Goal: Task Accomplishment & Management: Manage account settings

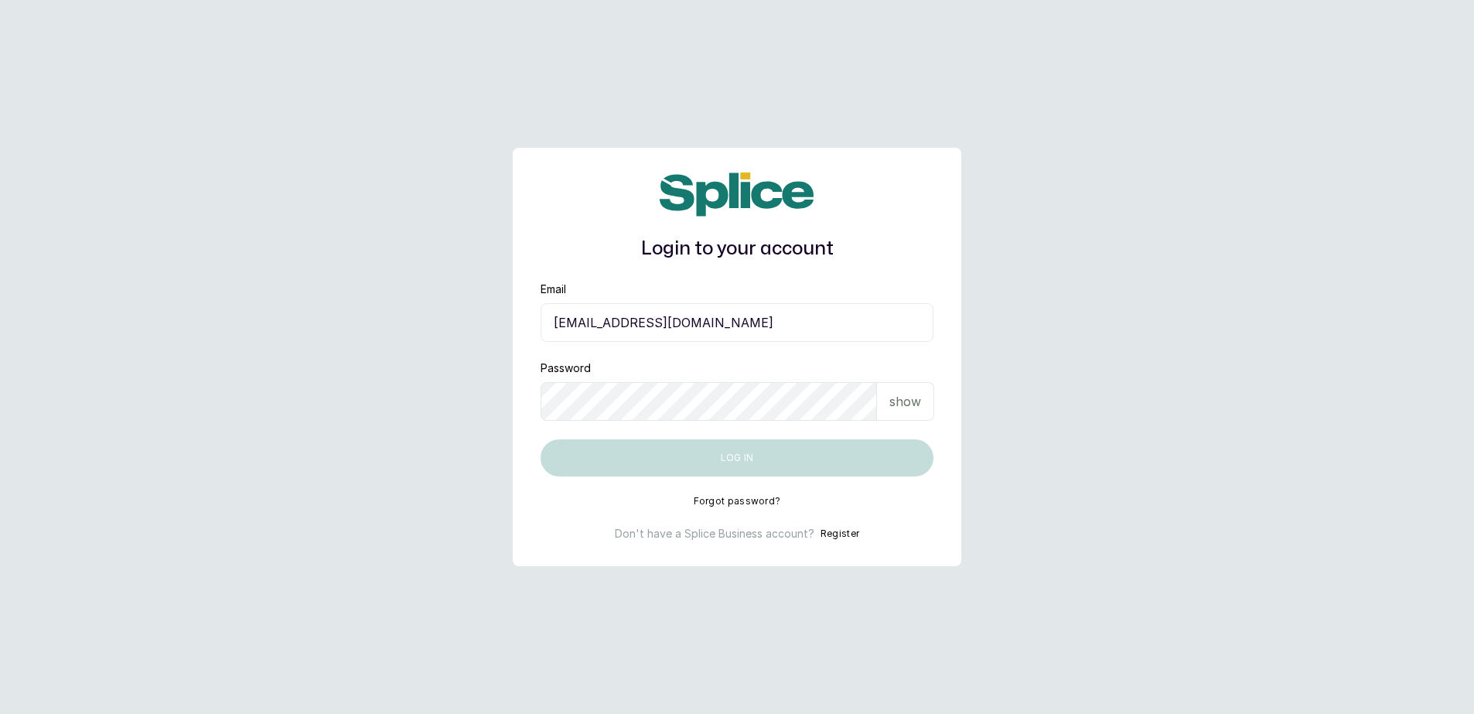
click at [787, 332] on input "[EMAIL_ADDRESS][DOMAIN_NAME]" at bounding box center [737, 322] width 393 height 39
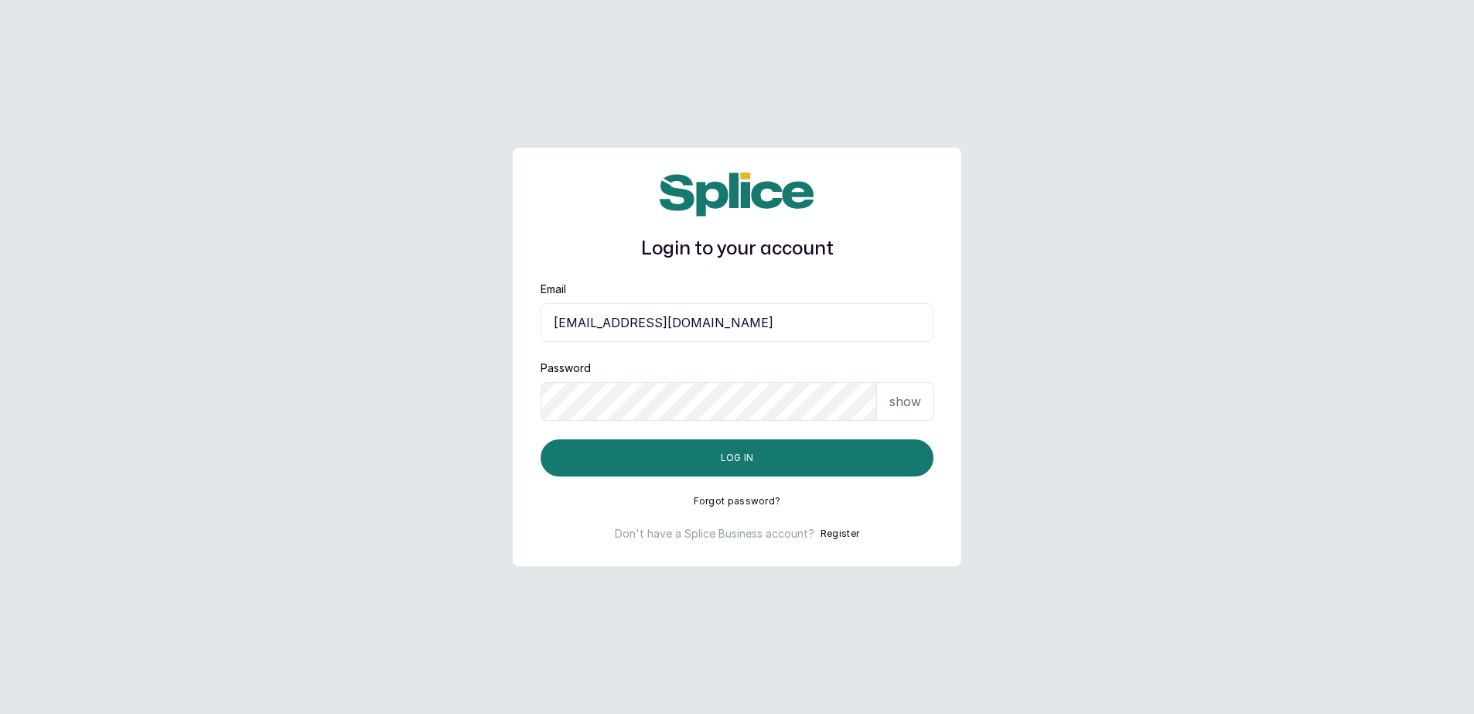
type input "[EMAIL_ADDRESS][DOMAIN_NAME]"
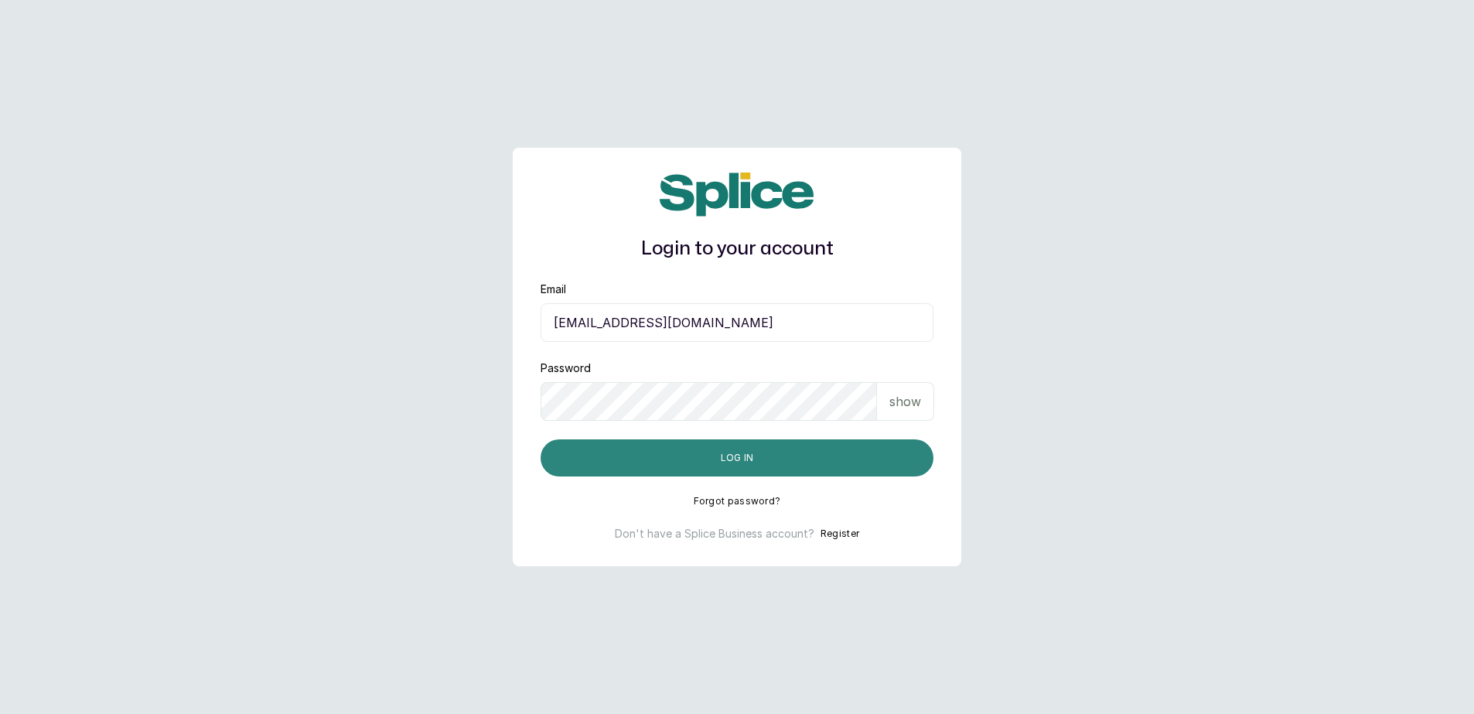
click at [674, 449] on button "Log in" at bounding box center [737, 457] width 393 height 37
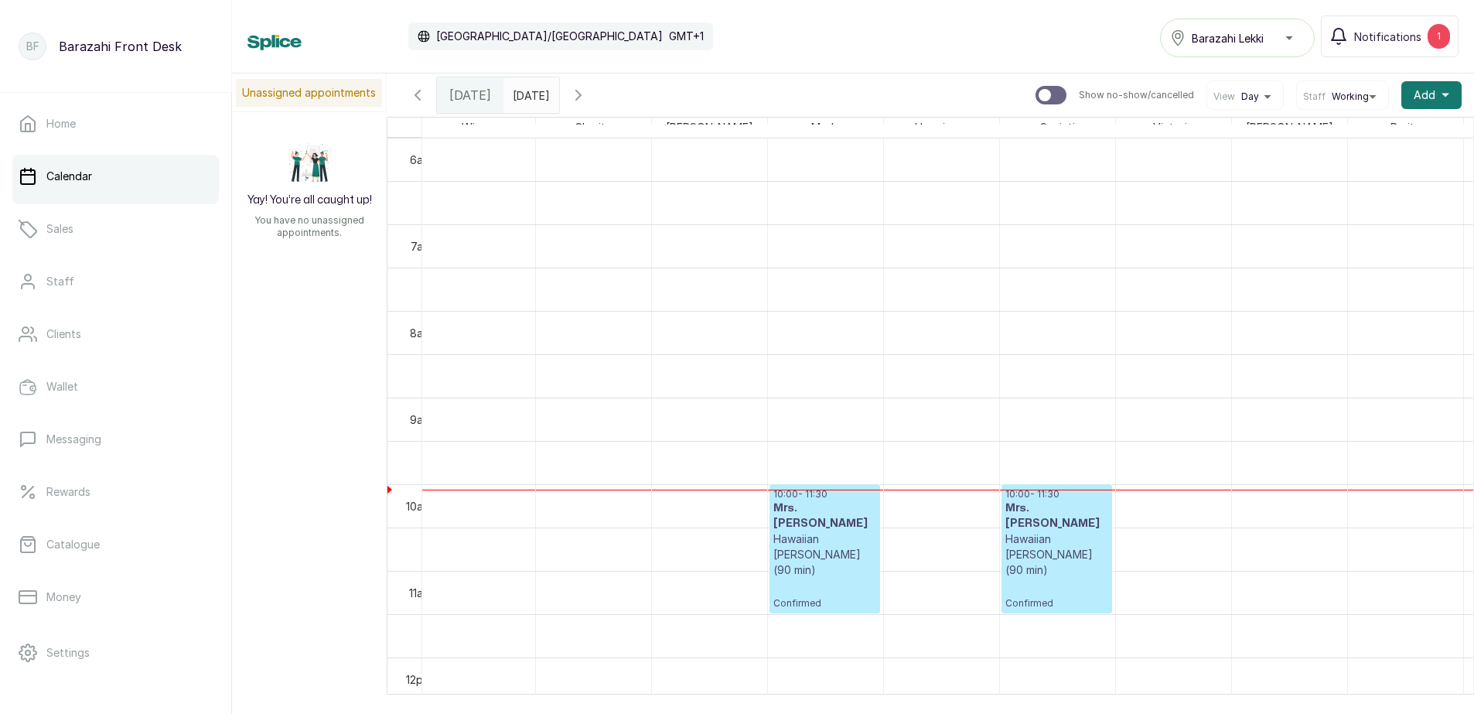
scroll to position [0, 316]
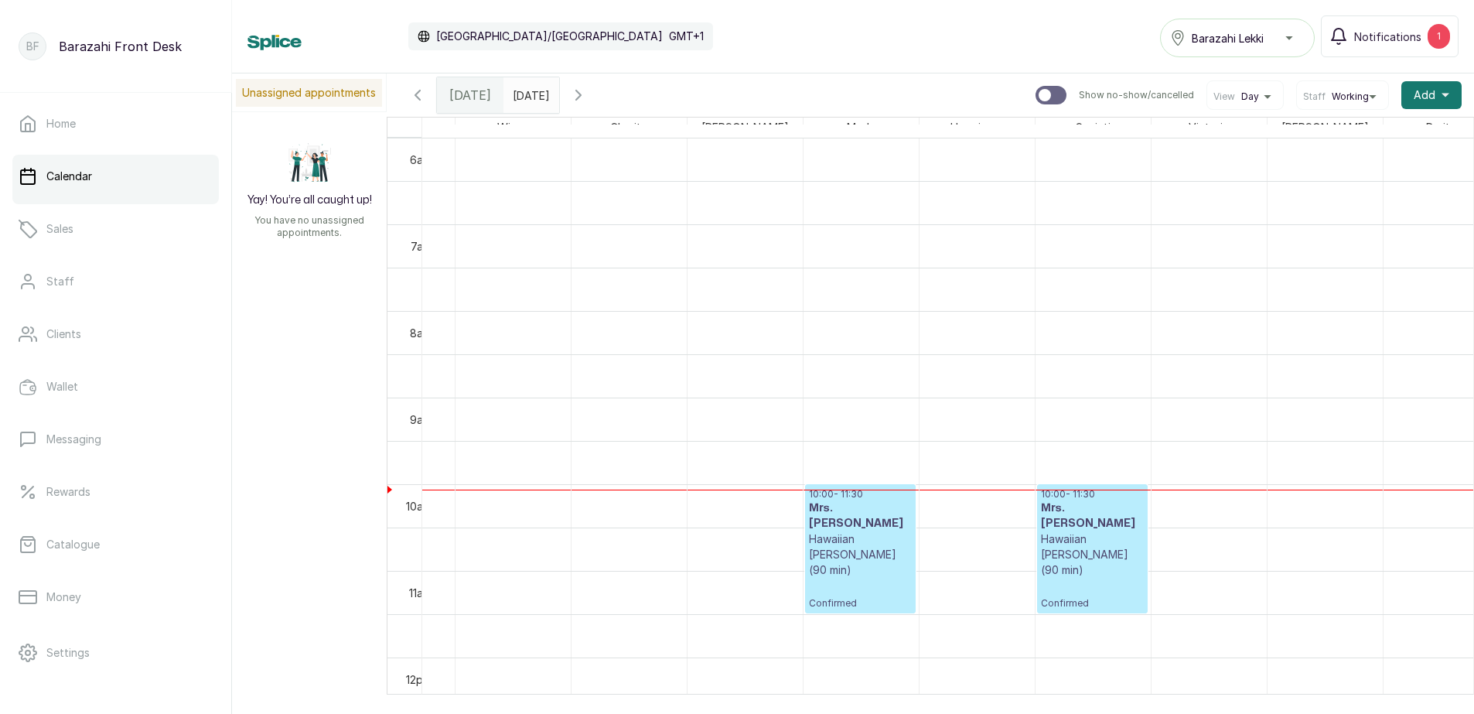
click at [861, 578] on p "Confirmed" at bounding box center [860, 594] width 103 height 32
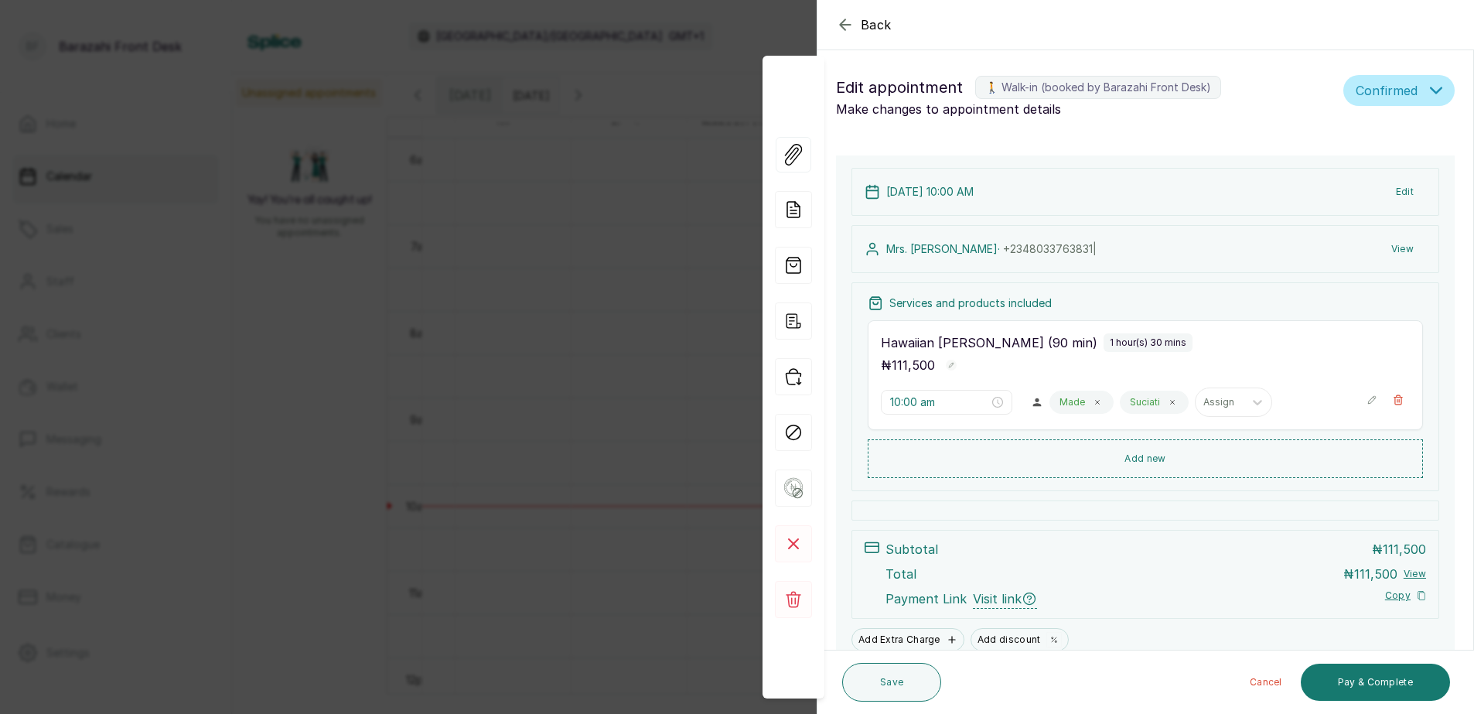
drag, startPoint x: 1392, startPoint y: 186, endPoint x: 912, endPoint y: 37, distance: 502.7
click at [1392, 186] on button "Edit" at bounding box center [1405, 192] width 43 height 28
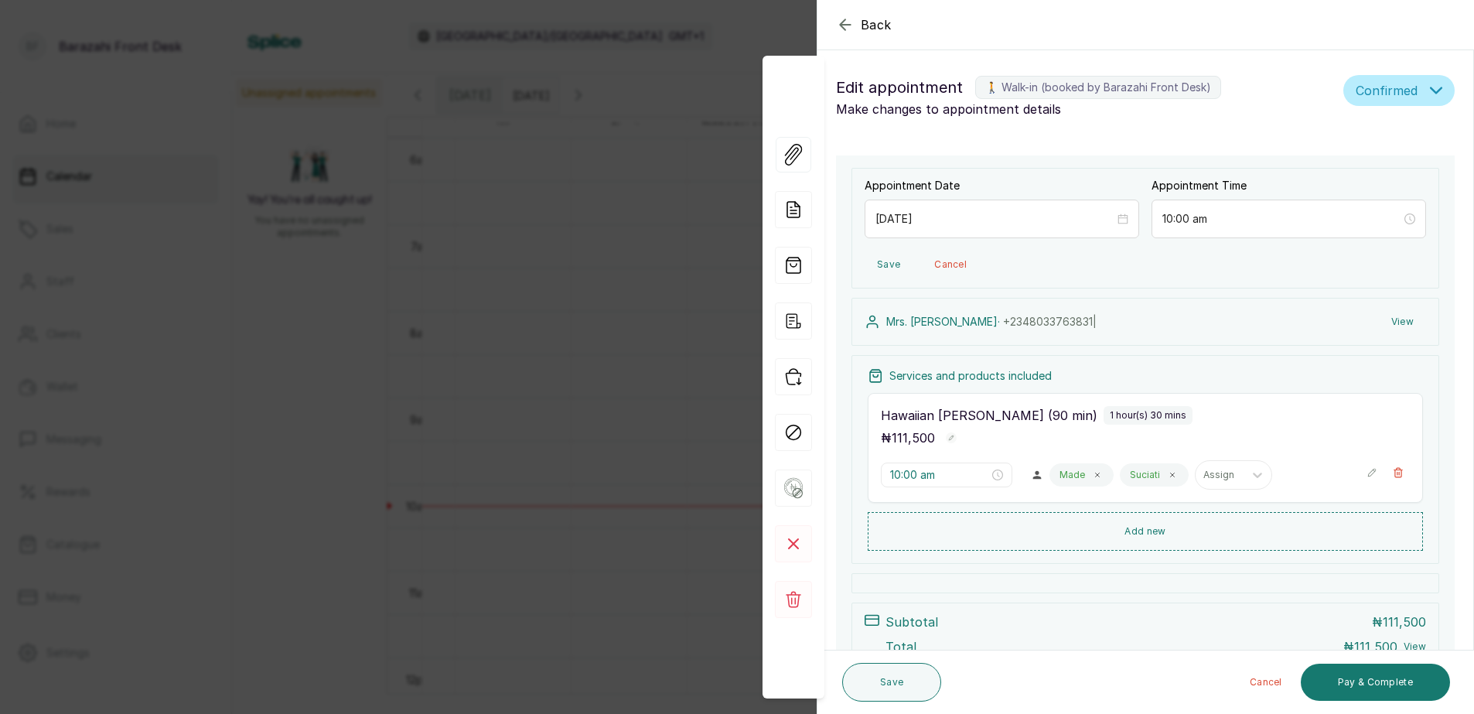
click at [860, 21] on button "Back" at bounding box center [864, 24] width 56 height 19
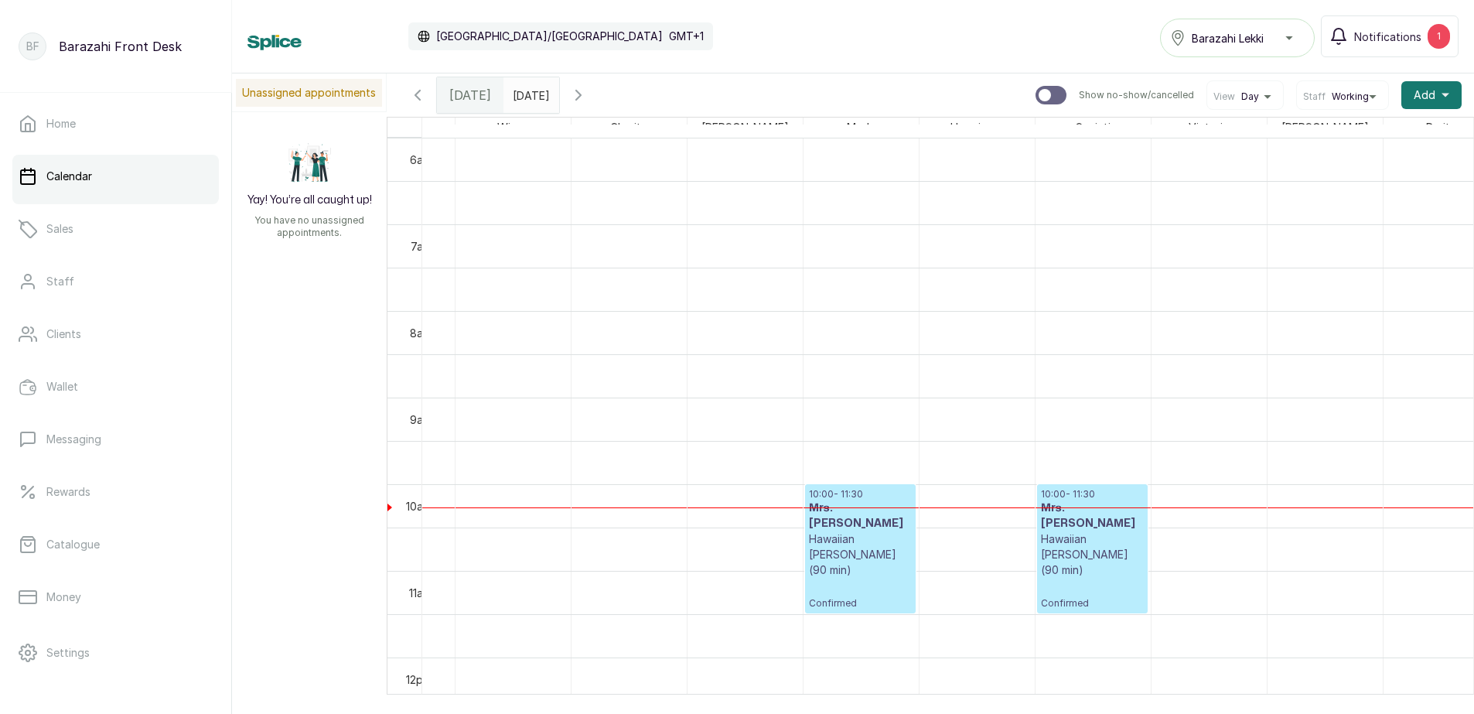
click at [871, 579] on p "Confirmed" at bounding box center [860, 594] width 103 height 32
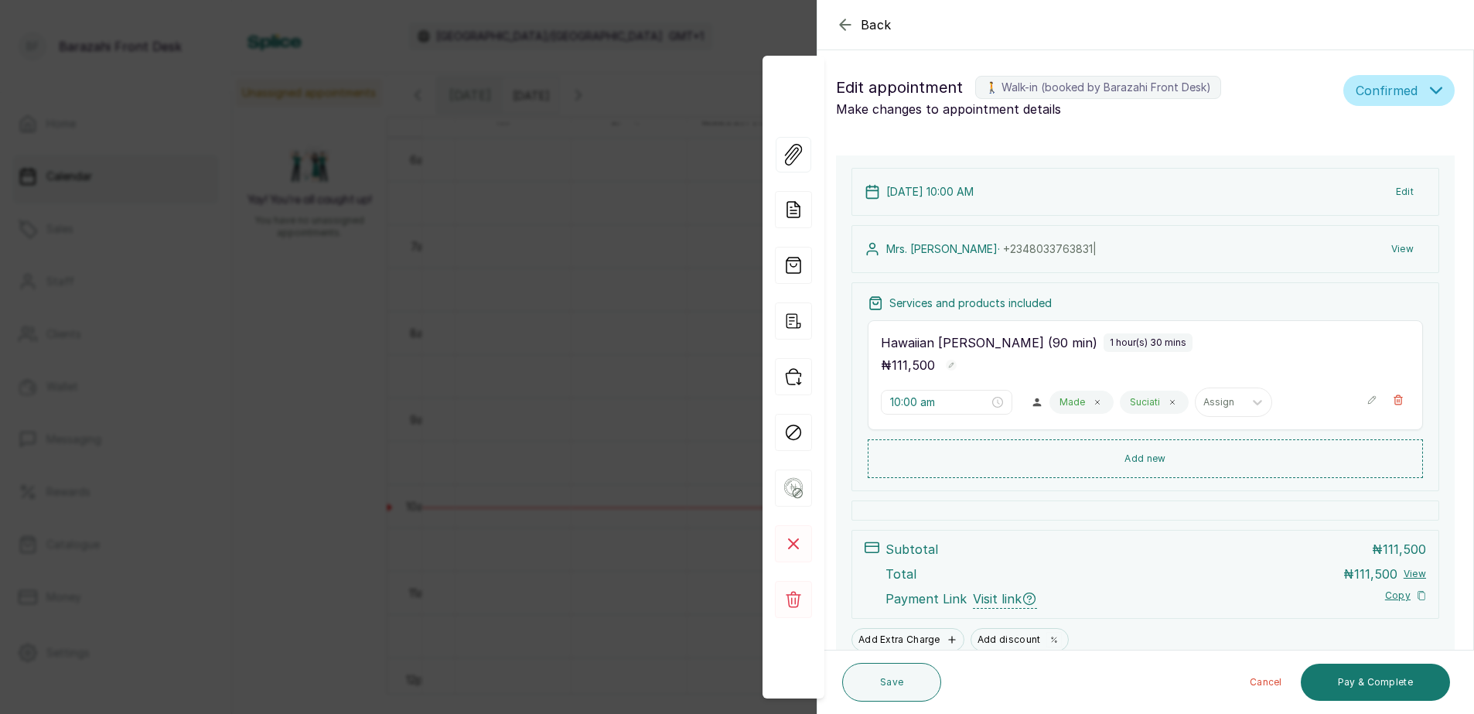
click at [1392, 190] on button "Edit" at bounding box center [1405, 192] width 43 height 28
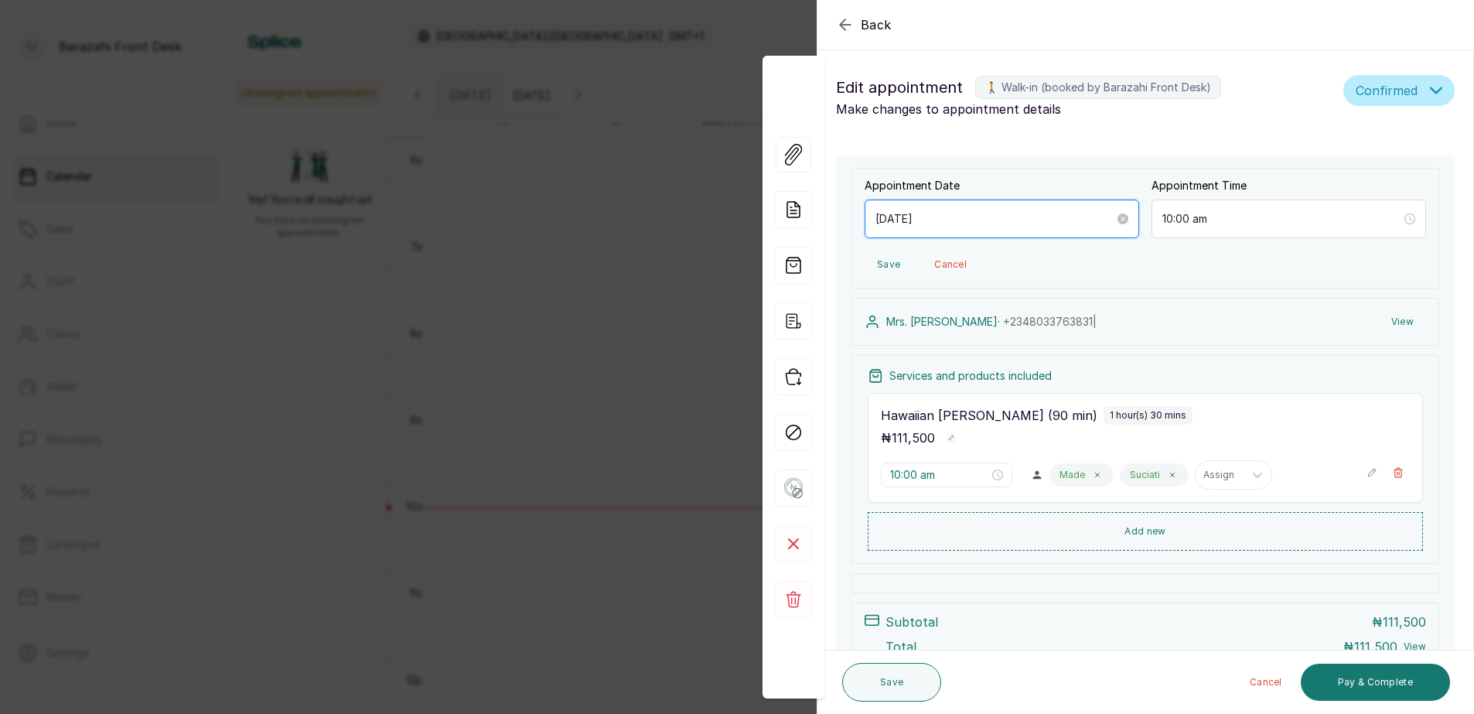
click at [905, 215] on input "[DATE]" at bounding box center [995, 218] width 239 height 17
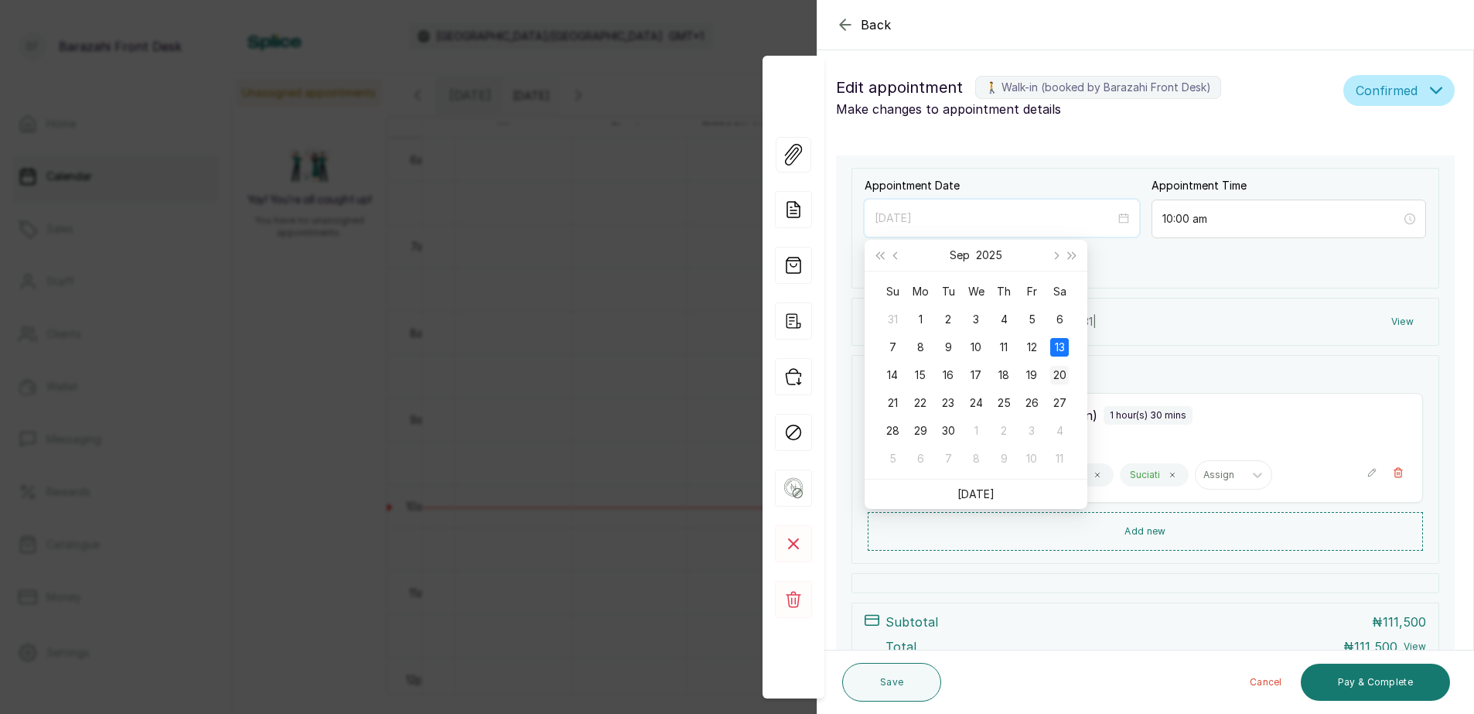
type input "[DATE]"
click at [1063, 370] on div "20" at bounding box center [1059, 375] width 19 height 19
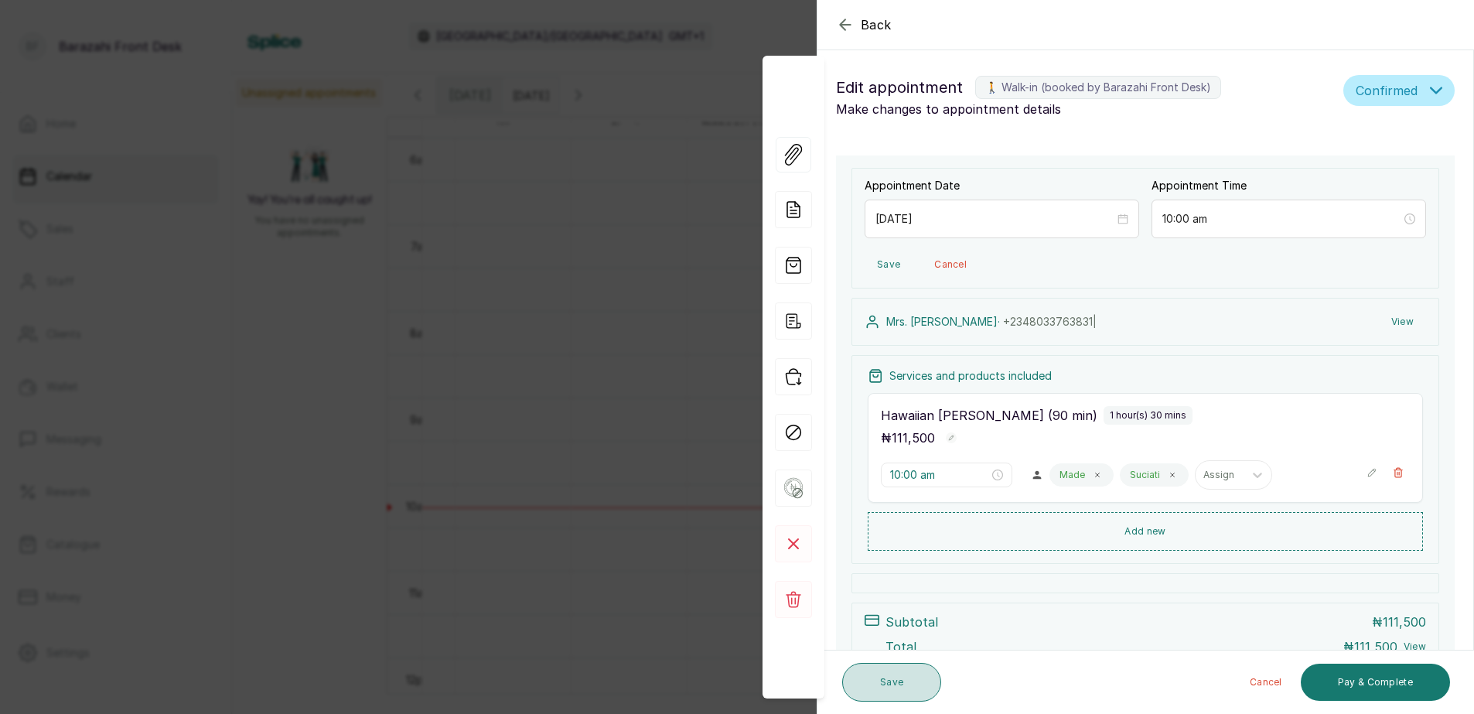
click at [872, 691] on button "Save" at bounding box center [891, 682] width 99 height 39
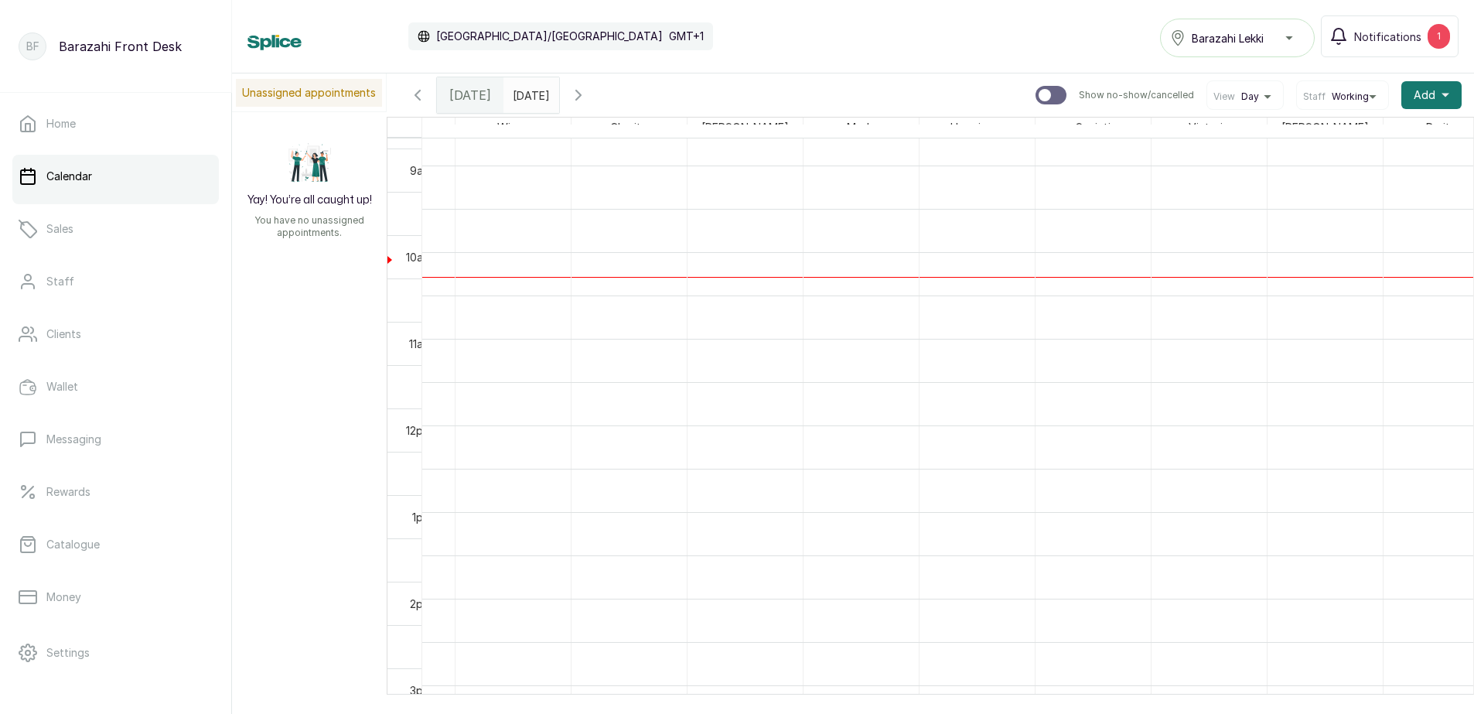
scroll to position [753, 0]
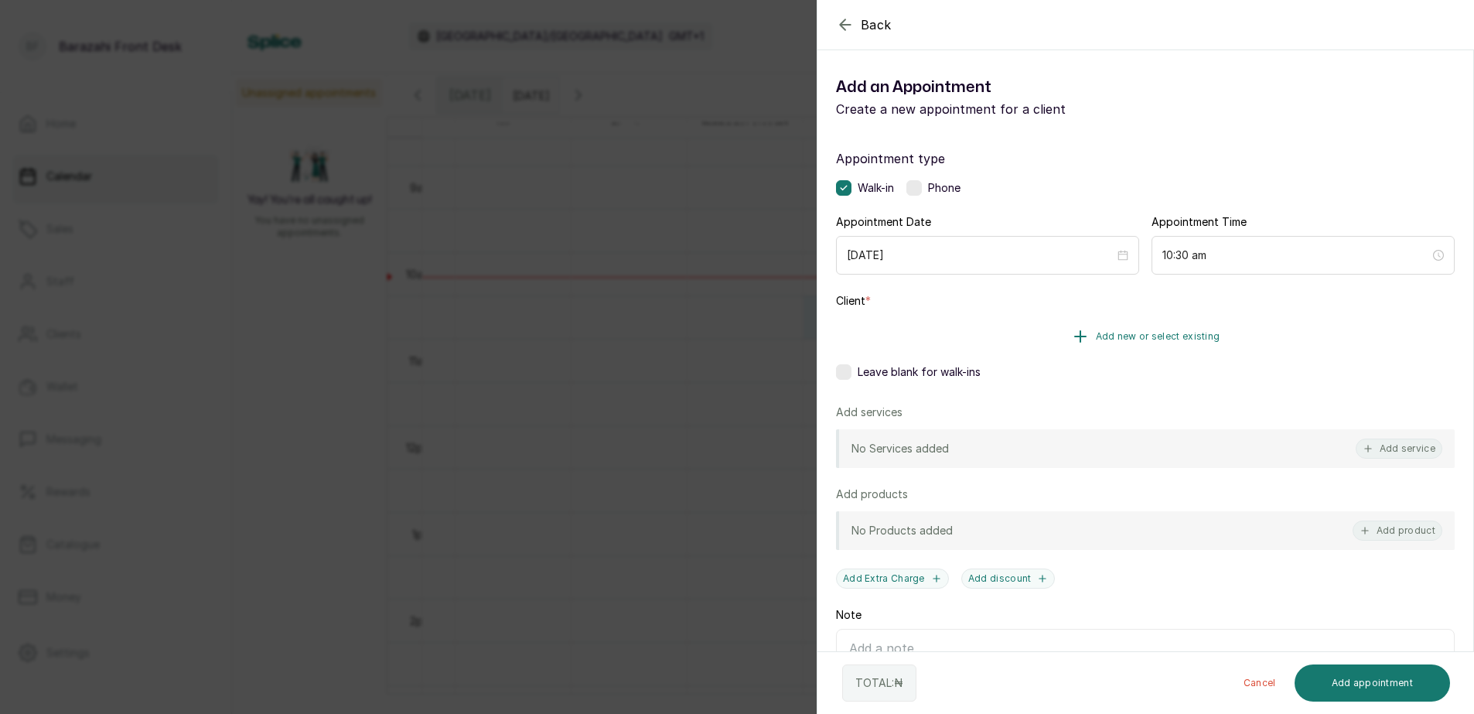
click at [1153, 337] on span "Add new or select existing" at bounding box center [1158, 336] width 125 height 12
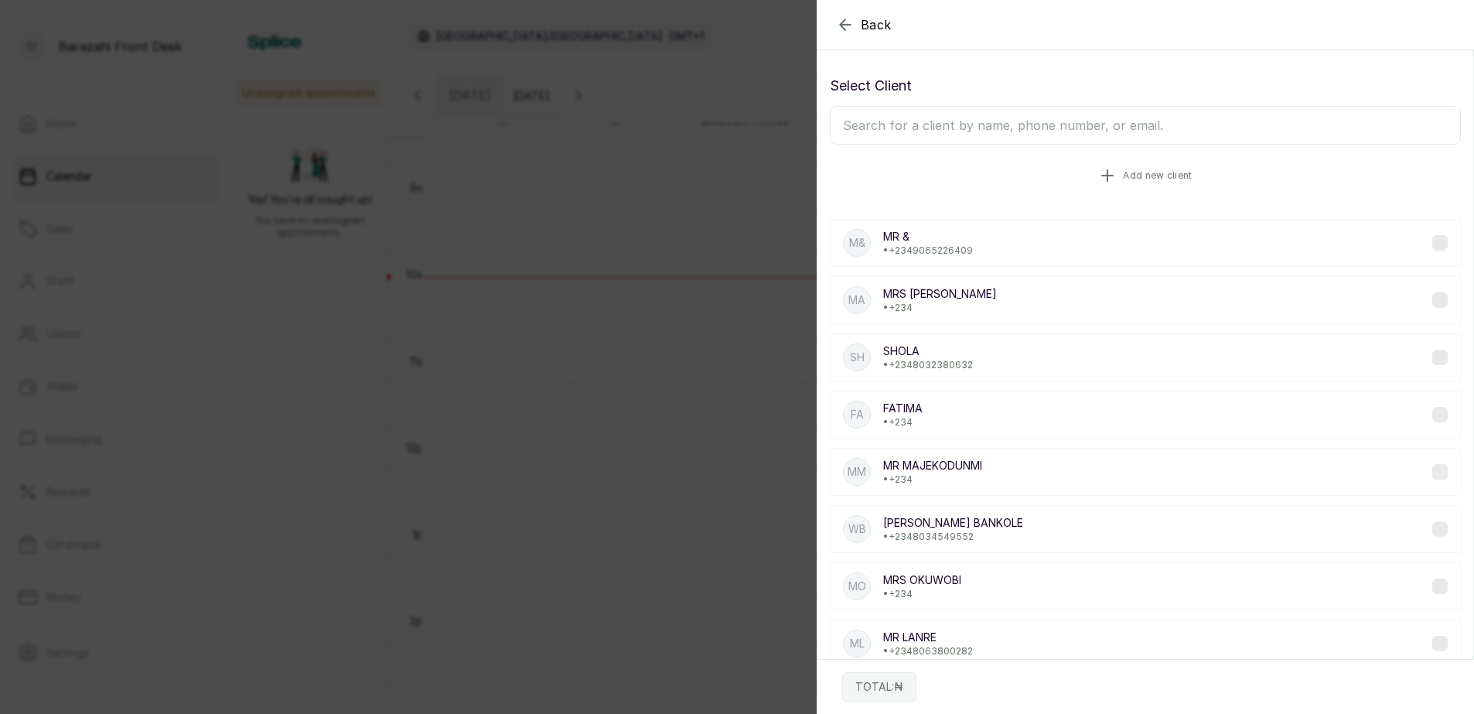
click at [1123, 174] on span "Add new client" at bounding box center [1157, 175] width 69 height 12
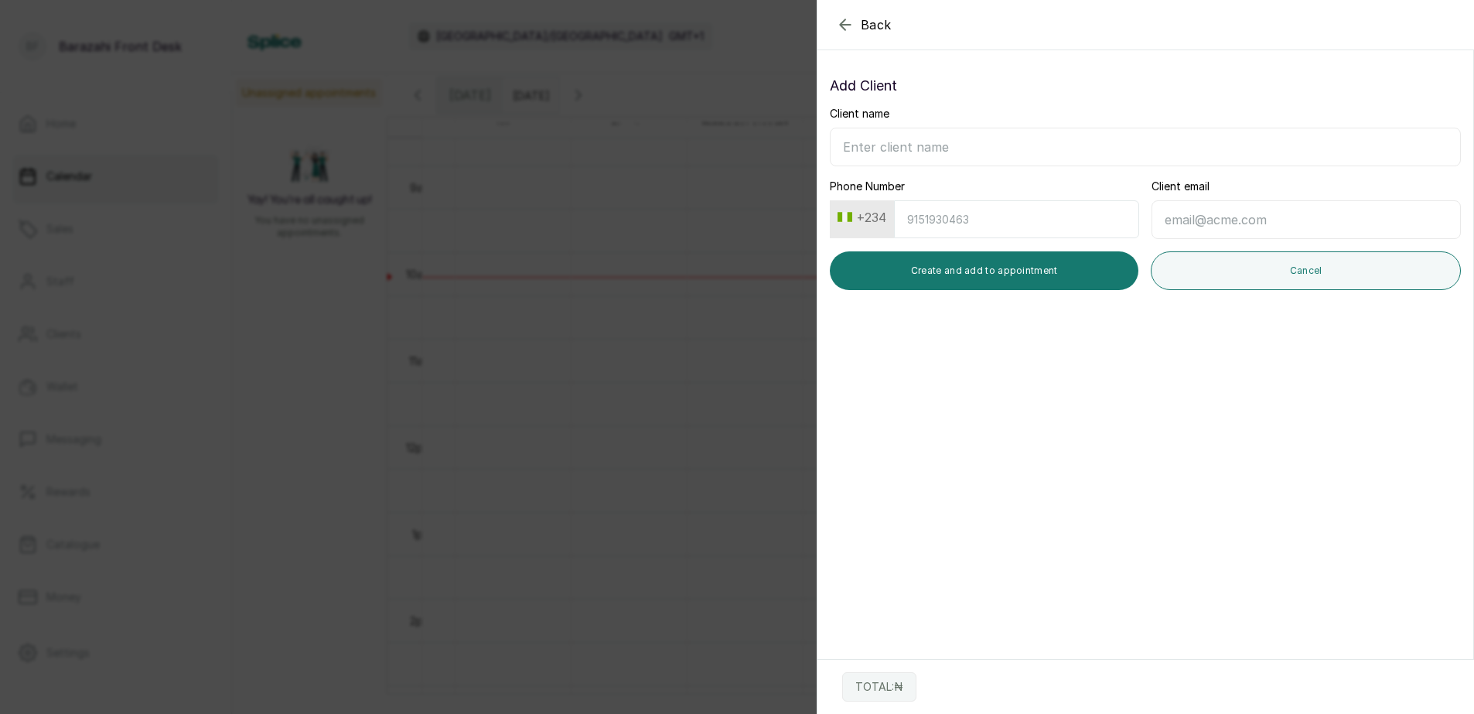
click at [1039, 149] on input "Client name" at bounding box center [1145, 147] width 631 height 39
type input "m"
type input "MS [PERSON_NAME]"
click at [1070, 220] on input "Phone Number" at bounding box center [1016, 219] width 245 height 38
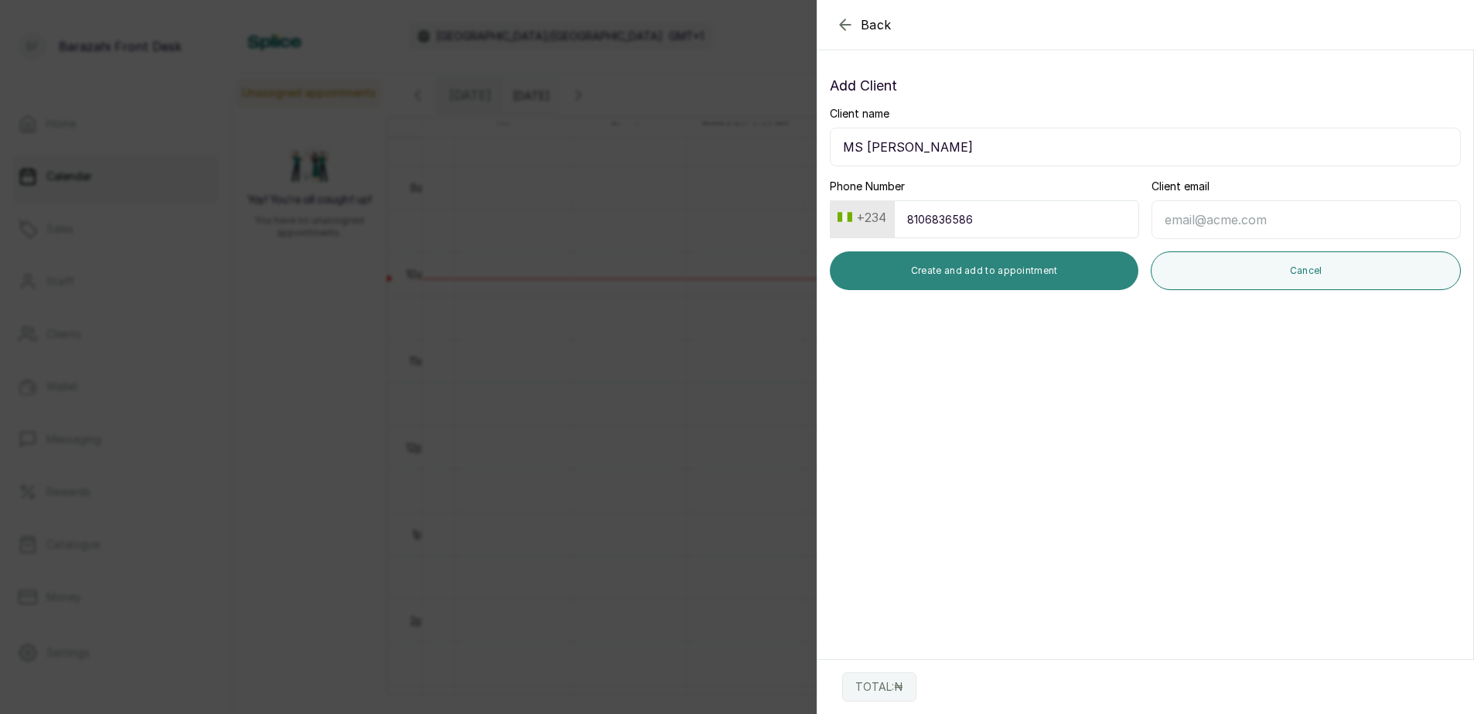
type input "8106836586"
click at [966, 268] on button "Create and add to appointment" at bounding box center [984, 270] width 309 height 39
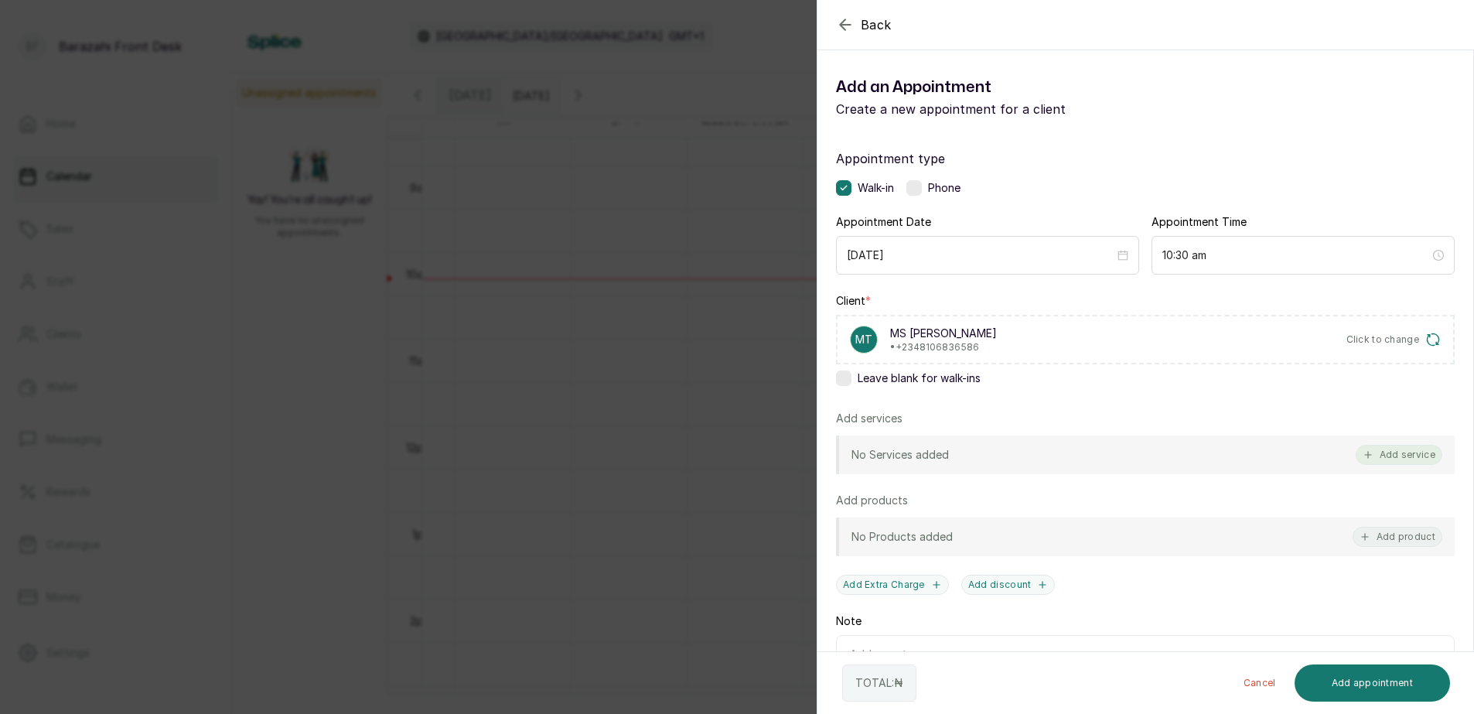
click at [1372, 453] on button "Add service" at bounding box center [1399, 455] width 87 height 20
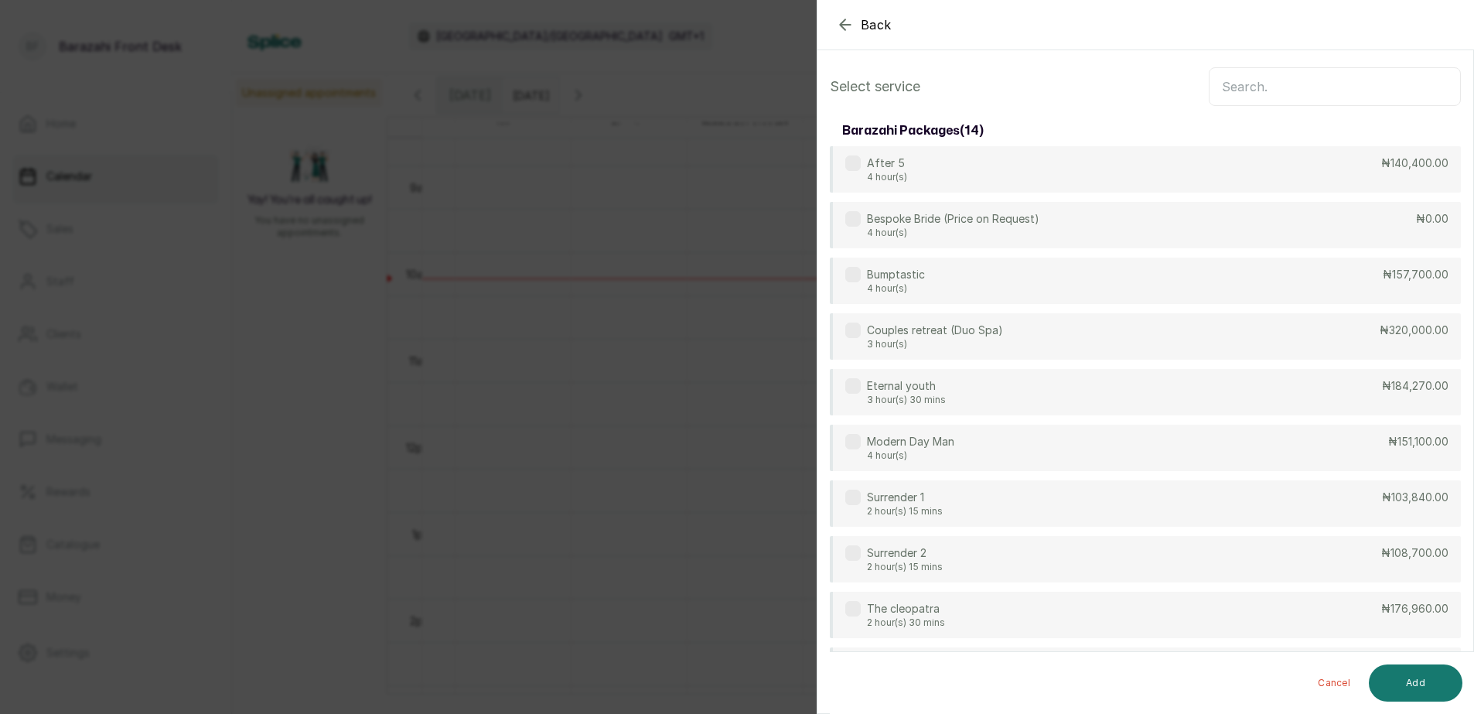
scroll to position [0, 0]
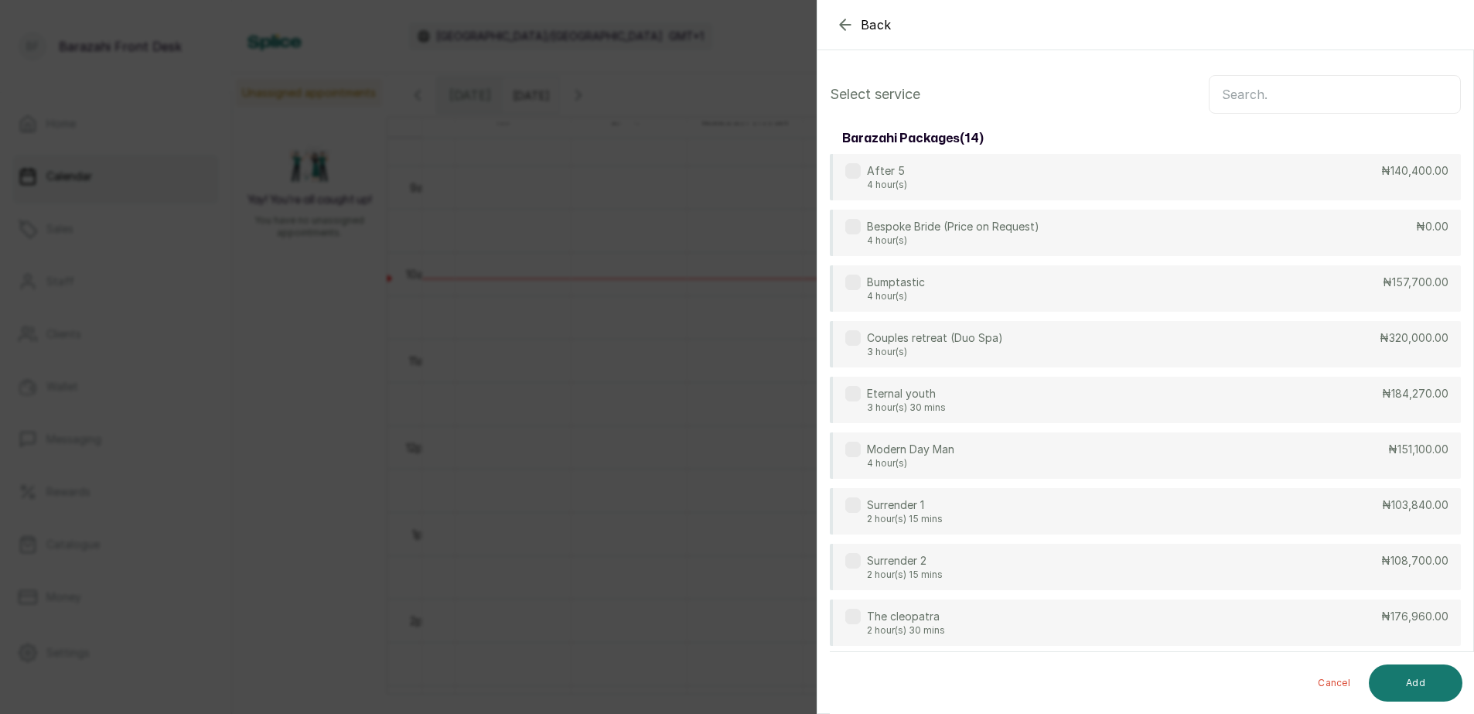
click at [1296, 105] on input "text" at bounding box center [1335, 94] width 252 height 39
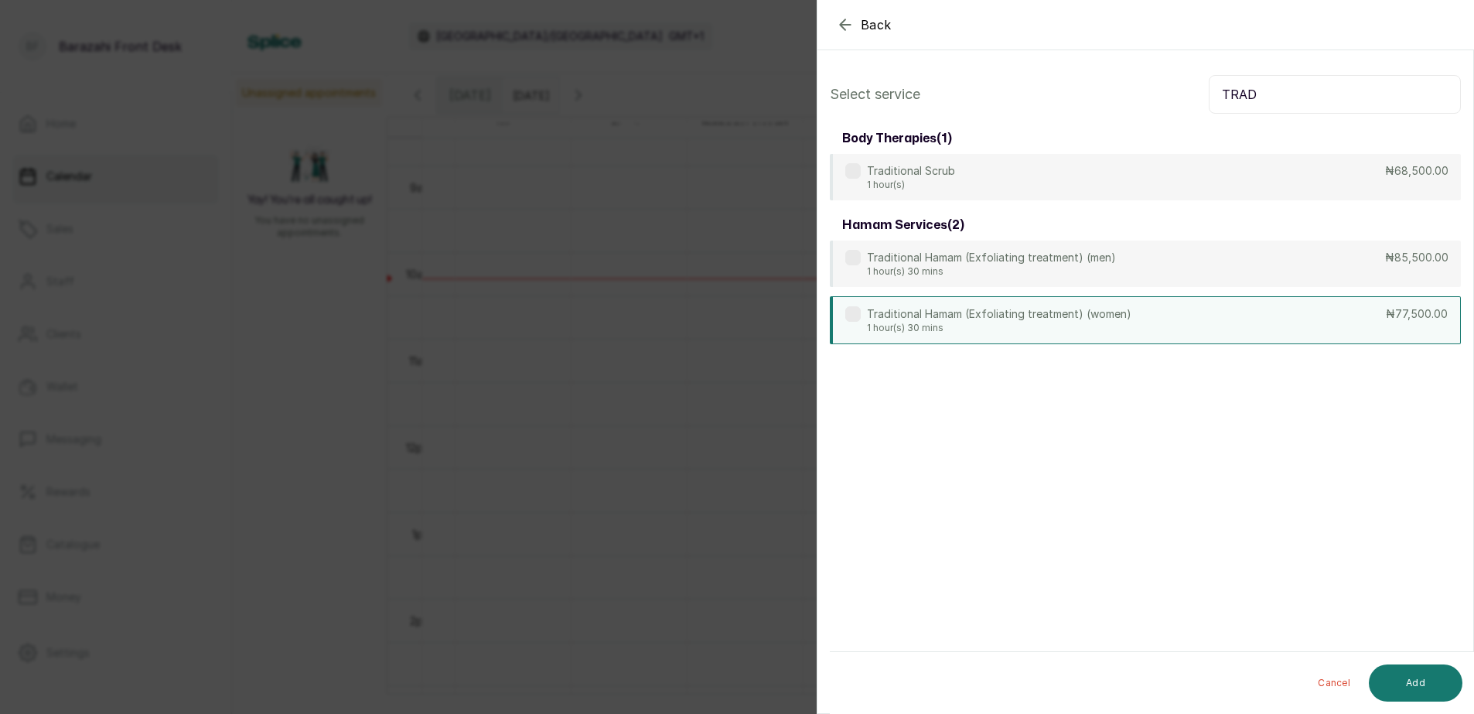
type input "TRAD"
click at [1173, 322] on div "Traditional Hamam (Exfoliating treatment) (women) 1 hour(s) 30 mins ₦77,500.00" at bounding box center [1145, 320] width 631 height 48
click at [1415, 674] on button "Add" at bounding box center [1416, 682] width 94 height 37
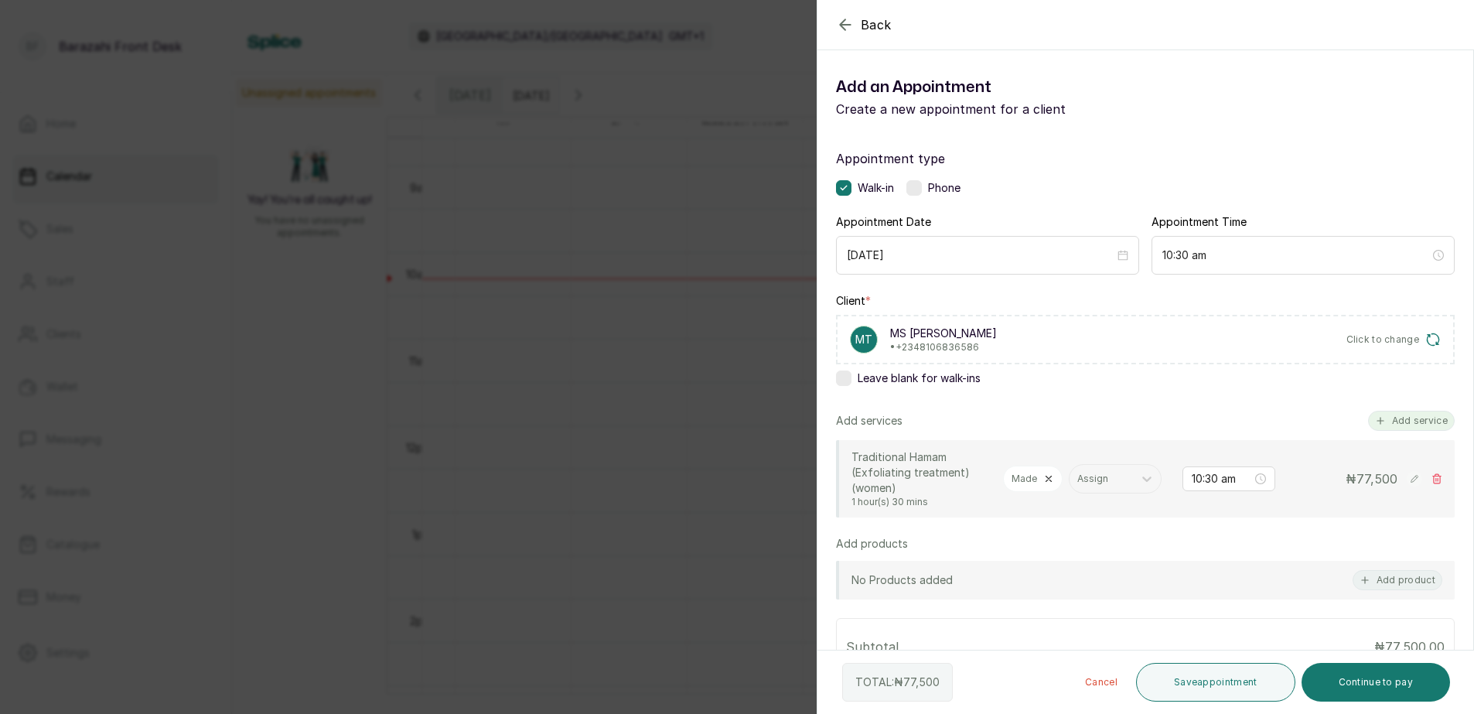
click at [1391, 422] on button "Add service" at bounding box center [1411, 421] width 87 height 20
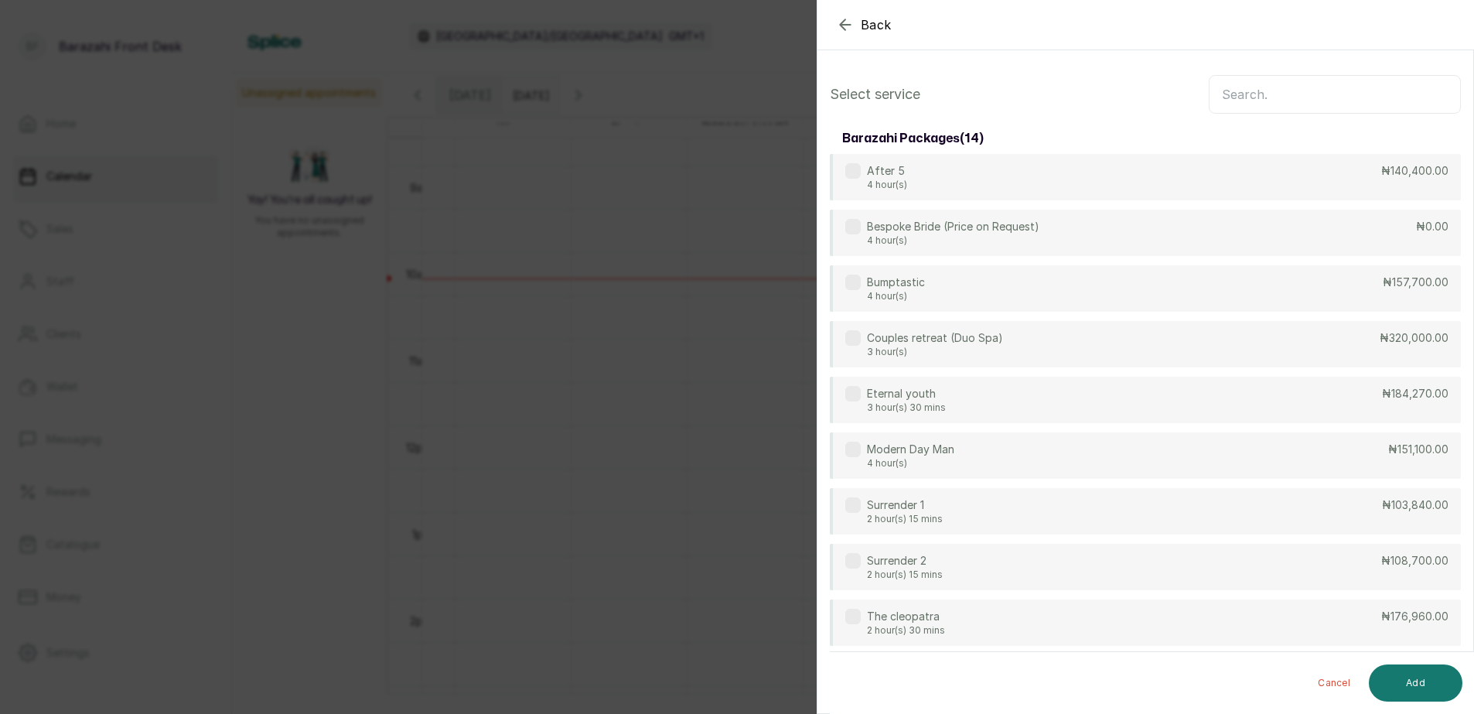
click at [1277, 97] on input "text" at bounding box center [1335, 94] width 252 height 39
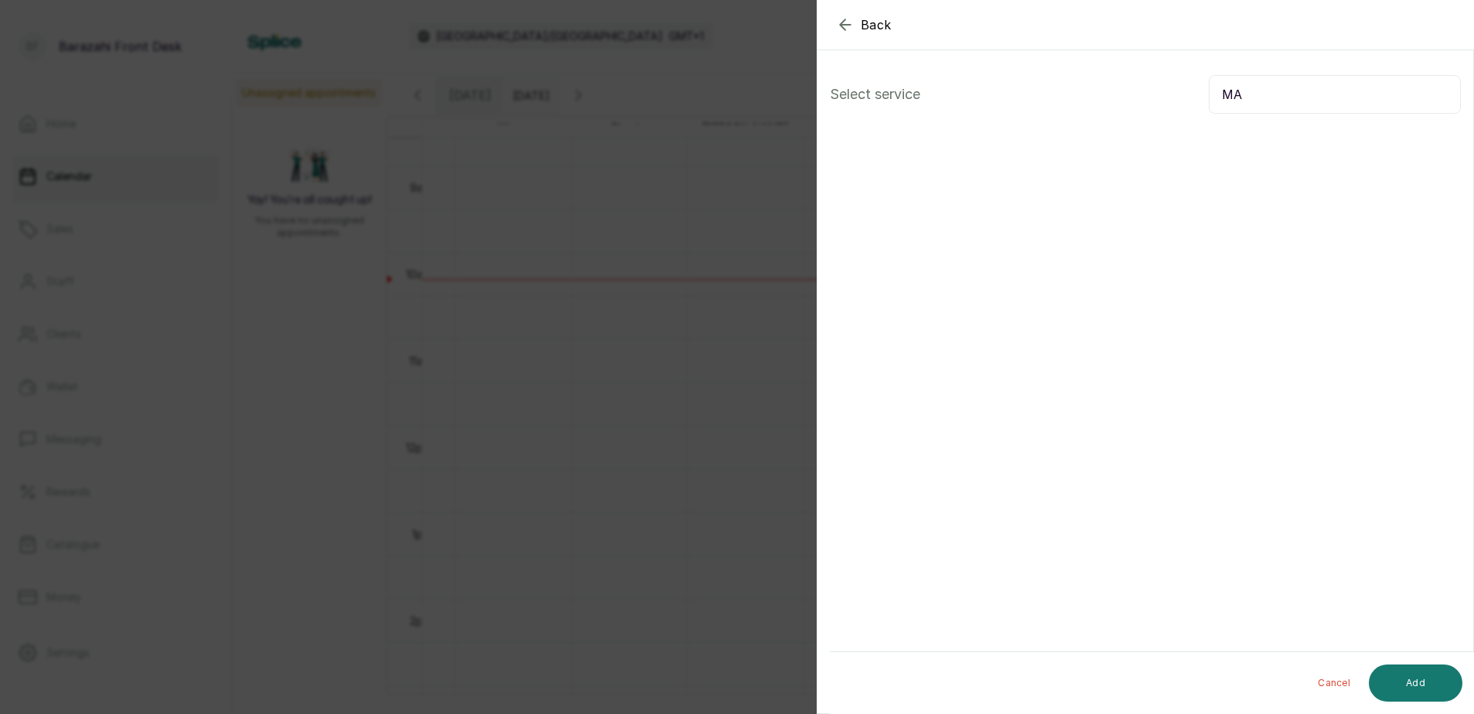
type input "M"
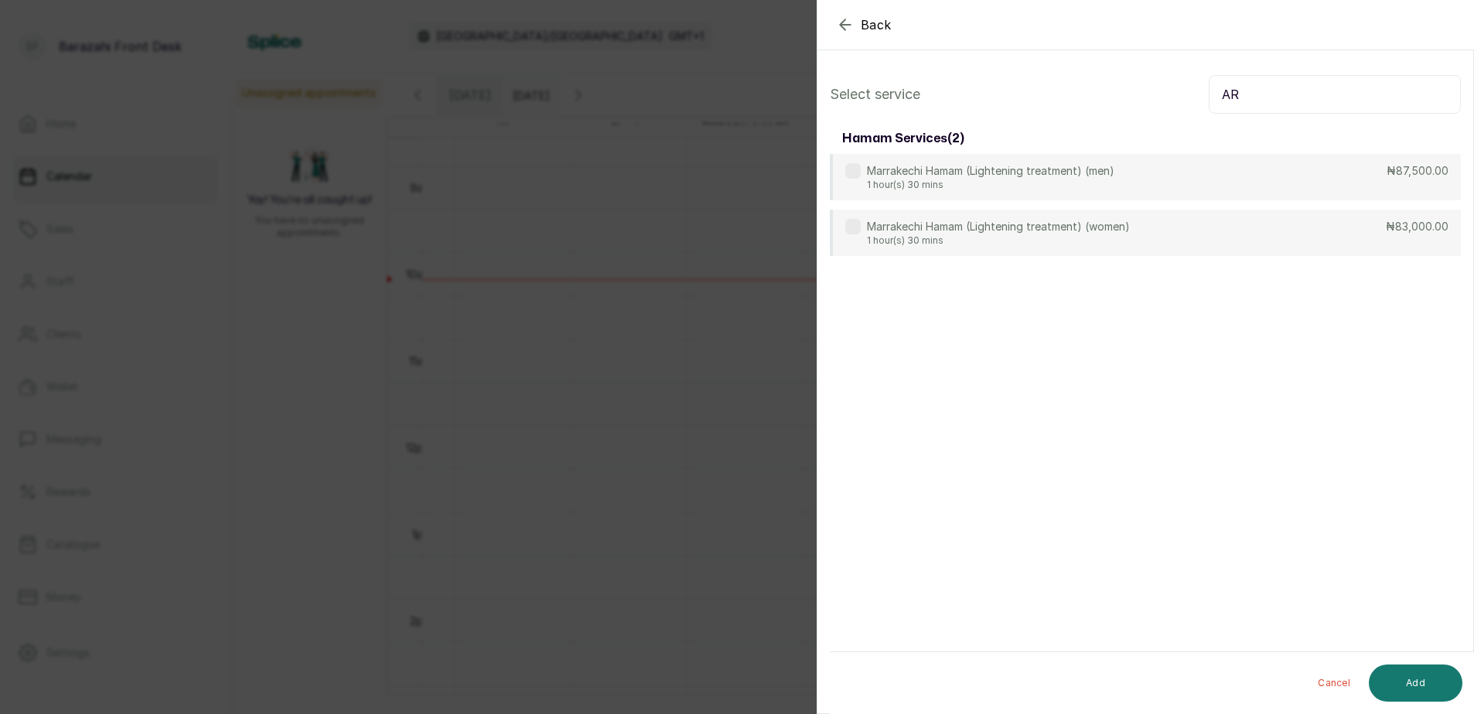
type input "A"
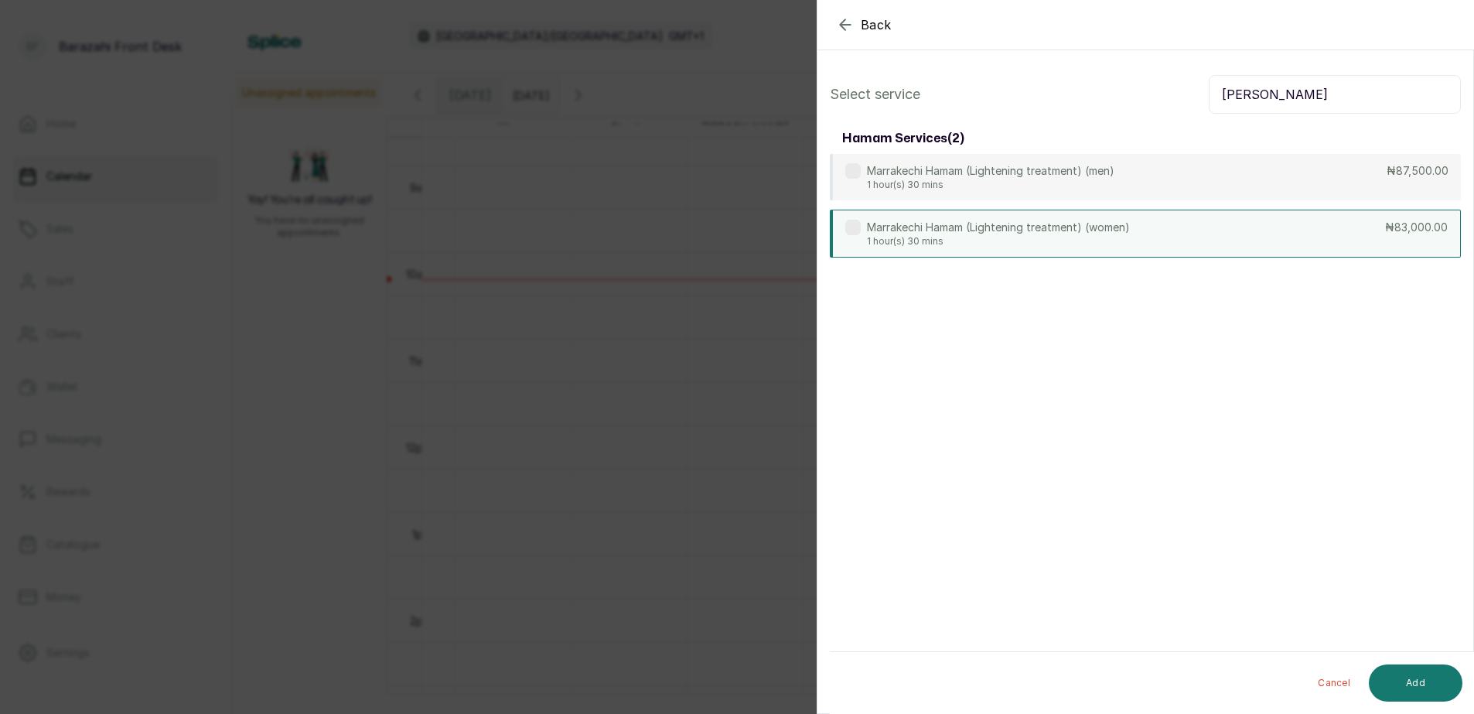
type input "[PERSON_NAME]"
click at [1249, 232] on div "Marrakechi Hamam (Lightening treatment) (women) 1 hour(s) 30 mins ₦83,000.00" at bounding box center [1145, 234] width 631 height 48
click at [1422, 685] on button "Add" at bounding box center [1416, 682] width 94 height 37
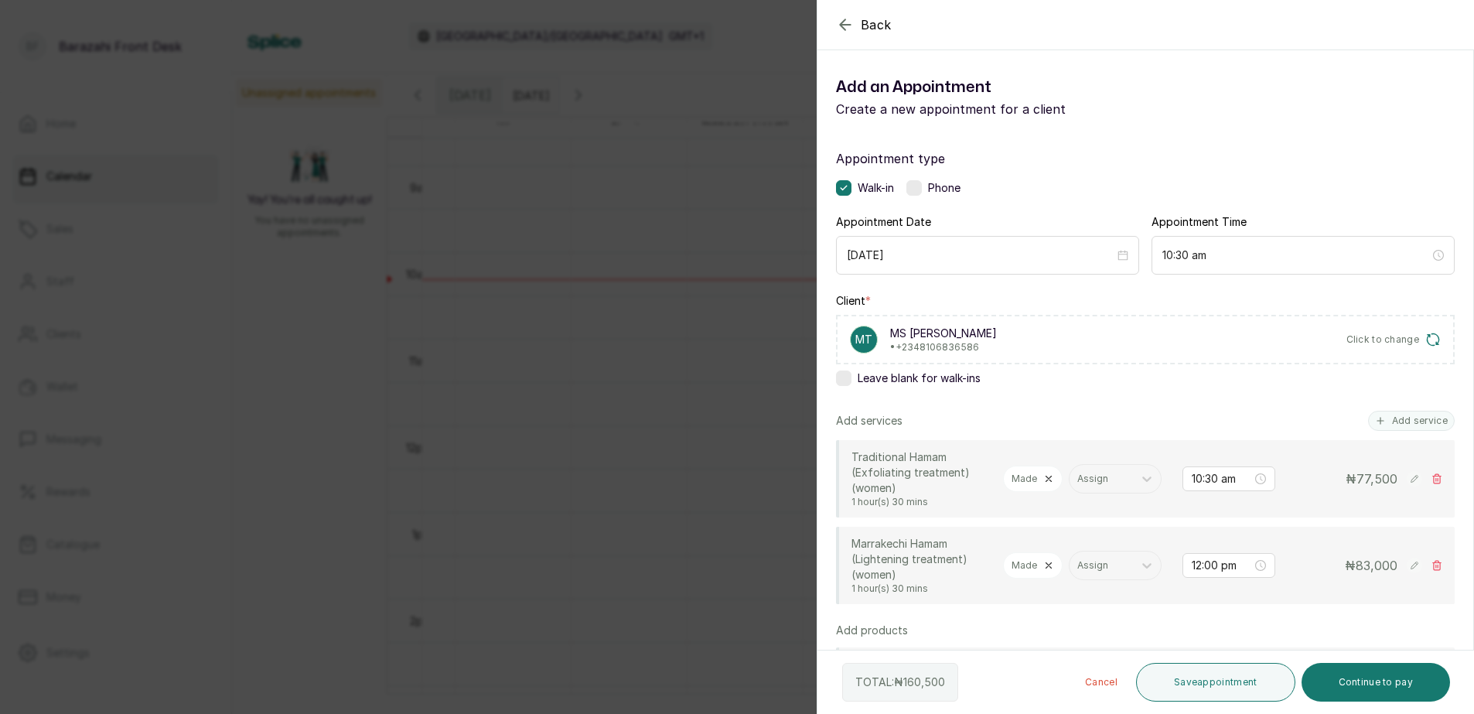
click at [1046, 563] on icon at bounding box center [1048, 565] width 5 height 5
click at [1192, 569] on input "12:00 pm" at bounding box center [1222, 565] width 60 height 17
click at [1187, 499] on div "10" at bounding box center [1191, 501] width 37 height 22
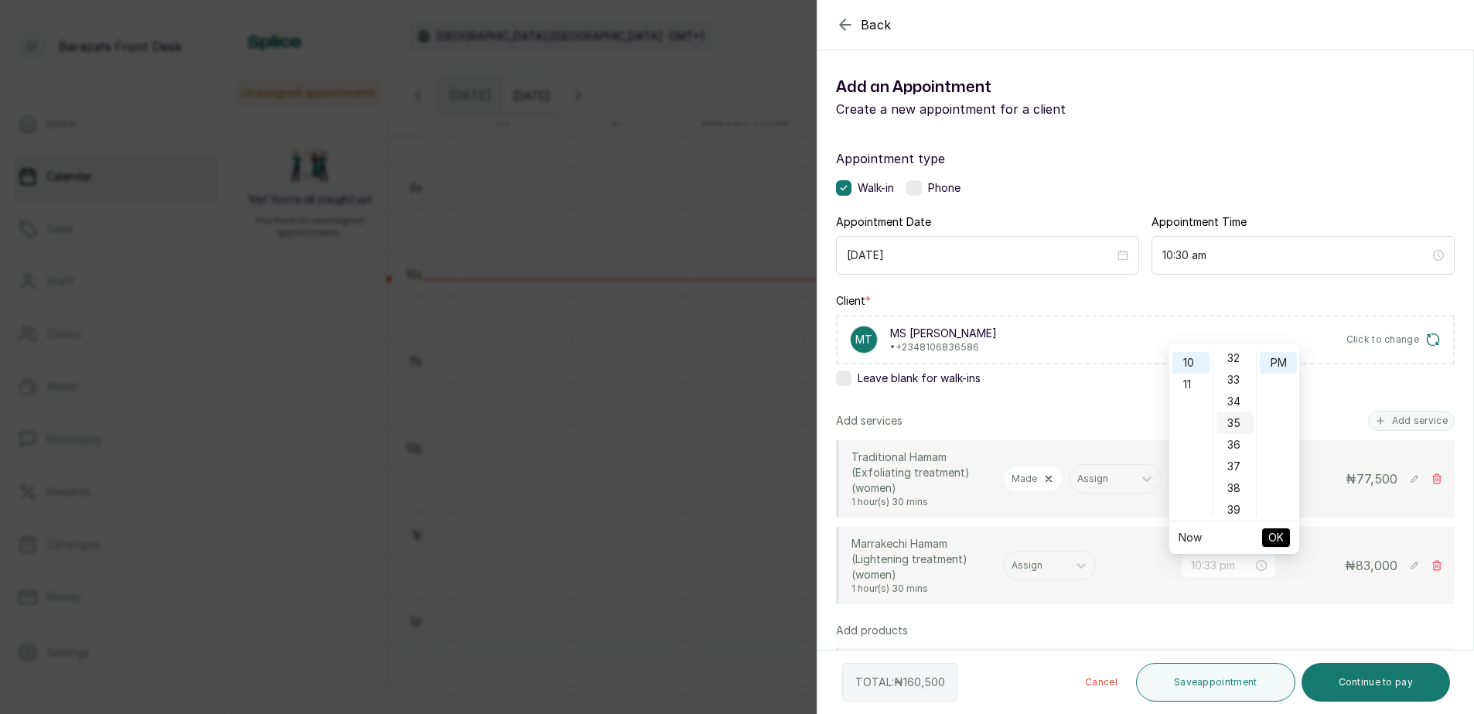
scroll to position [619, 0]
click at [1231, 392] on div "30" at bounding box center [1235, 392] width 37 height 22
click at [1280, 357] on div "AM" at bounding box center [1278, 361] width 37 height 22
type input "10:30 am"
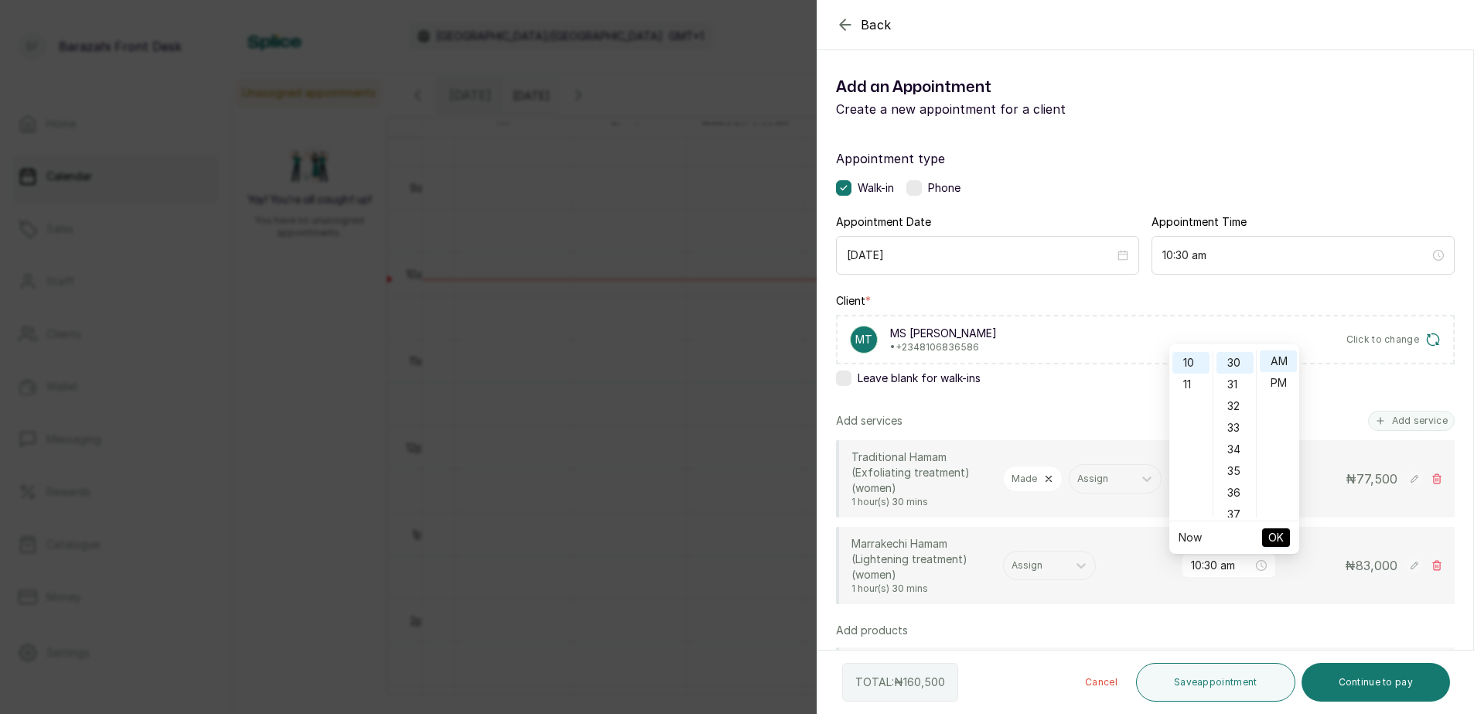
click at [1277, 541] on span "OK" at bounding box center [1275, 537] width 15 height 29
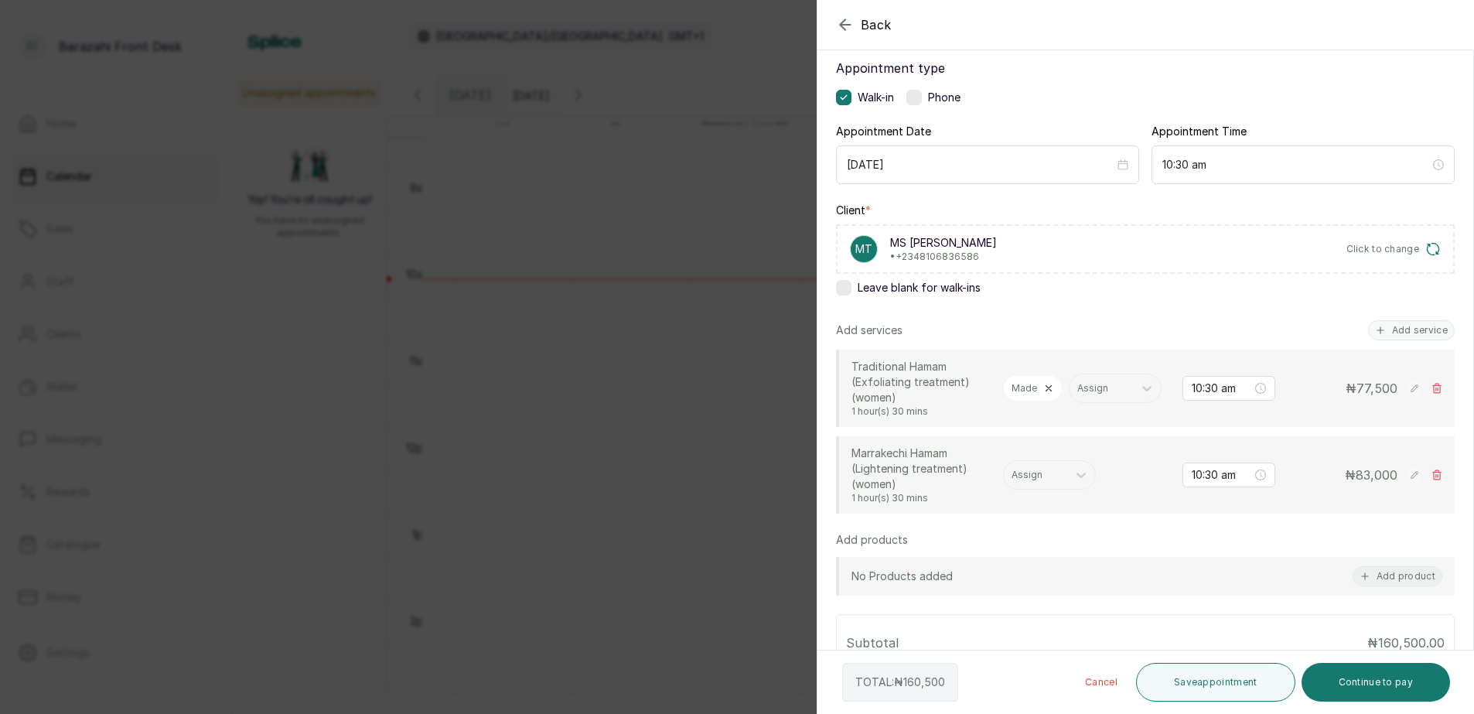
scroll to position [232, 0]
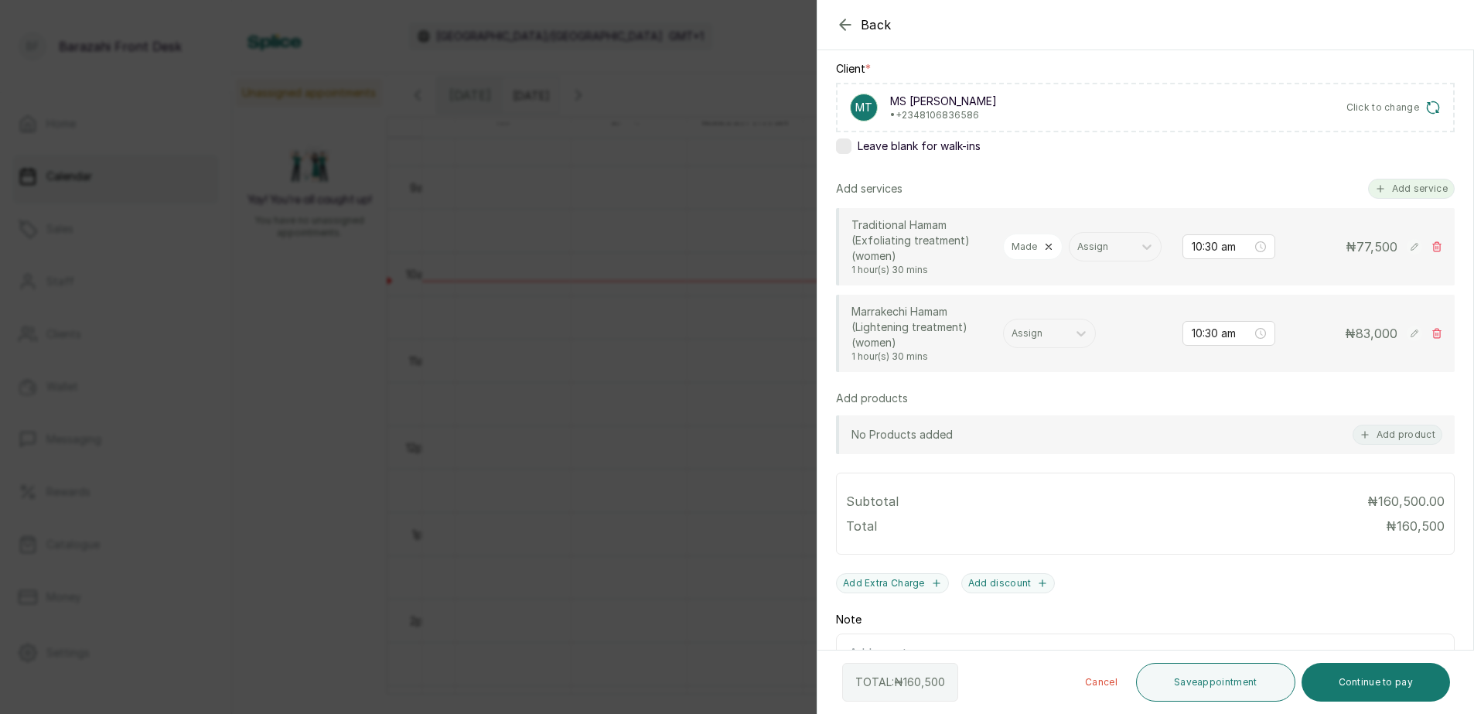
click at [1390, 188] on button "Add service" at bounding box center [1411, 189] width 87 height 20
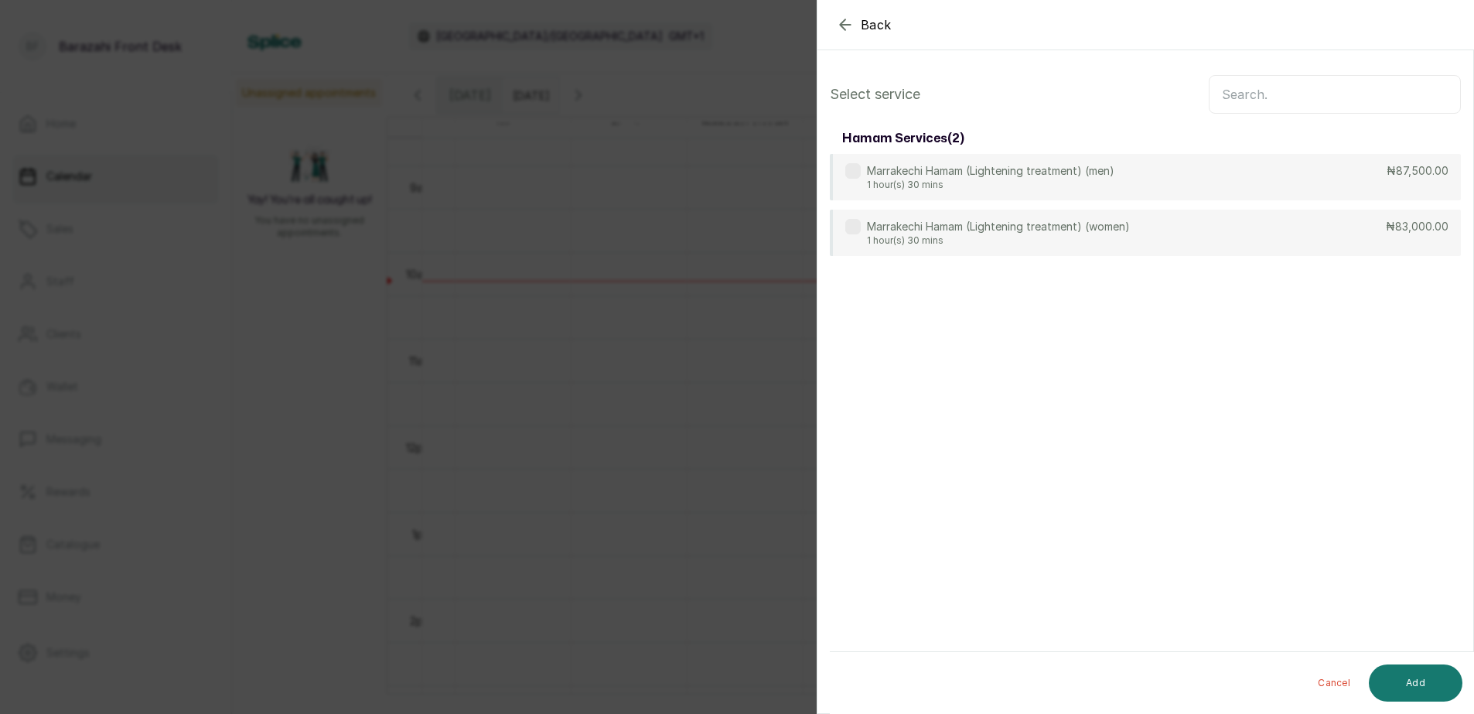
scroll to position [0, 0]
click at [1352, 90] on input "text" at bounding box center [1335, 94] width 252 height 39
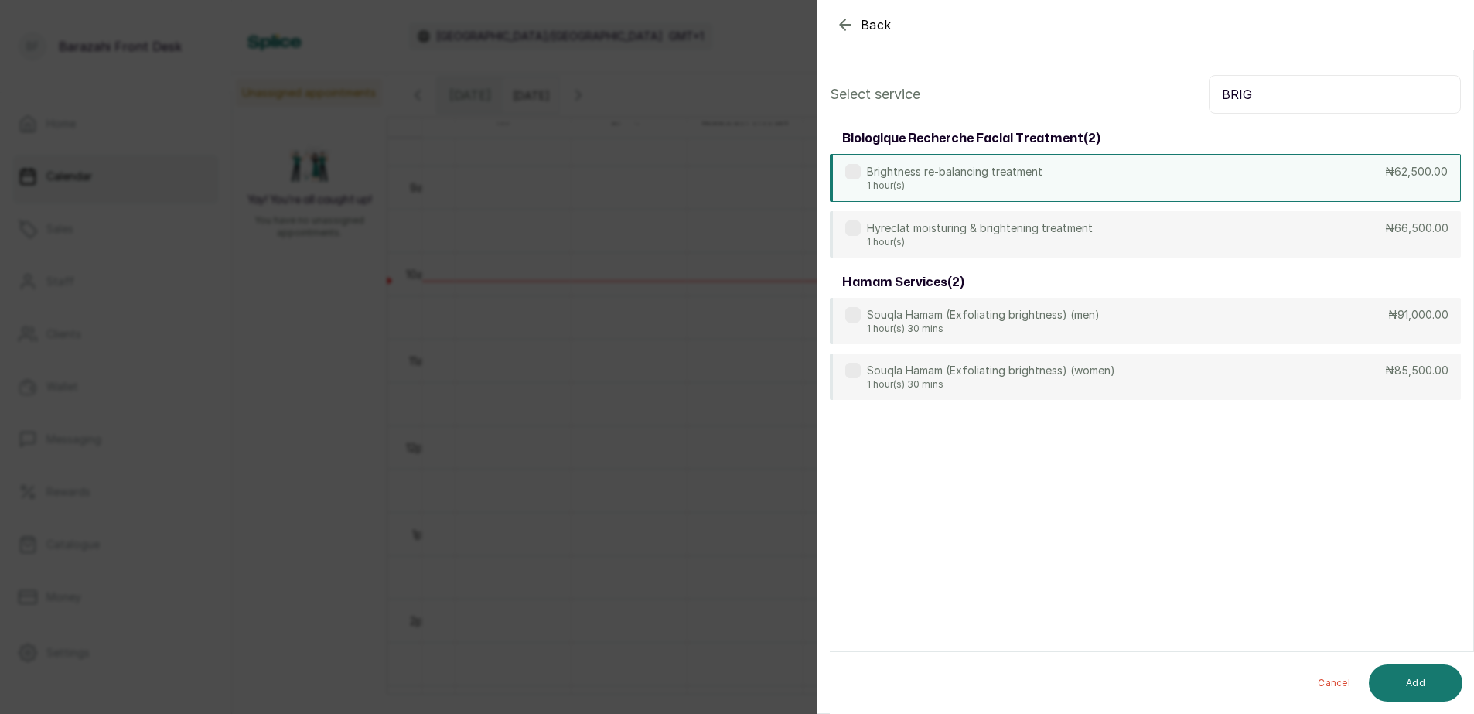
type input "BRIG"
click at [1384, 180] on div "Brightness re-balancing treatment 1 hour(s) ₦62,500.00" at bounding box center [1145, 178] width 631 height 48
click at [1427, 681] on button "Add" at bounding box center [1416, 682] width 94 height 37
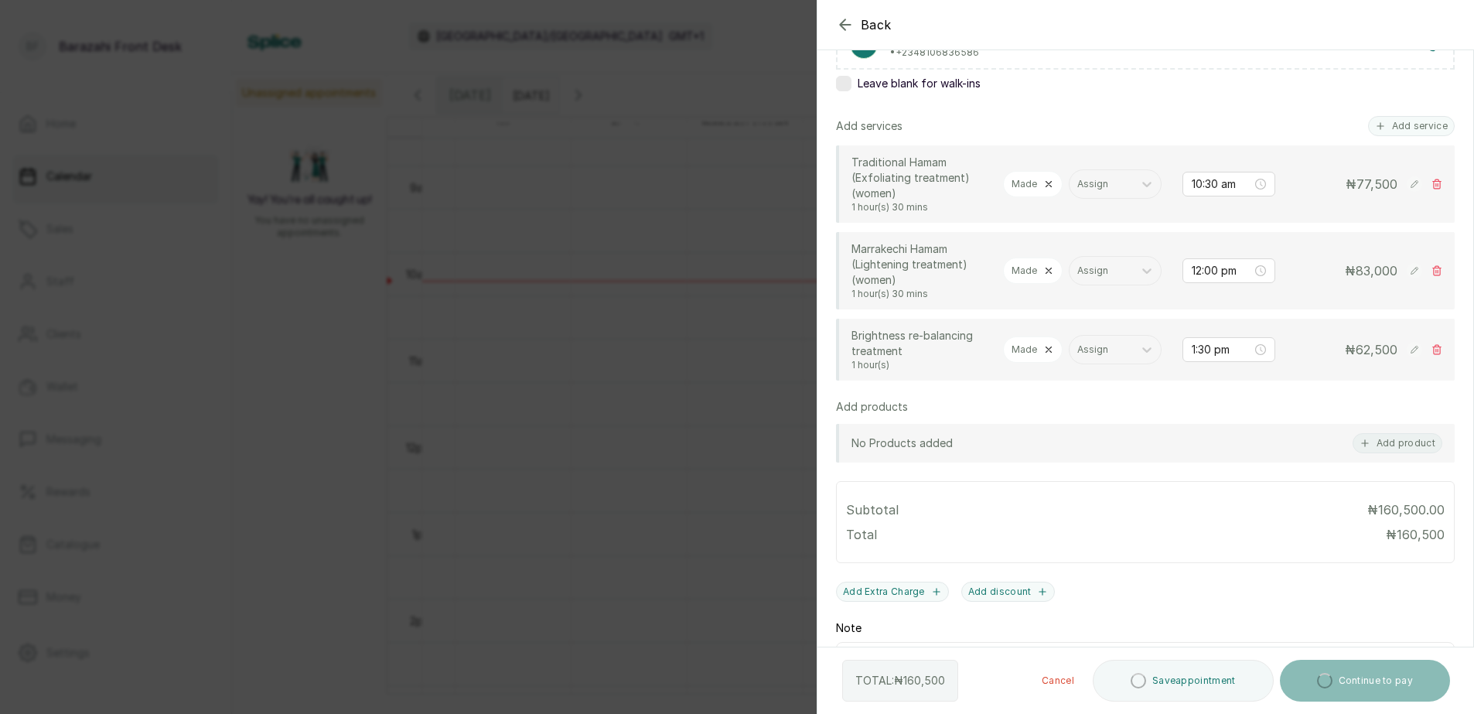
scroll to position [309, 0]
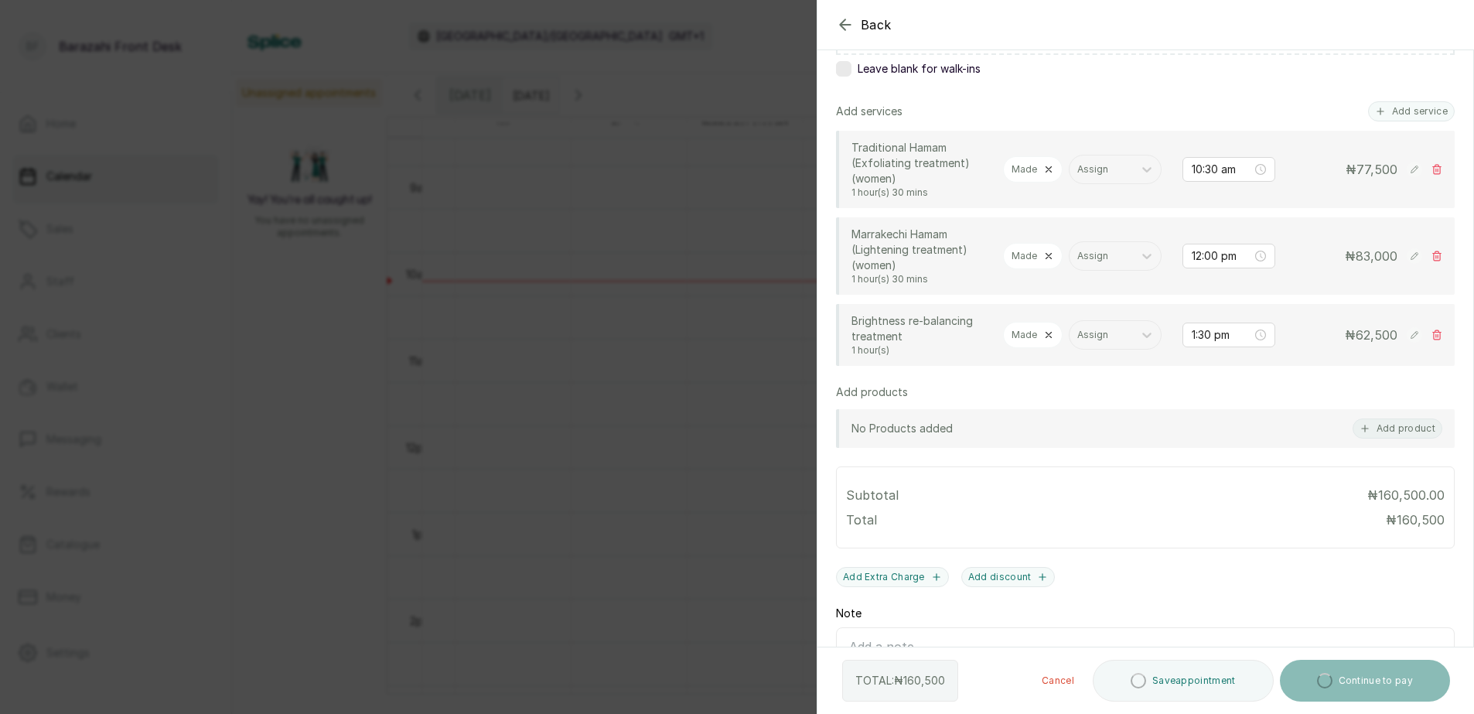
click at [1050, 329] on icon at bounding box center [1048, 334] width 11 height 11
click at [1048, 251] on icon at bounding box center [1048, 256] width 11 height 11
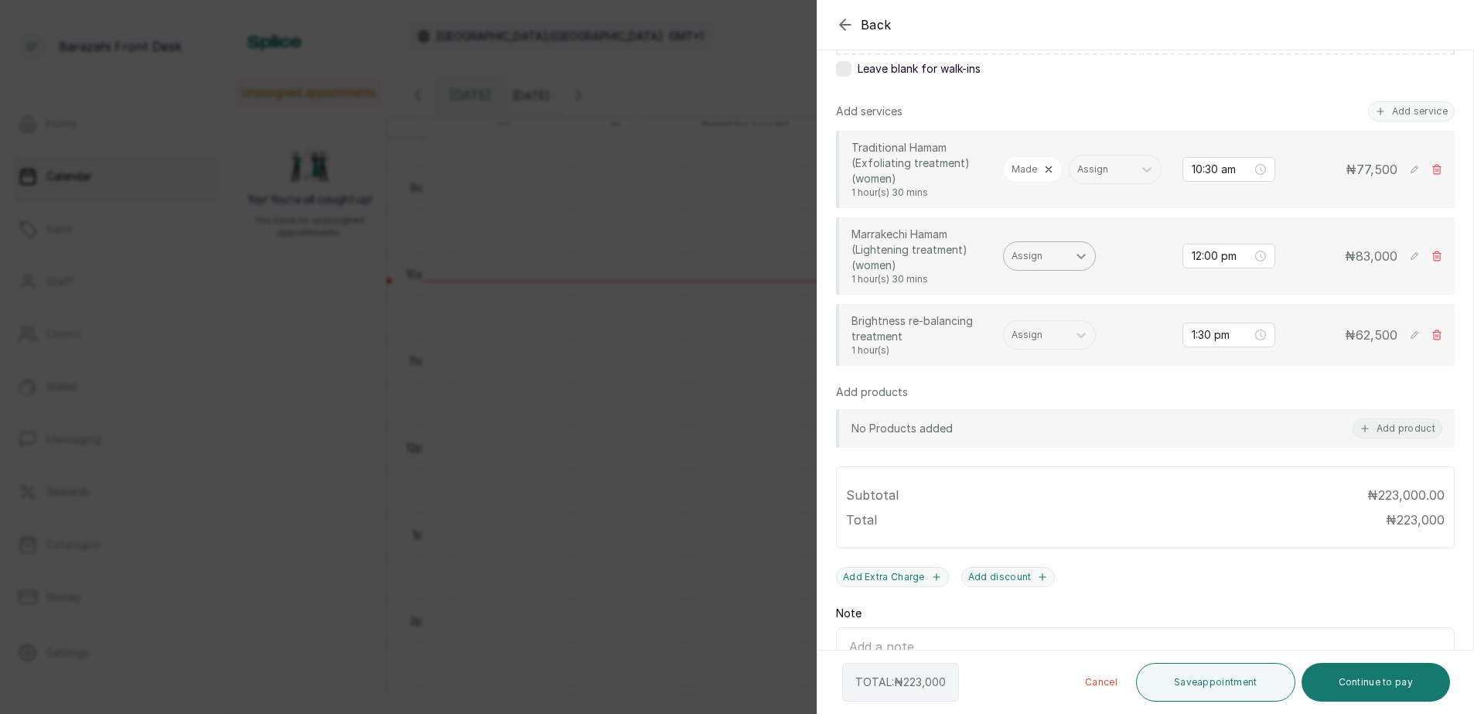
click at [1069, 259] on div at bounding box center [1081, 256] width 28 height 28
type input "CHAR"
click at [1069, 300] on div "Charity Osidornijie - Spa Therapist" at bounding box center [1049, 305] width 155 height 45
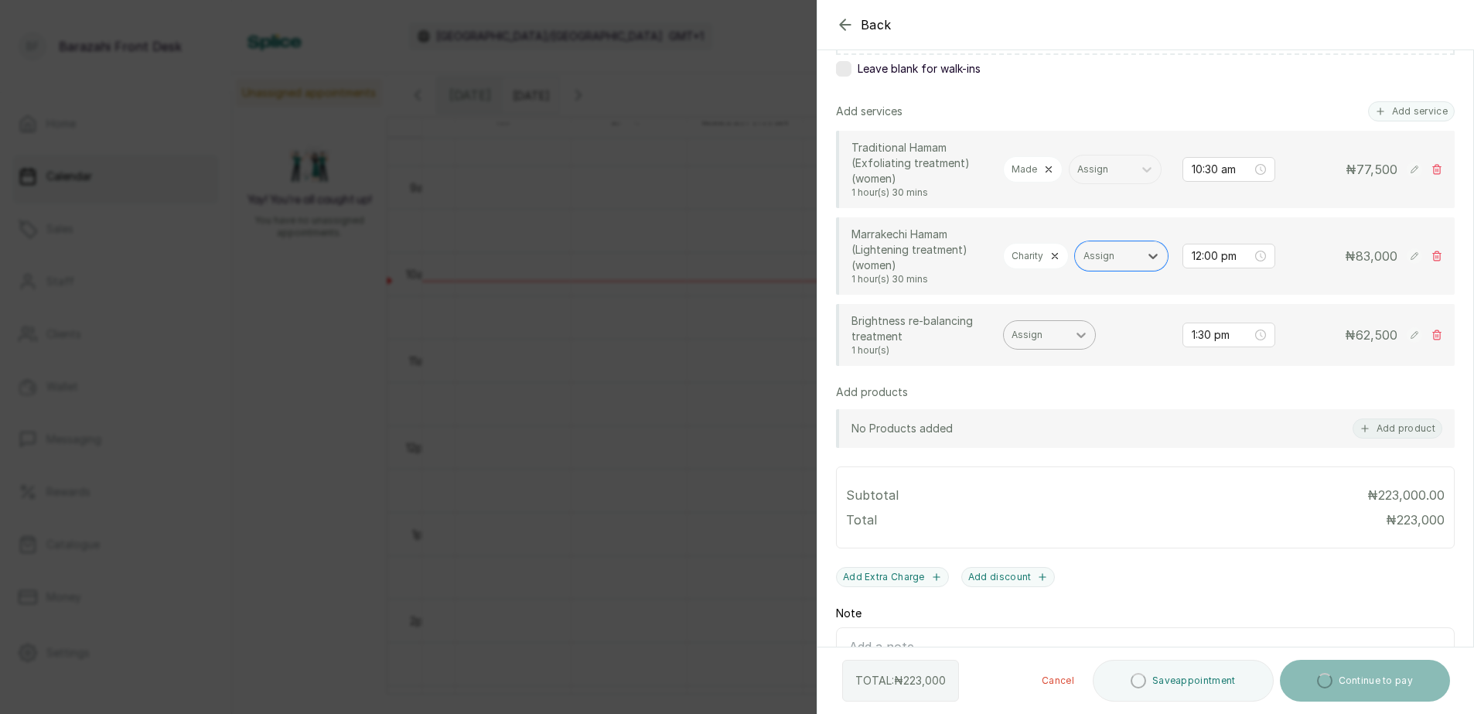
click at [1082, 343] on icon at bounding box center [1081, 334] width 15 height 15
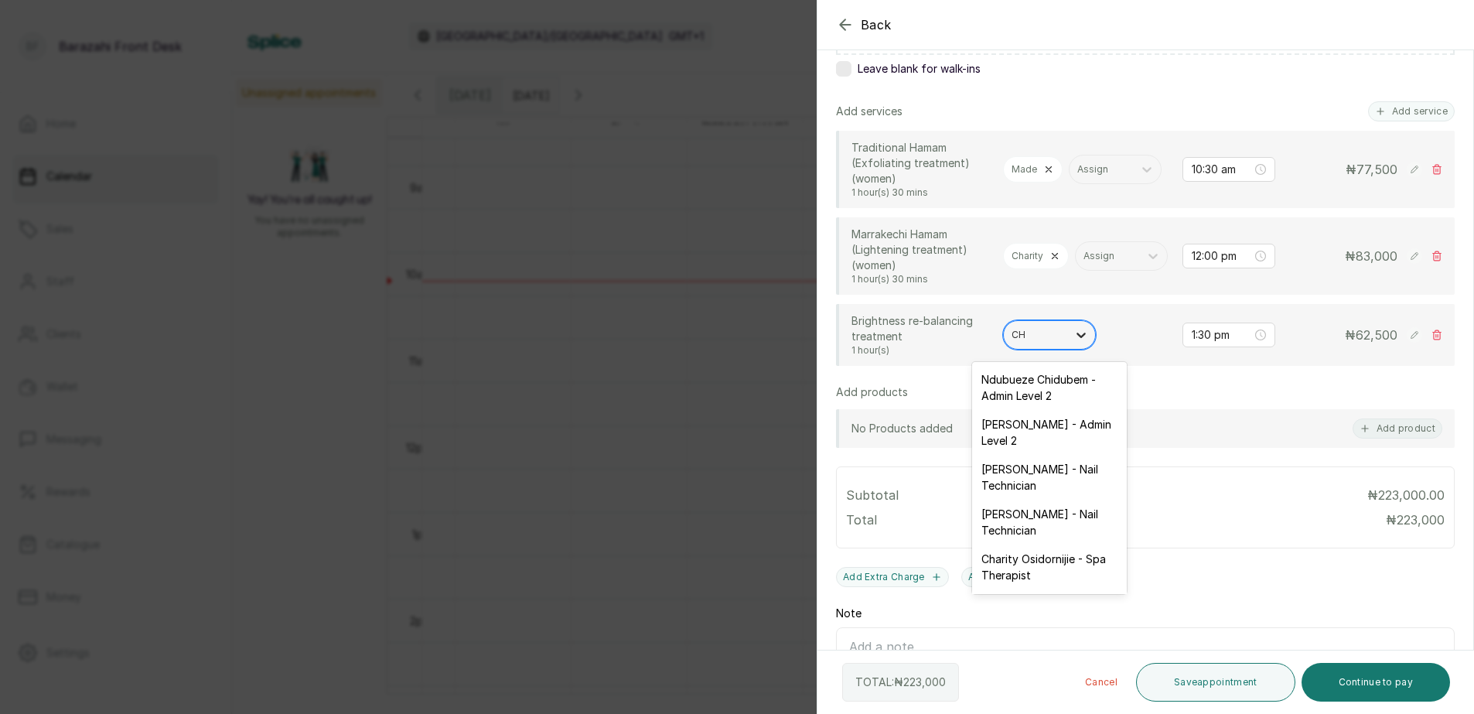
type input "CHA"
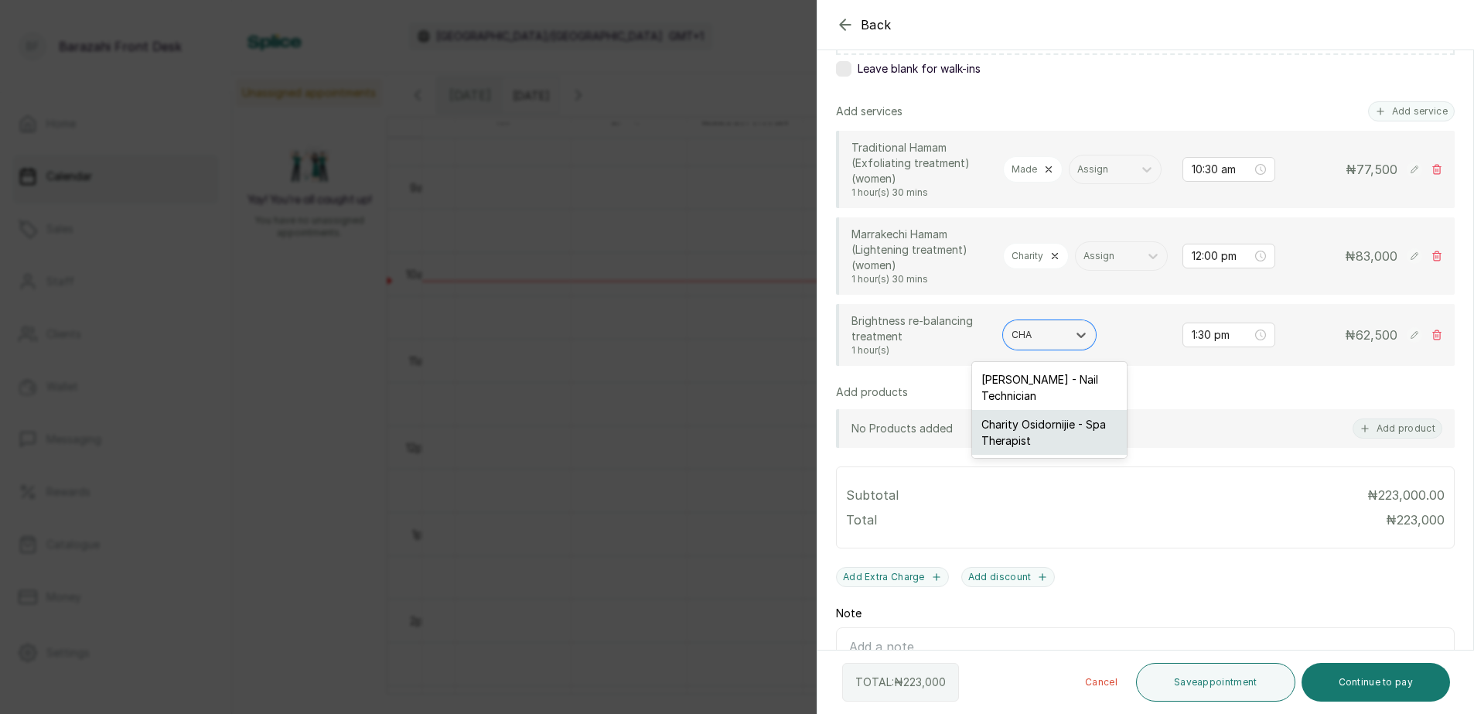
click at [1067, 427] on div "Charity Osidornijie - Spa Therapist" at bounding box center [1049, 432] width 155 height 45
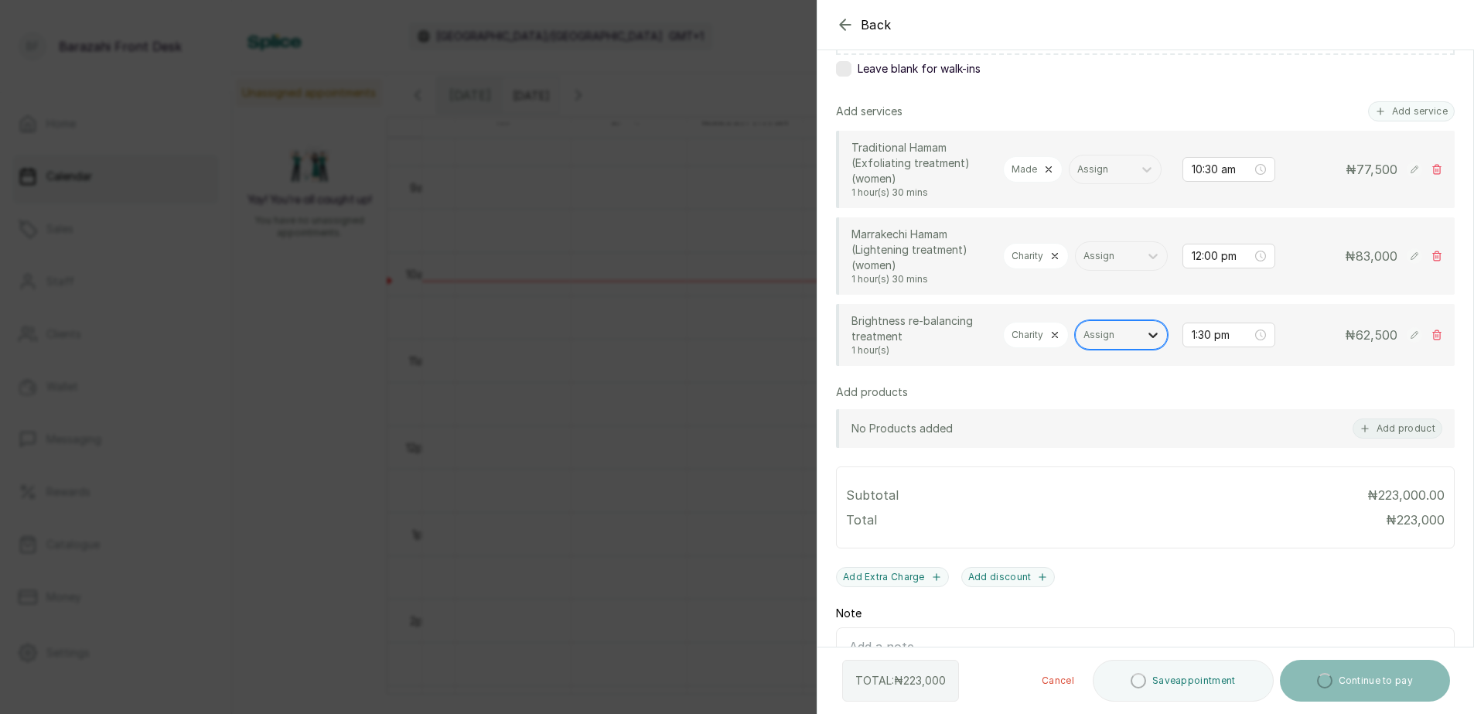
click at [1149, 338] on icon at bounding box center [1153, 335] width 9 height 5
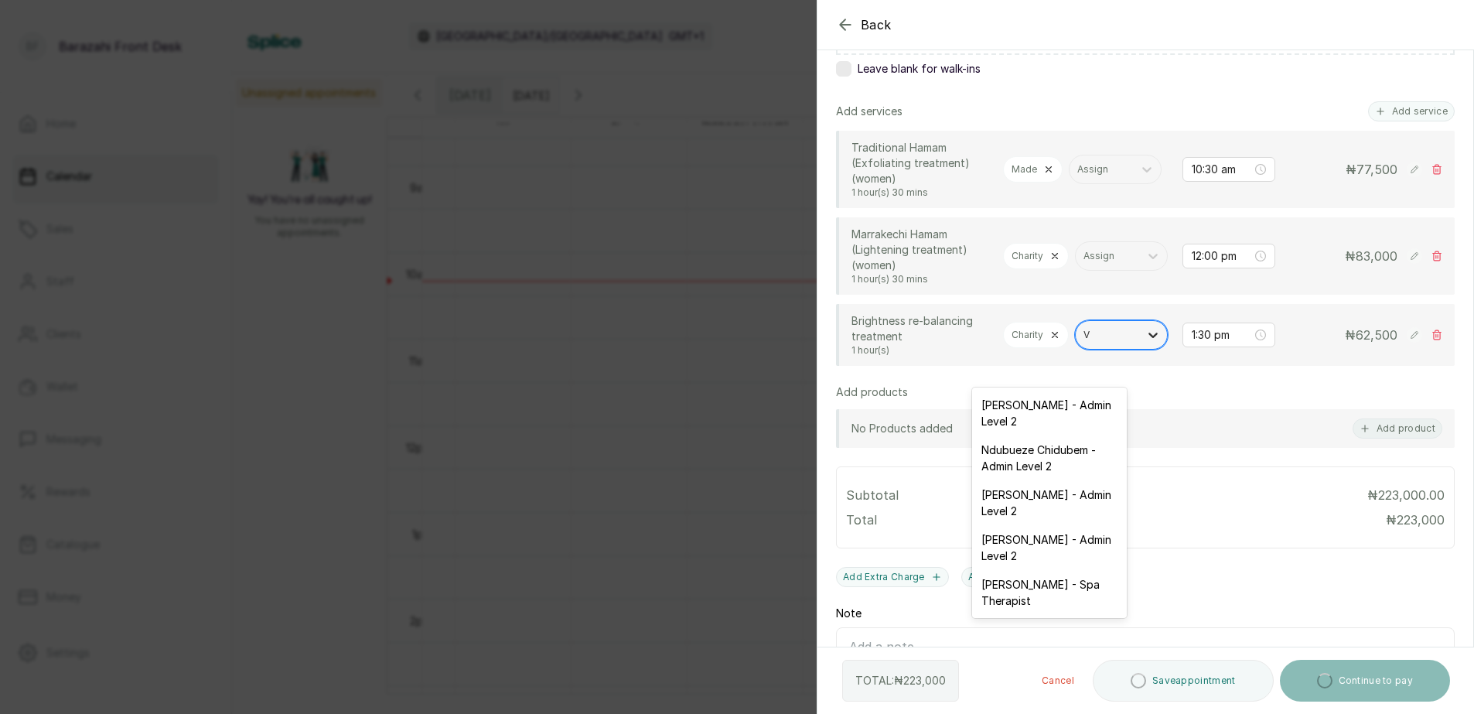
type input "VI"
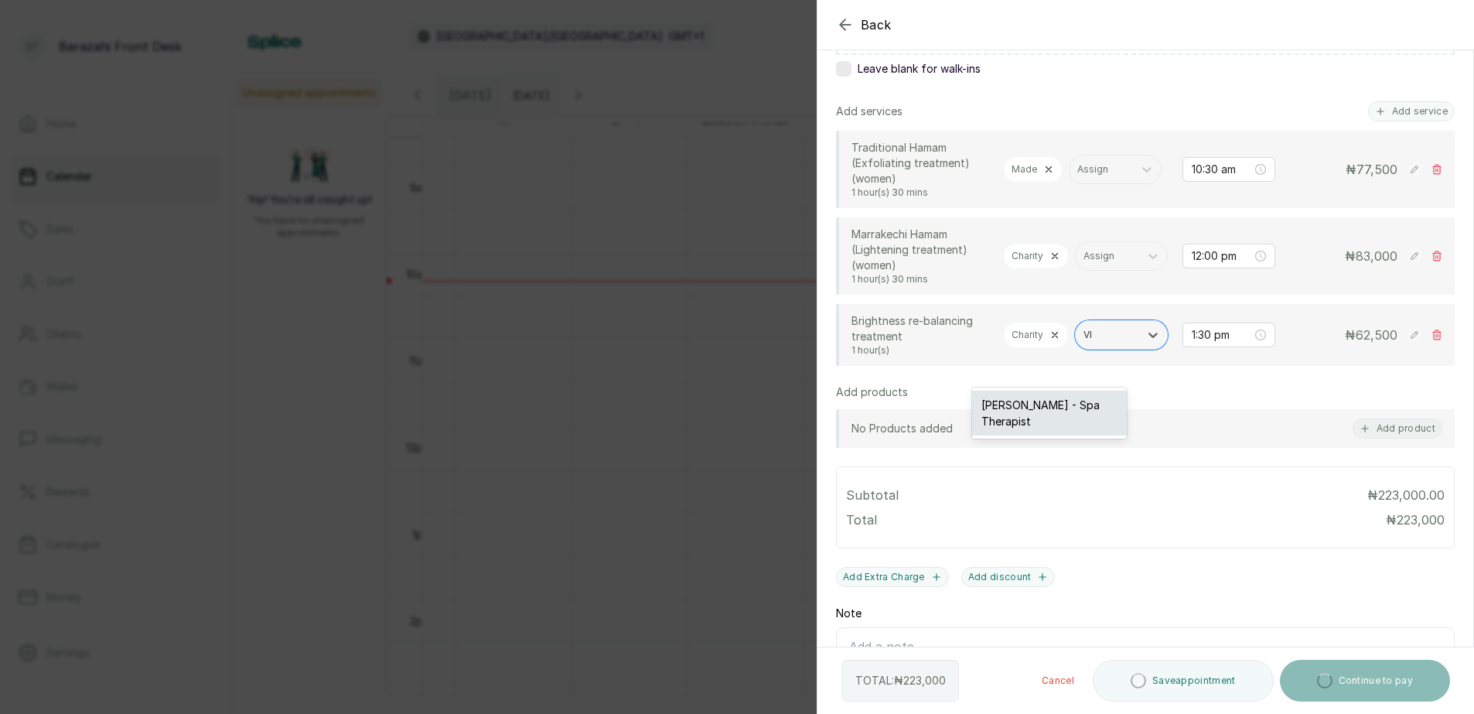
click at [1069, 399] on div "[PERSON_NAME] - Spa Therapist" at bounding box center [1049, 413] width 155 height 45
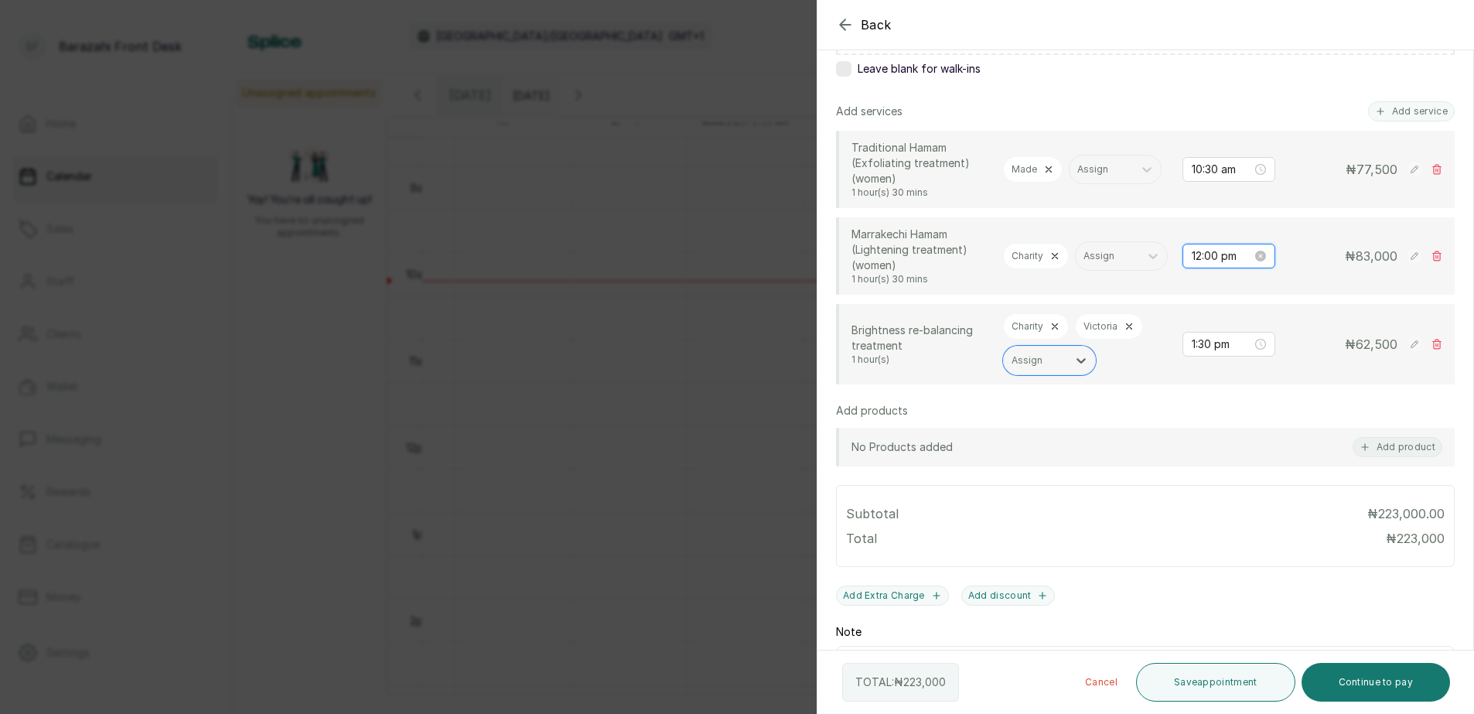
click at [1192, 264] on input "12:00 pm" at bounding box center [1222, 256] width 60 height 17
click at [1191, 264] on input "12:00 pm" at bounding box center [1222, 256] width 62 height 17
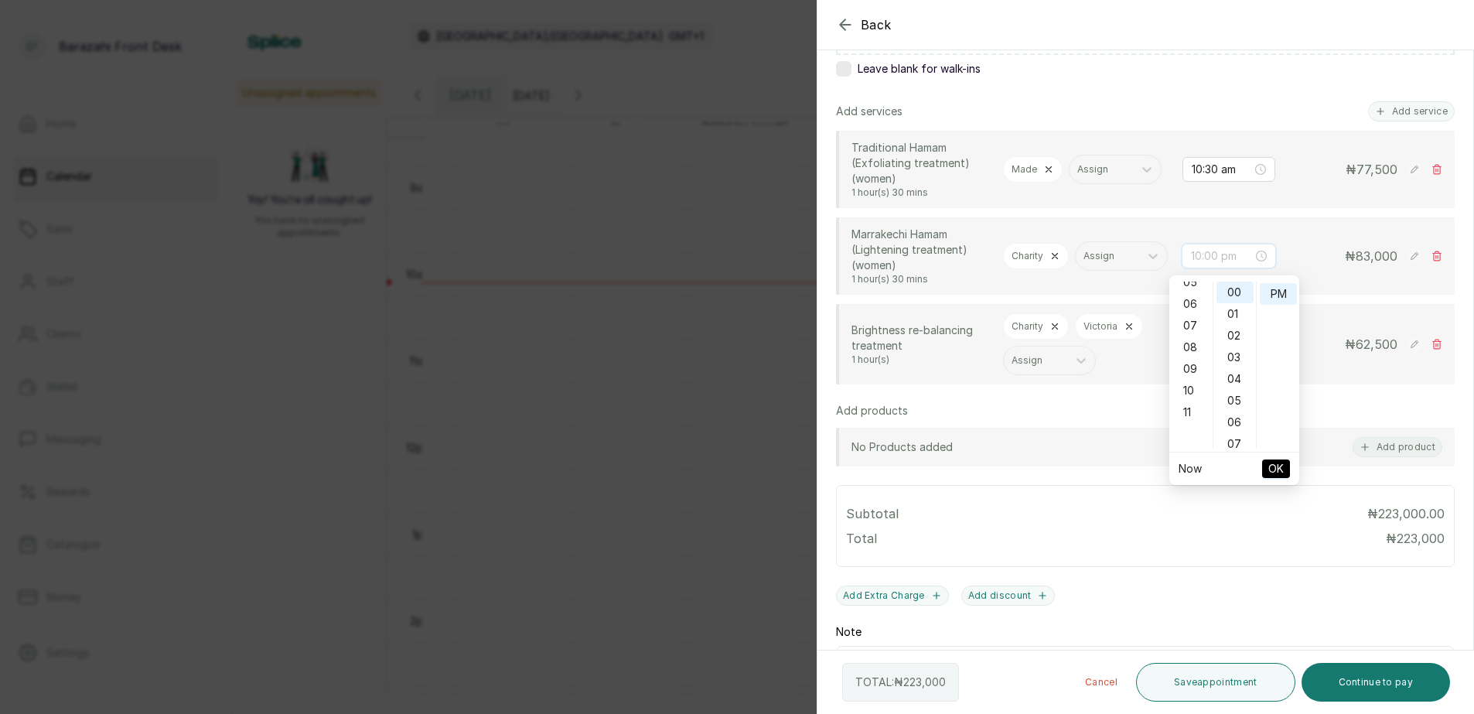
scroll to position [155, 0]
click at [1191, 354] on div "10" at bounding box center [1191, 354] width 37 height 22
click at [1229, 323] on div "30" at bounding box center [1235, 323] width 37 height 22
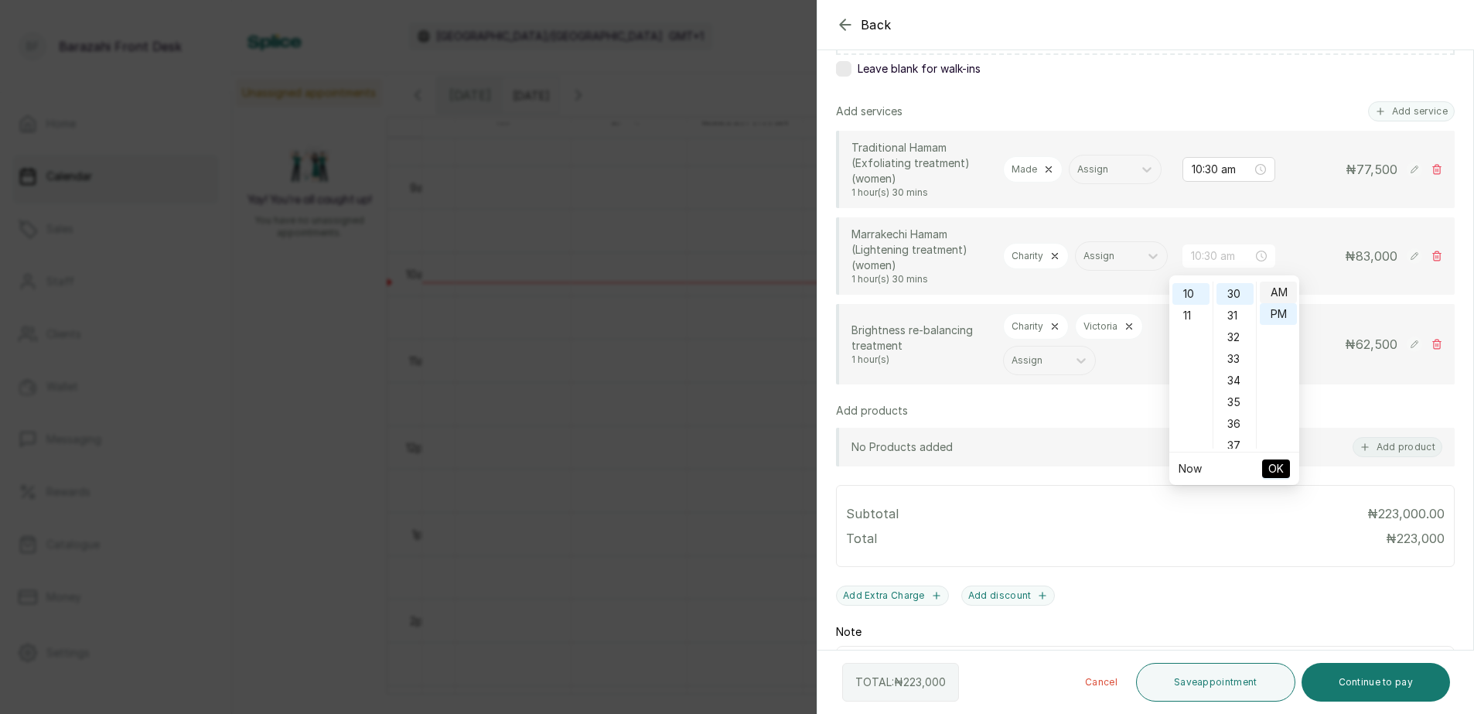
click at [1280, 292] on div "AM" at bounding box center [1278, 293] width 37 height 22
type input "10:30 am"
click at [1275, 468] on span "OK" at bounding box center [1275, 468] width 15 height 29
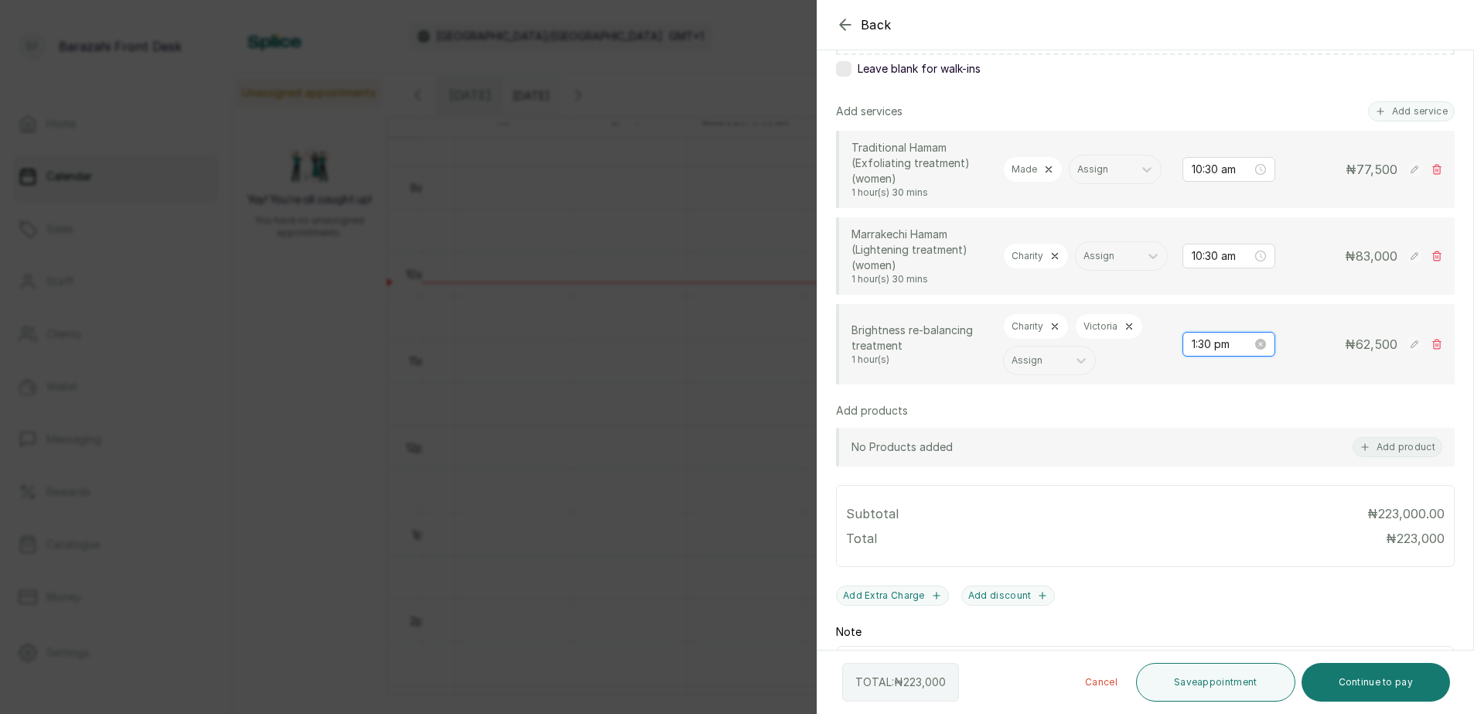
click at [1192, 353] on input "1:30 pm" at bounding box center [1222, 344] width 60 height 17
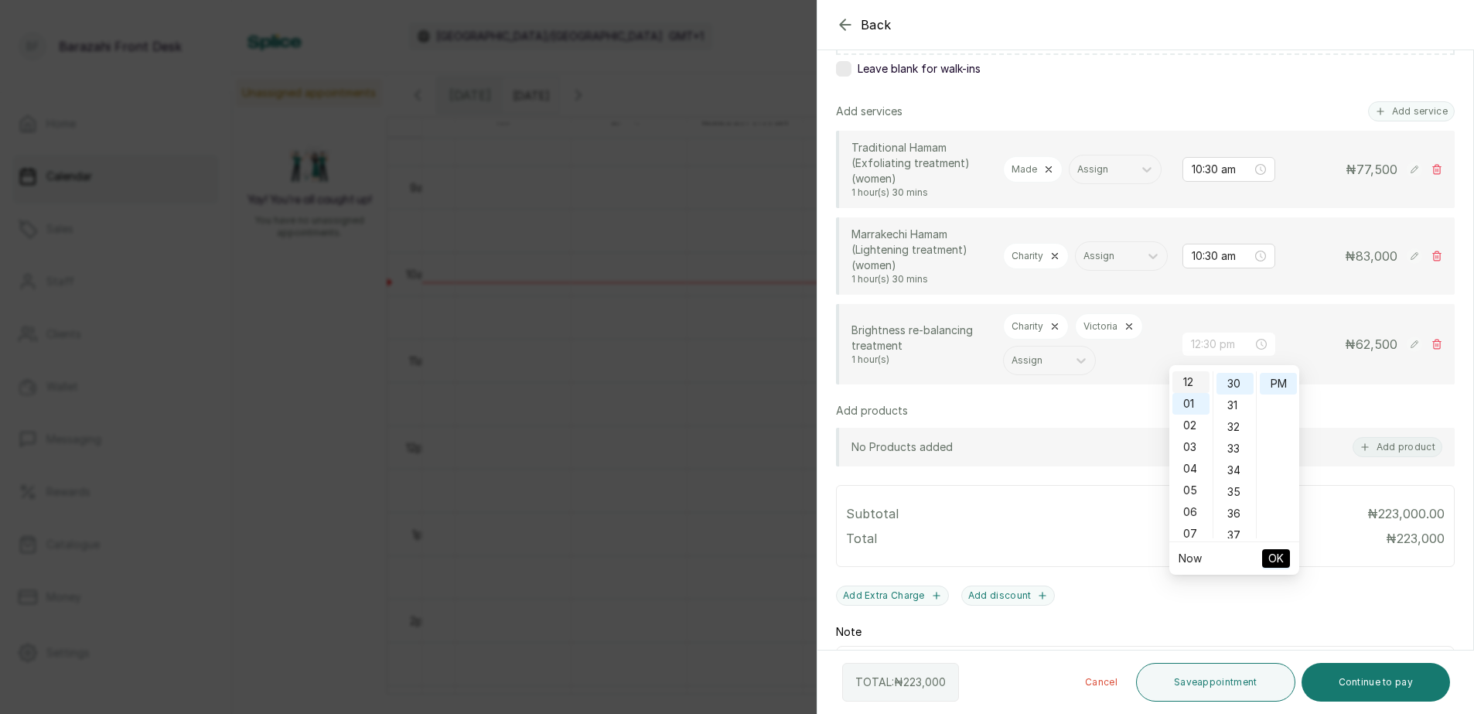
click at [1189, 380] on div "12" at bounding box center [1191, 382] width 37 height 22
click at [1275, 381] on div "PM" at bounding box center [1278, 384] width 37 height 22
click at [1267, 554] on button "OK" at bounding box center [1276, 558] width 28 height 19
click at [1191, 350] on input "12:30 pm" at bounding box center [1222, 344] width 62 height 17
click at [1233, 381] on div "00" at bounding box center [1235, 382] width 37 height 22
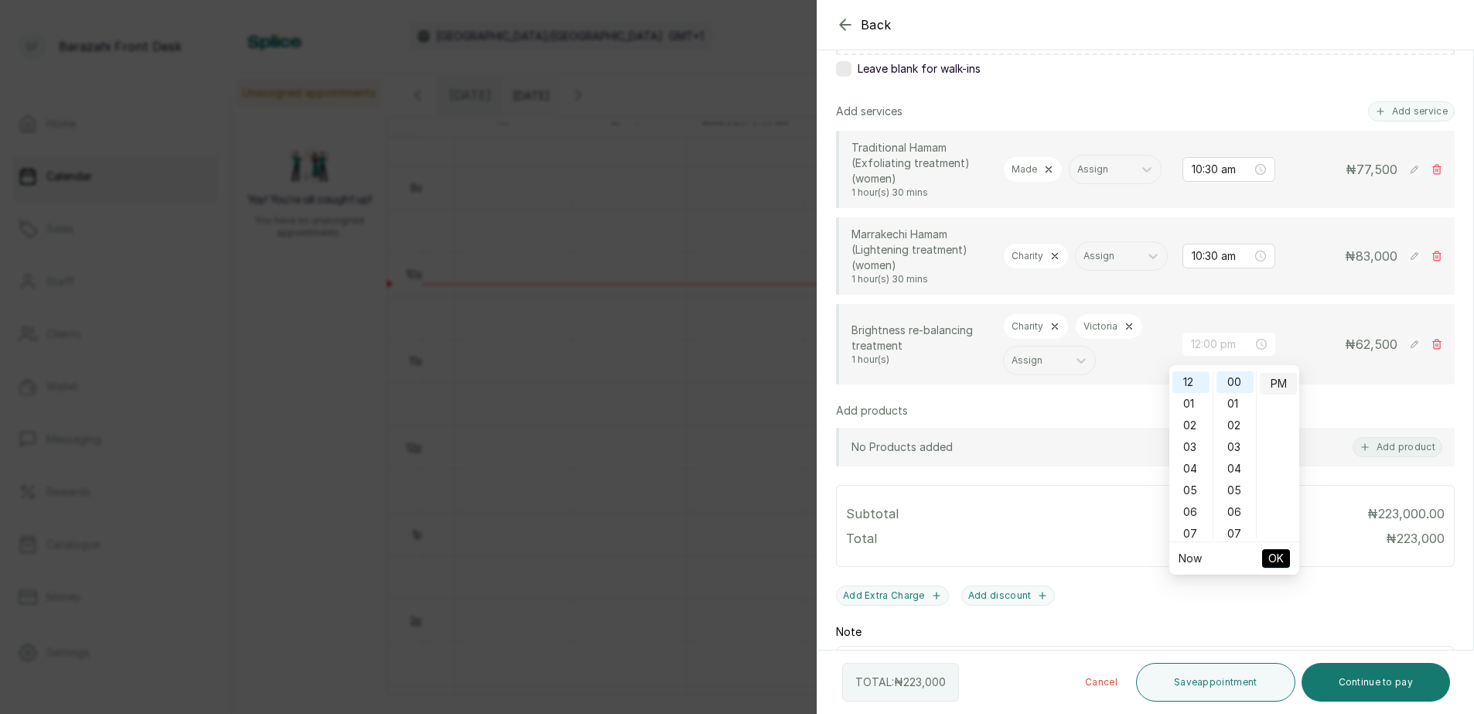
click at [1277, 384] on div "PM" at bounding box center [1278, 384] width 37 height 22
type input "12:00 pm"
click at [1280, 557] on span "OK" at bounding box center [1275, 558] width 15 height 29
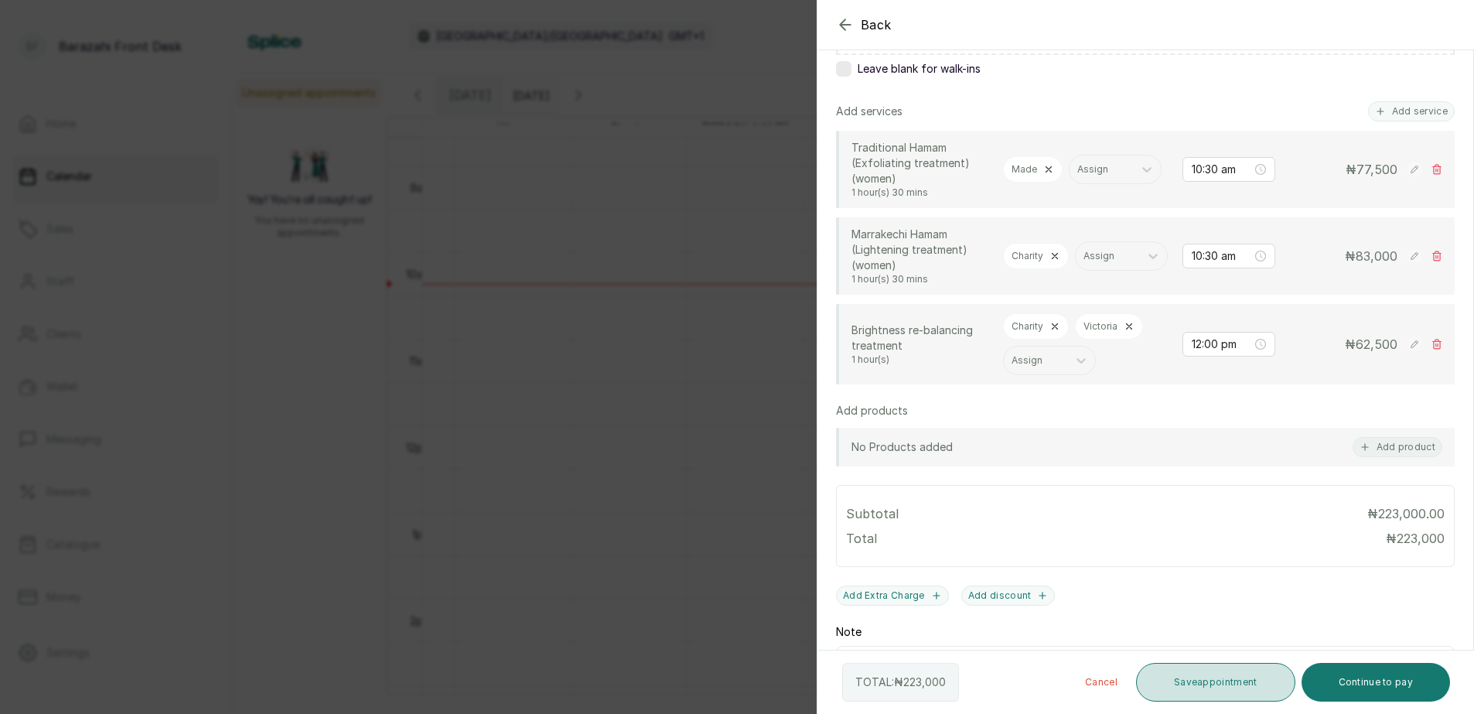
click at [1207, 685] on button "Save appointment" at bounding box center [1215, 682] width 159 height 39
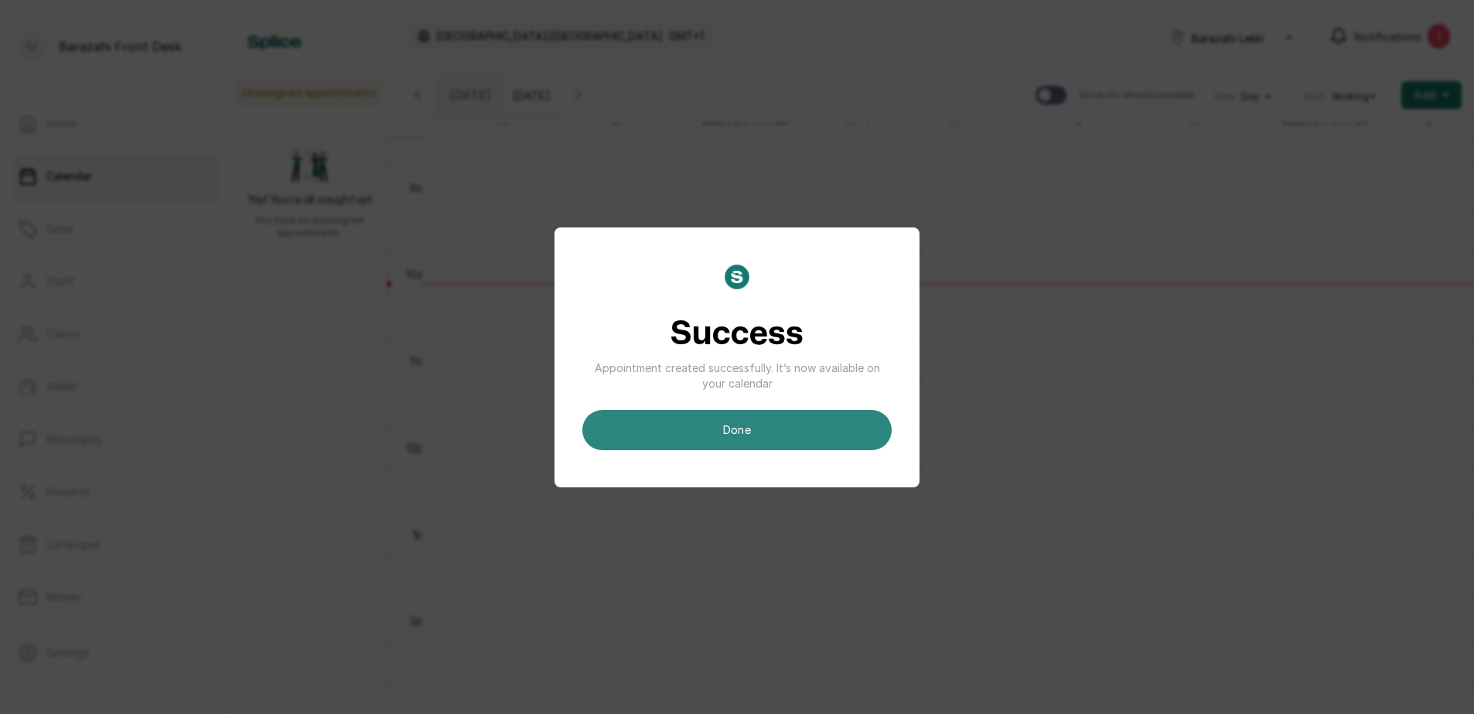
click at [764, 437] on button "done" at bounding box center [736, 430] width 309 height 40
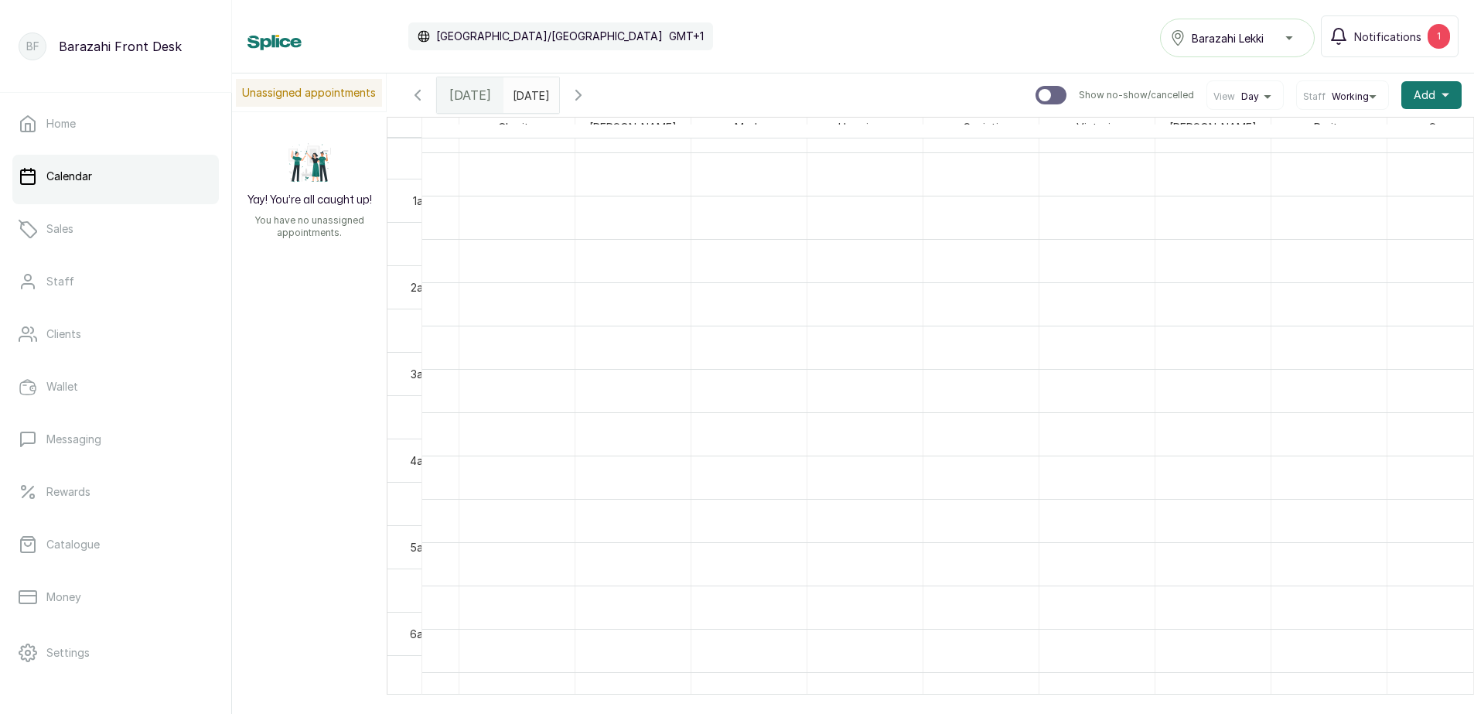
scroll to position [15, 428]
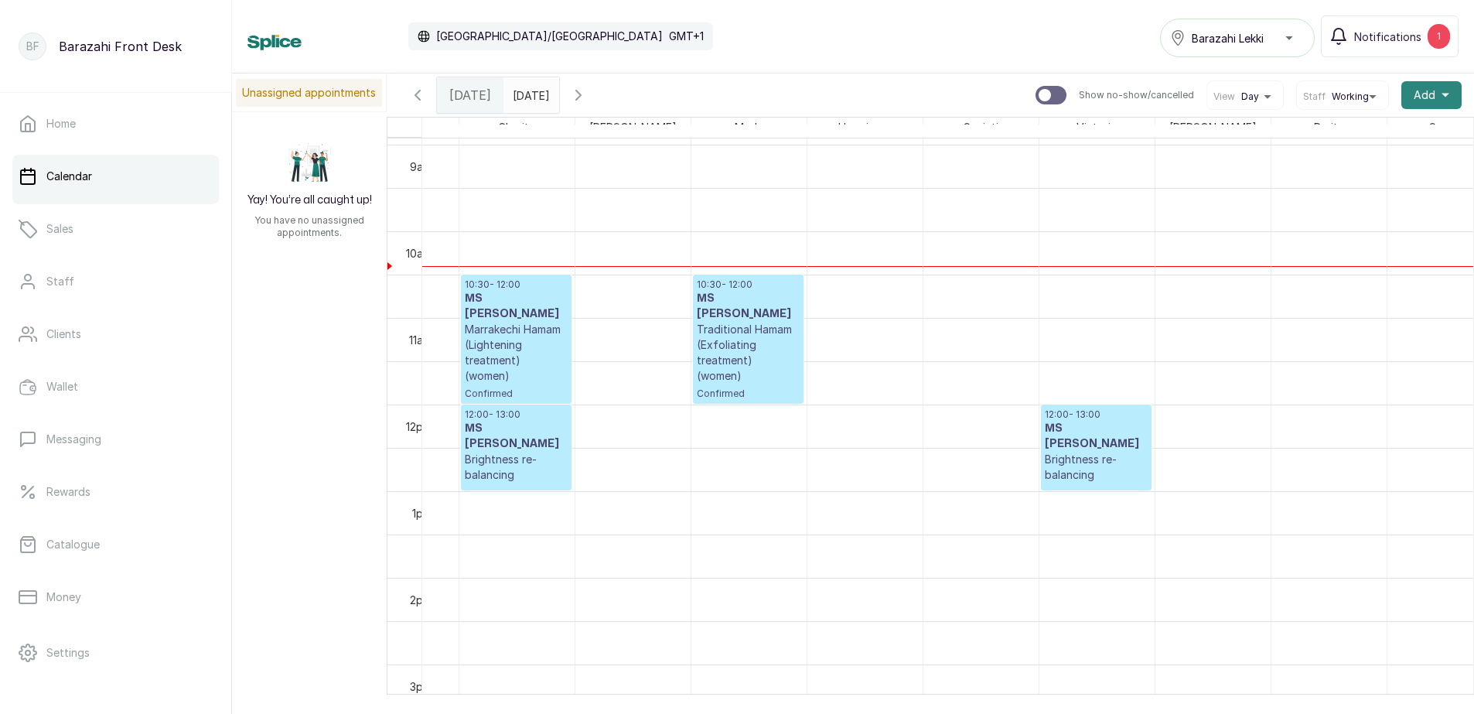
click at [1423, 99] on button "Add +" at bounding box center [1431, 95] width 60 height 28
click at [1317, 164] on span "New Sale" at bounding box center [1375, 168] width 149 height 19
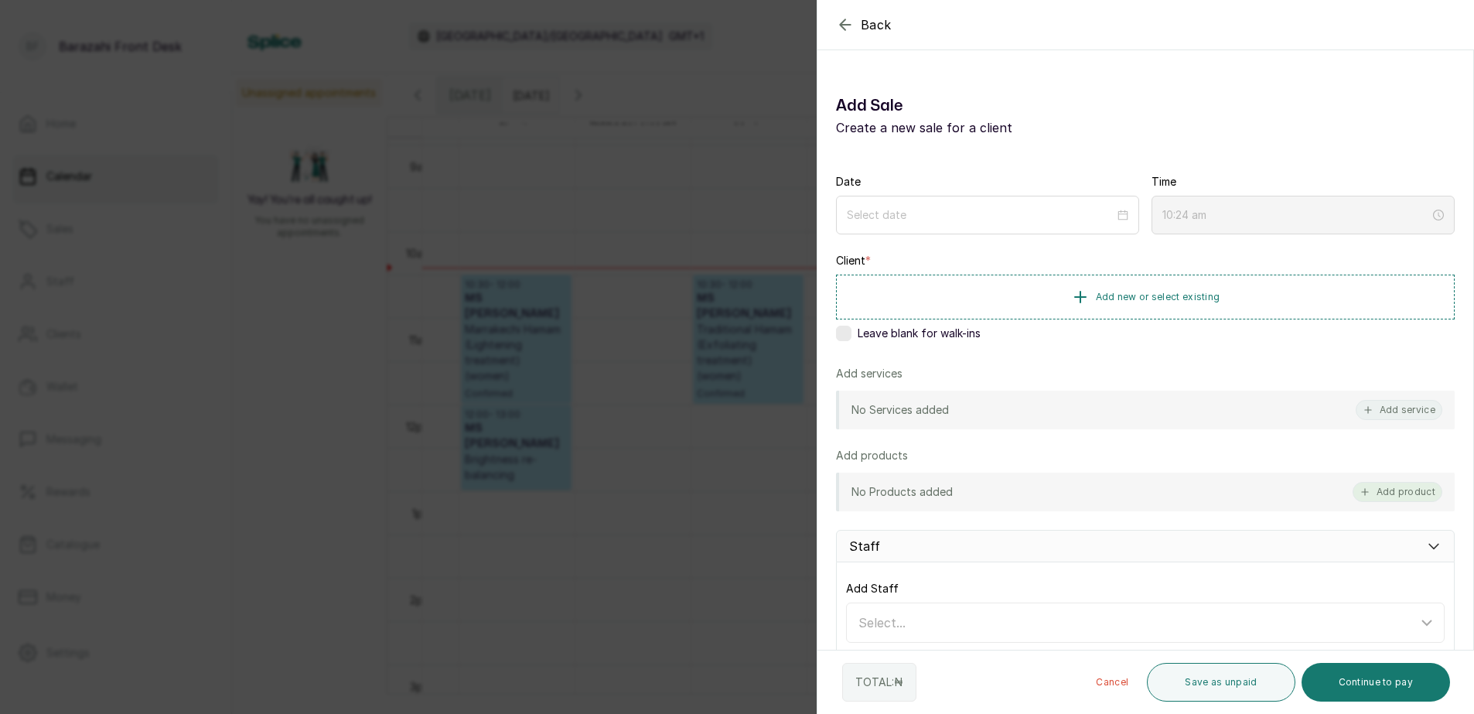
click at [1376, 493] on button "Add product" at bounding box center [1398, 492] width 90 height 20
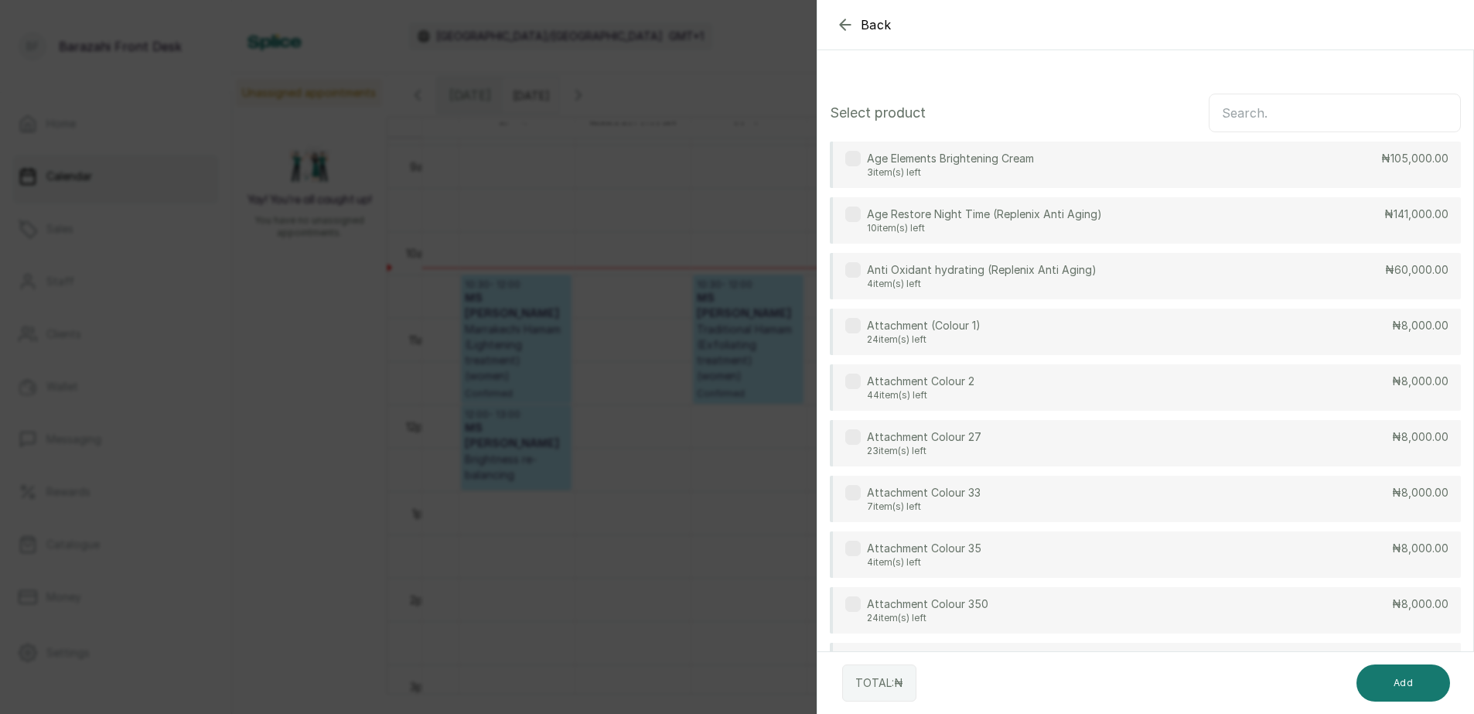
click at [842, 22] on icon "button" at bounding box center [845, 24] width 10 height 10
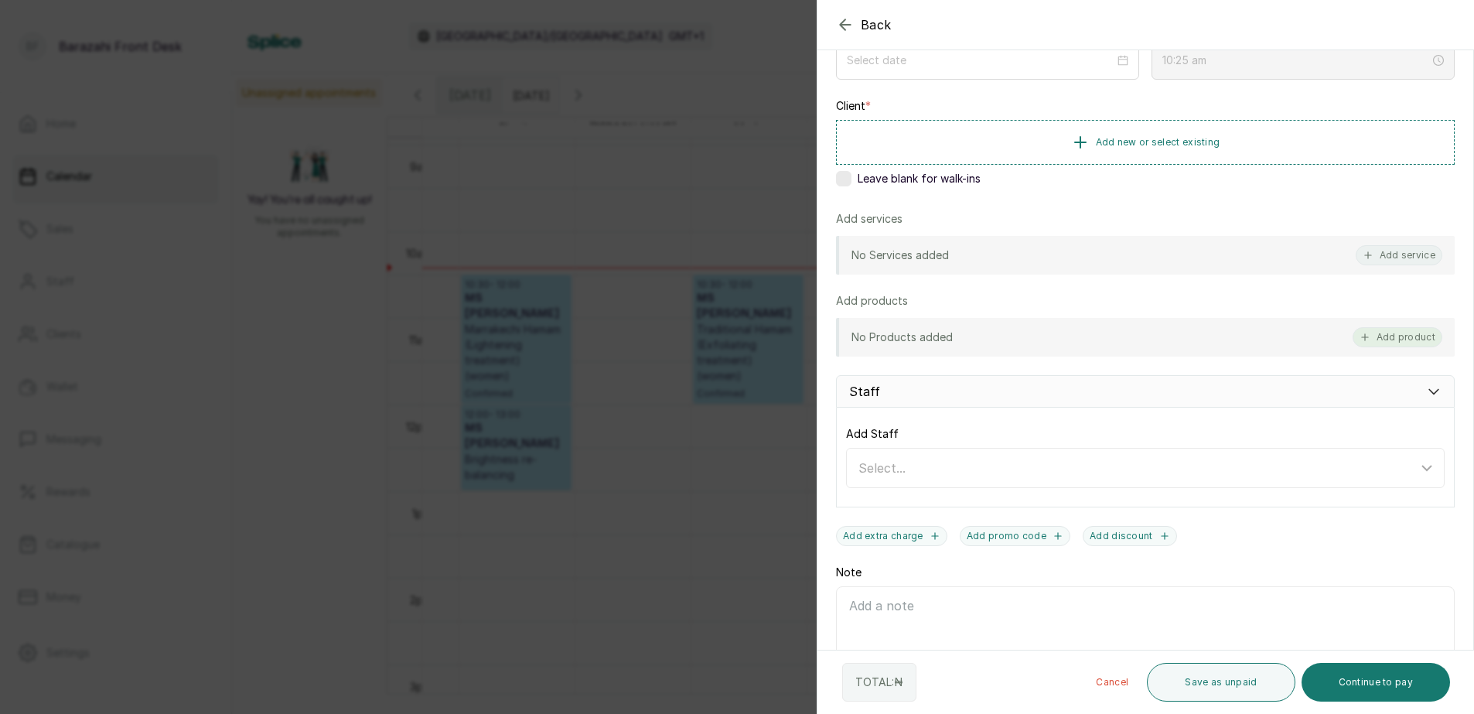
click at [1372, 340] on button "Add product" at bounding box center [1398, 337] width 90 height 20
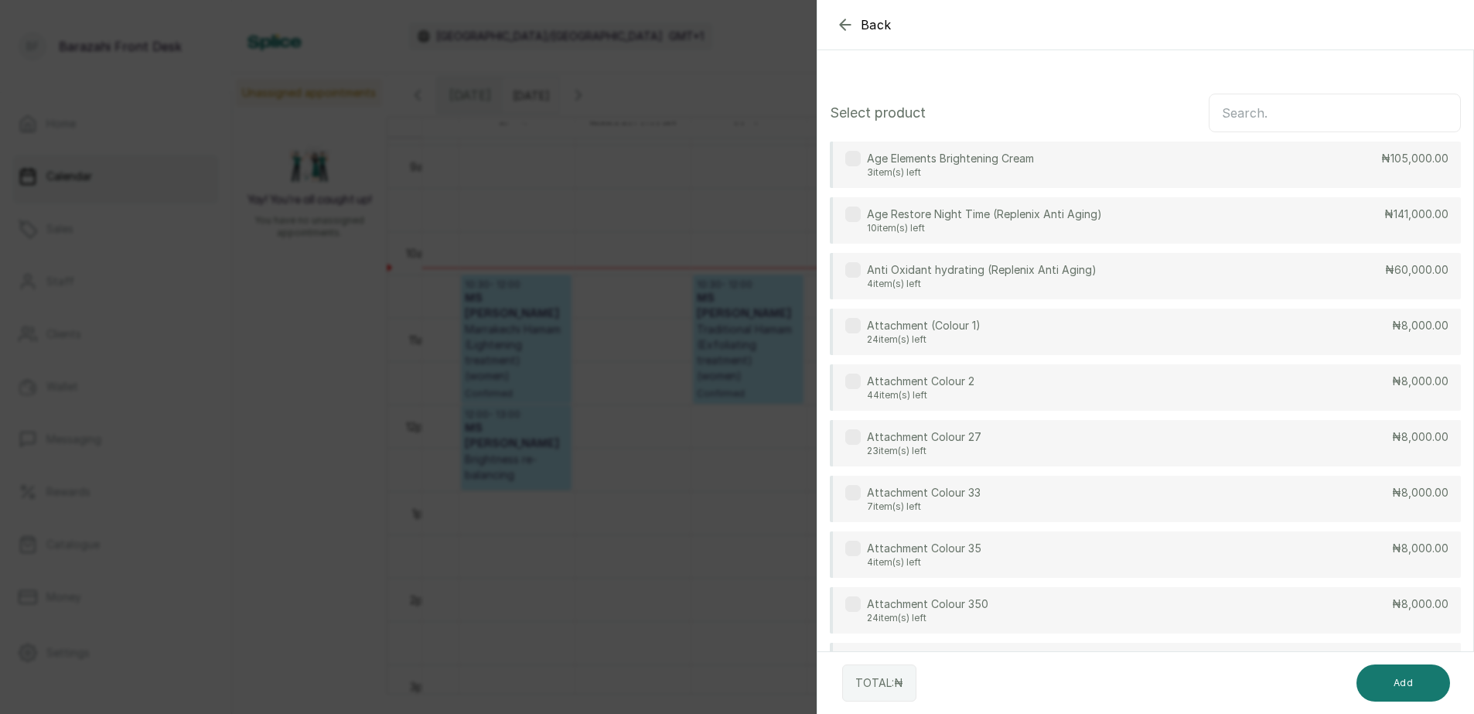
click at [1258, 107] on input "text" at bounding box center [1335, 113] width 252 height 39
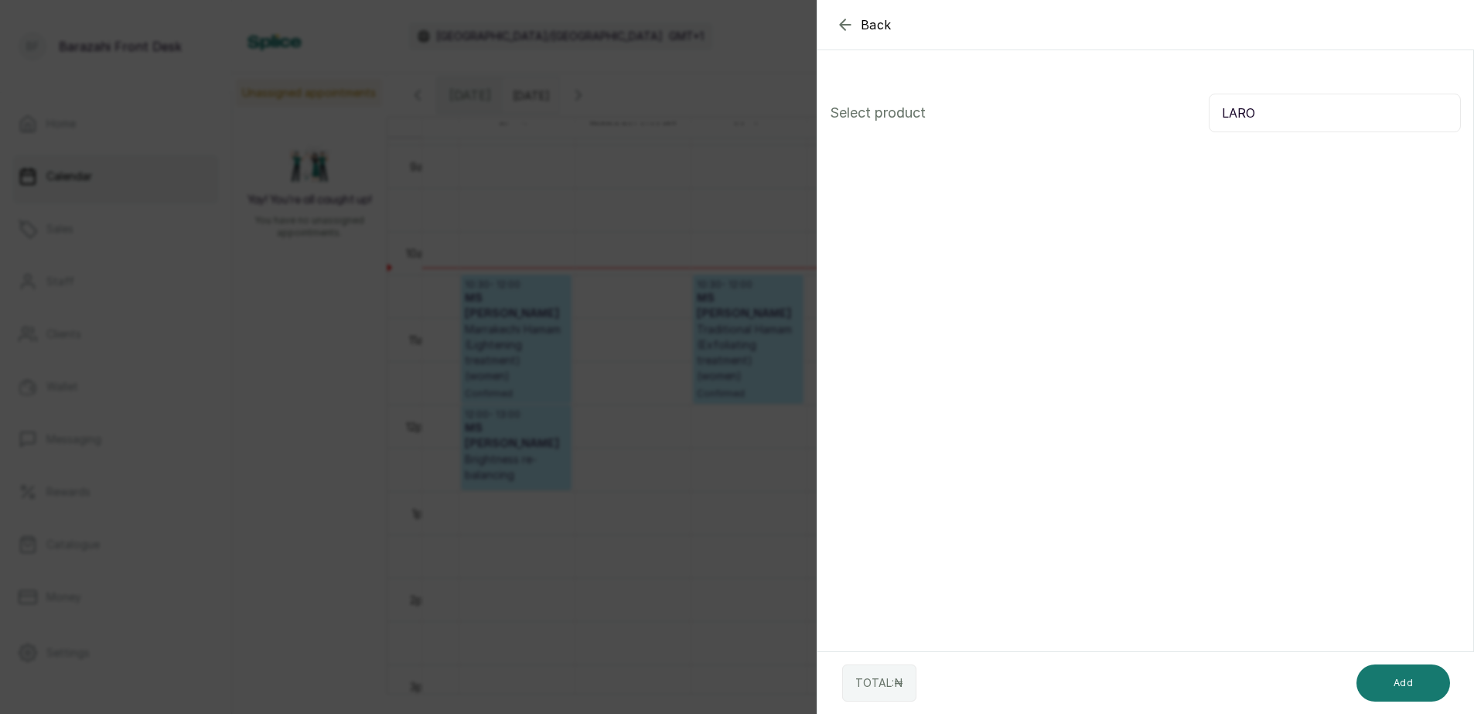
drag, startPoint x: 1213, startPoint y: 108, endPoint x: 1269, endPoint y: 113, distance: 56.7
click at [1269, 113] on input "LARO" at bounding box center [1335, 113] width 252 height 39
type input "POSAY"
click at [1231, 152] on div "[PERSON_NAME]-Posay 5 item(s) left ₦28,500.00" at bounding box center [1145, 165] width 631 height 46
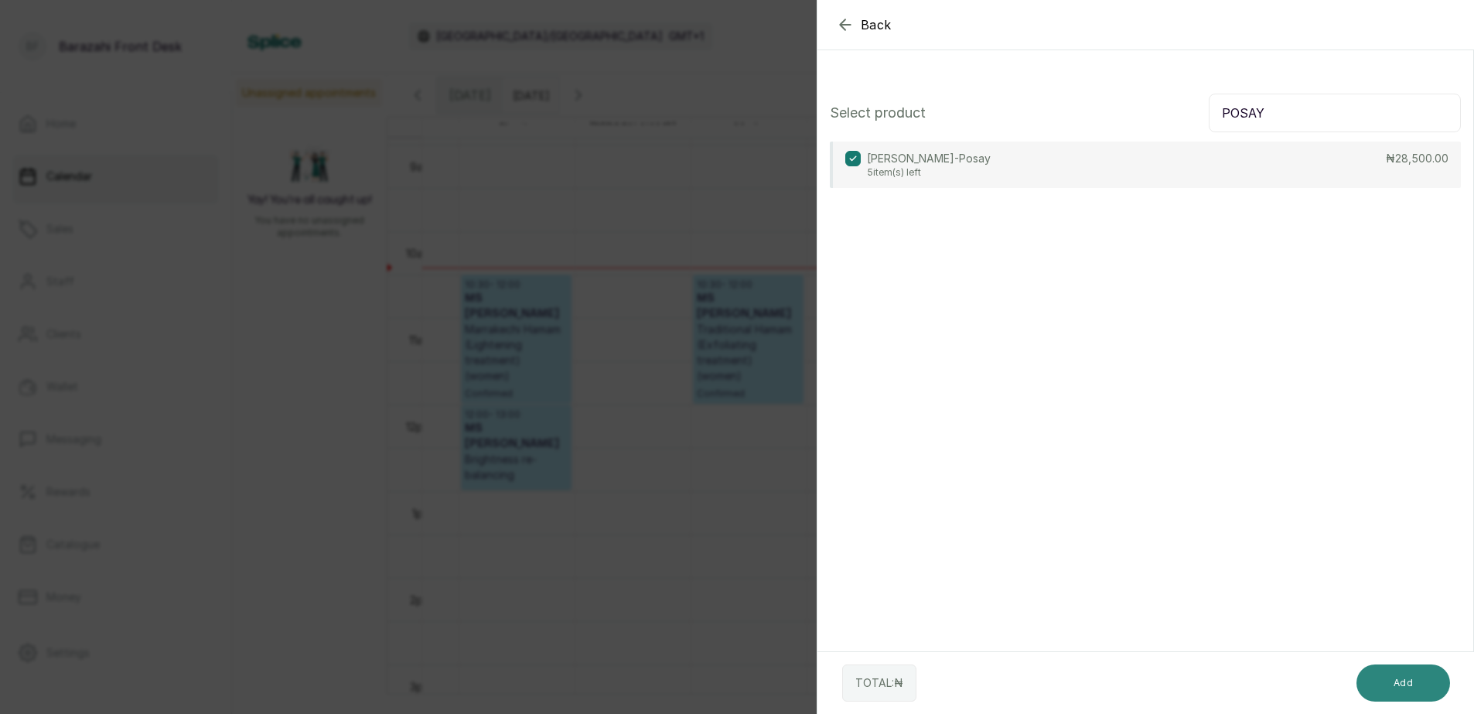
click at [1385, 687] on button "Add" at bounding box center [1404, 682] width 94 height 37
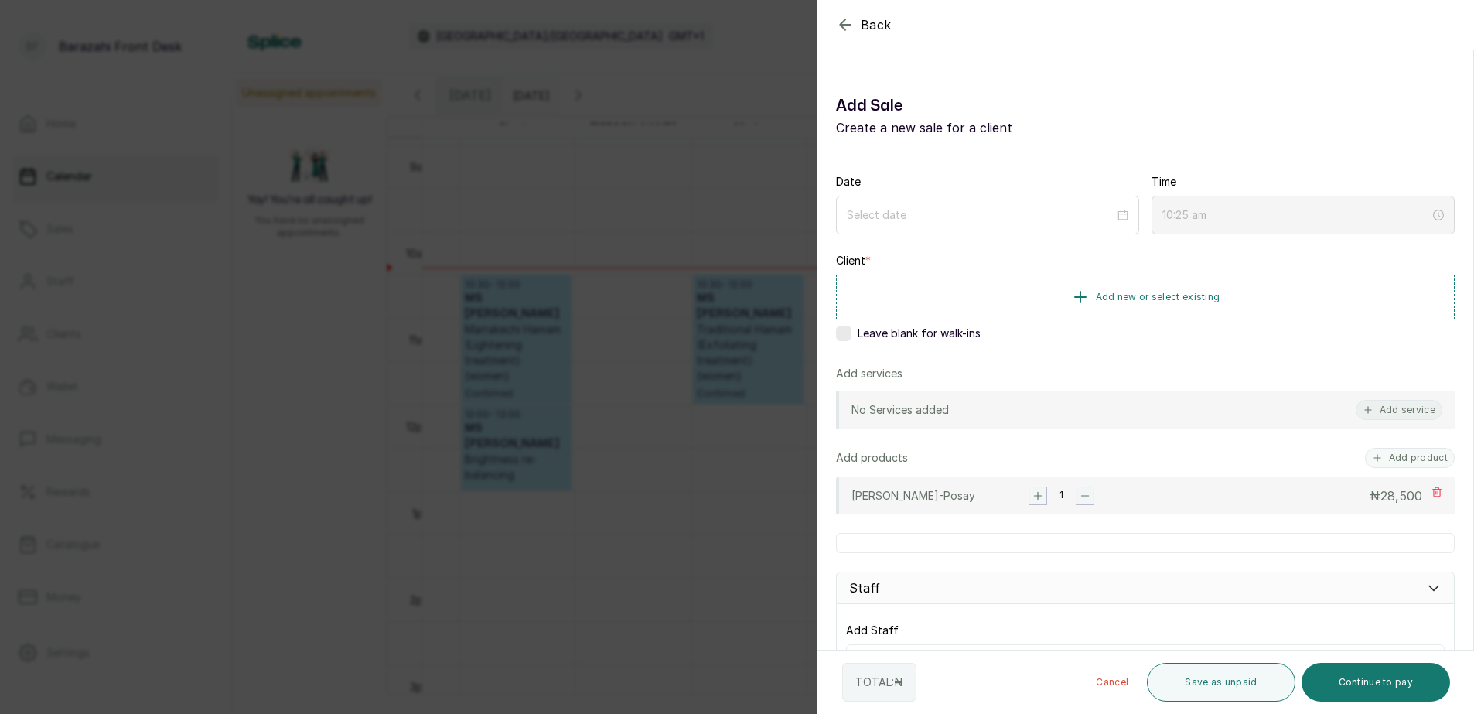
click at [1036, 492] on rect "button" at bounding box center [1037, 495] width 17 height 17
click at [839, 332] on label at bounding box center [843, 333] width 15 height 15
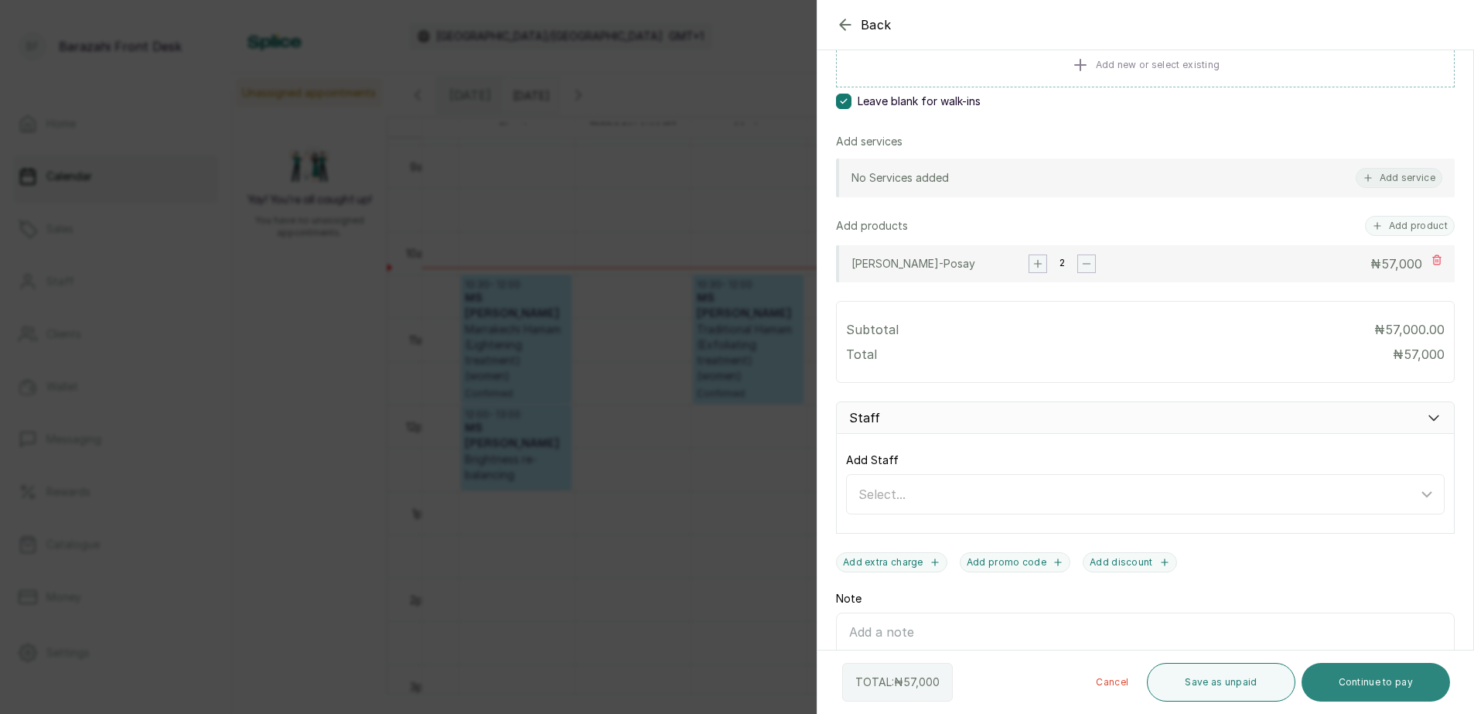
click at [1357, 677] on button "Continue to pay" at bounding box center [1376, 682] width 149 height 39
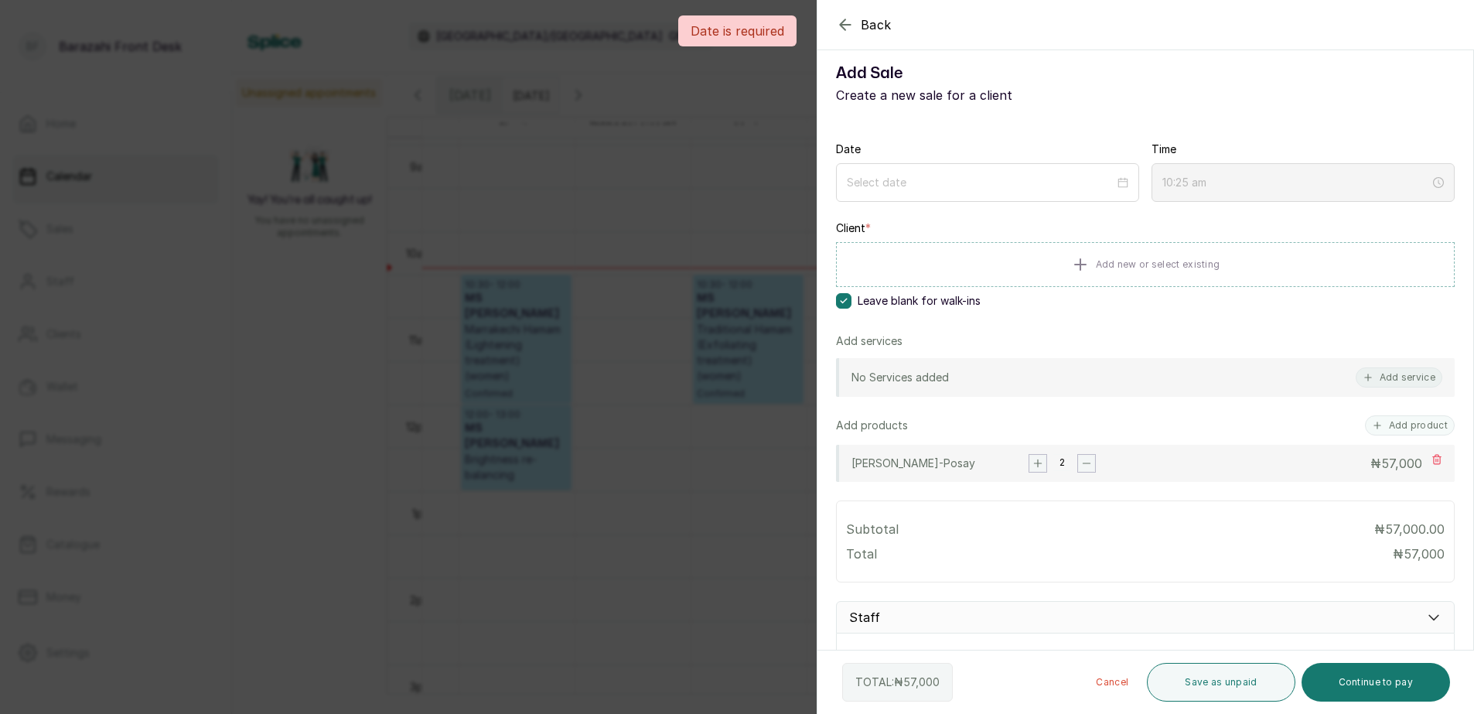
scroll to position [0, 0]
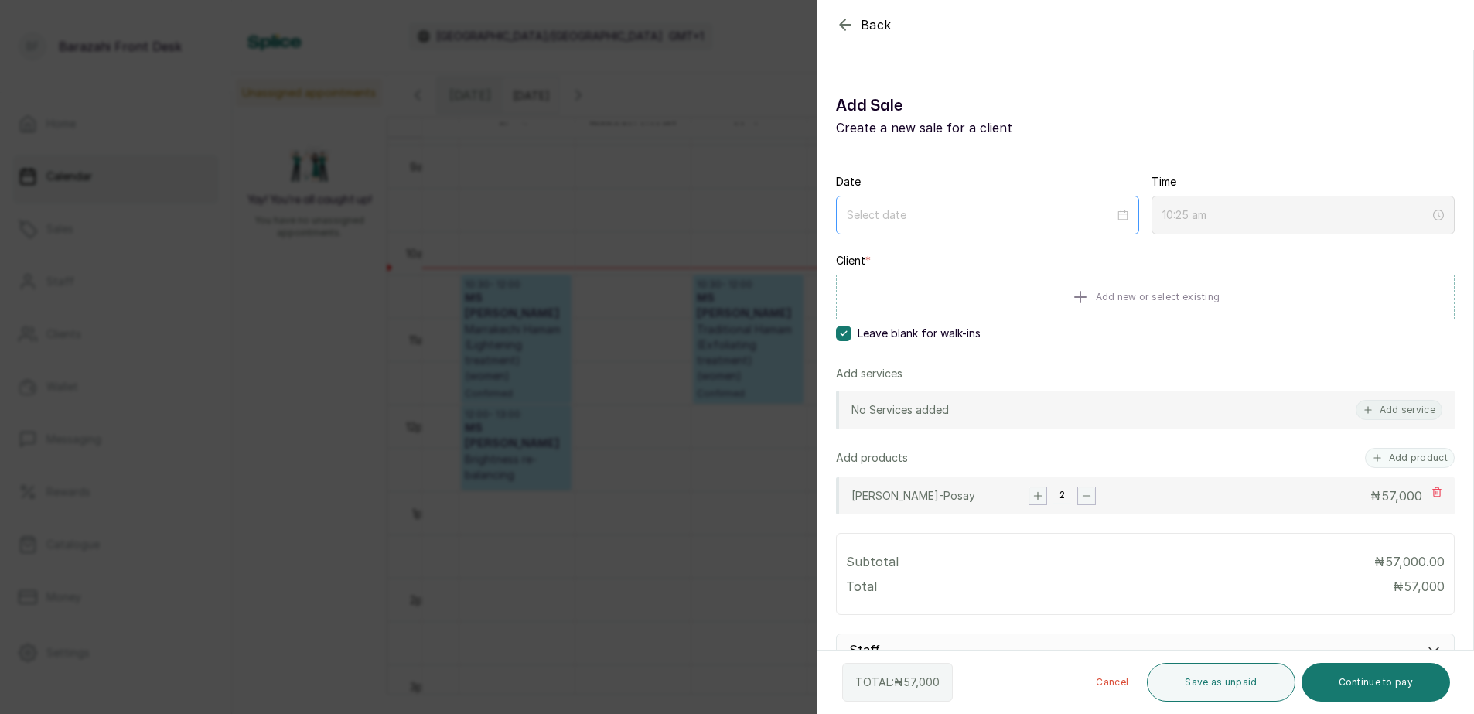
click at [1113, 217] on div at bounding box center [988, 215] width 282 height 17
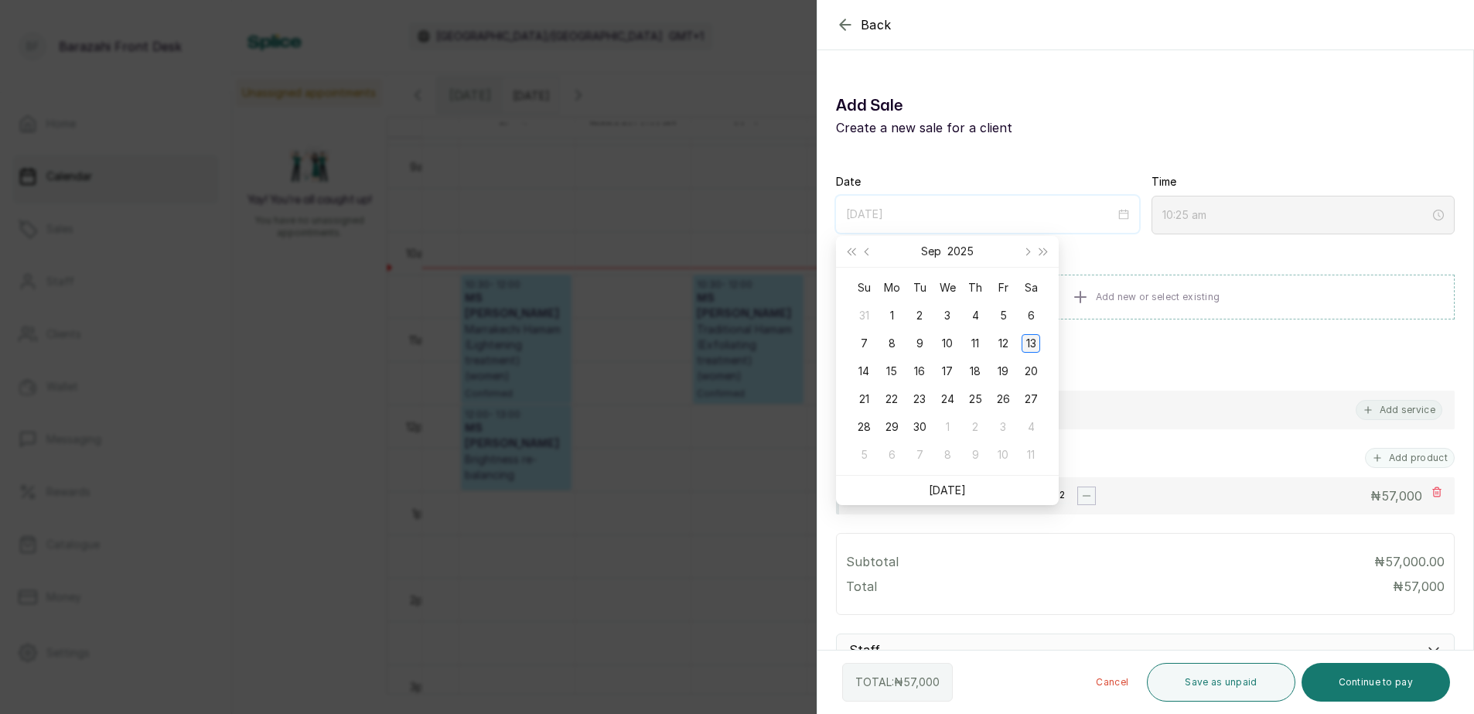
type input "[DATE]"
click at [1032, 342] on div "13" at bounding box center [1031, 343] width 19 height 19
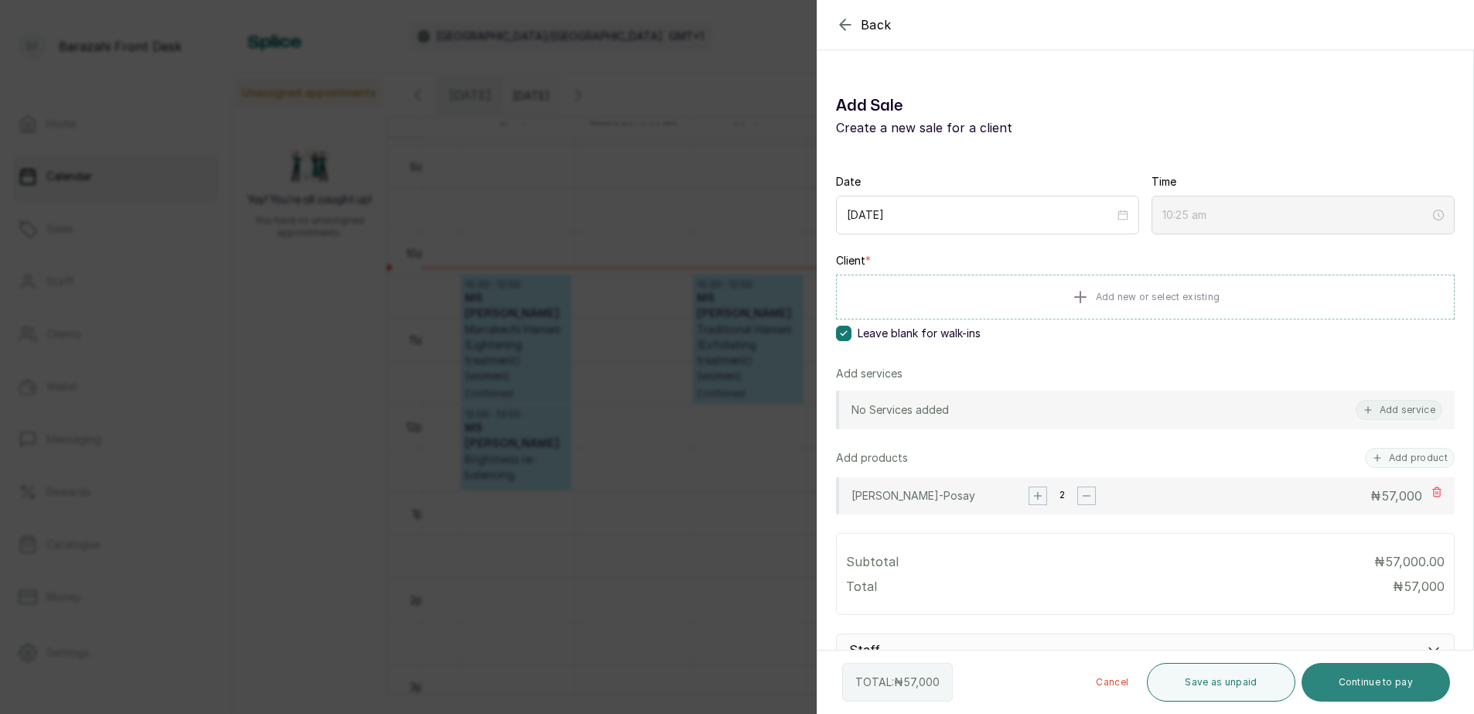
click at [1357, 687] on button "Continue to pay" at bounding box center [1376, 682] width 149 height 39
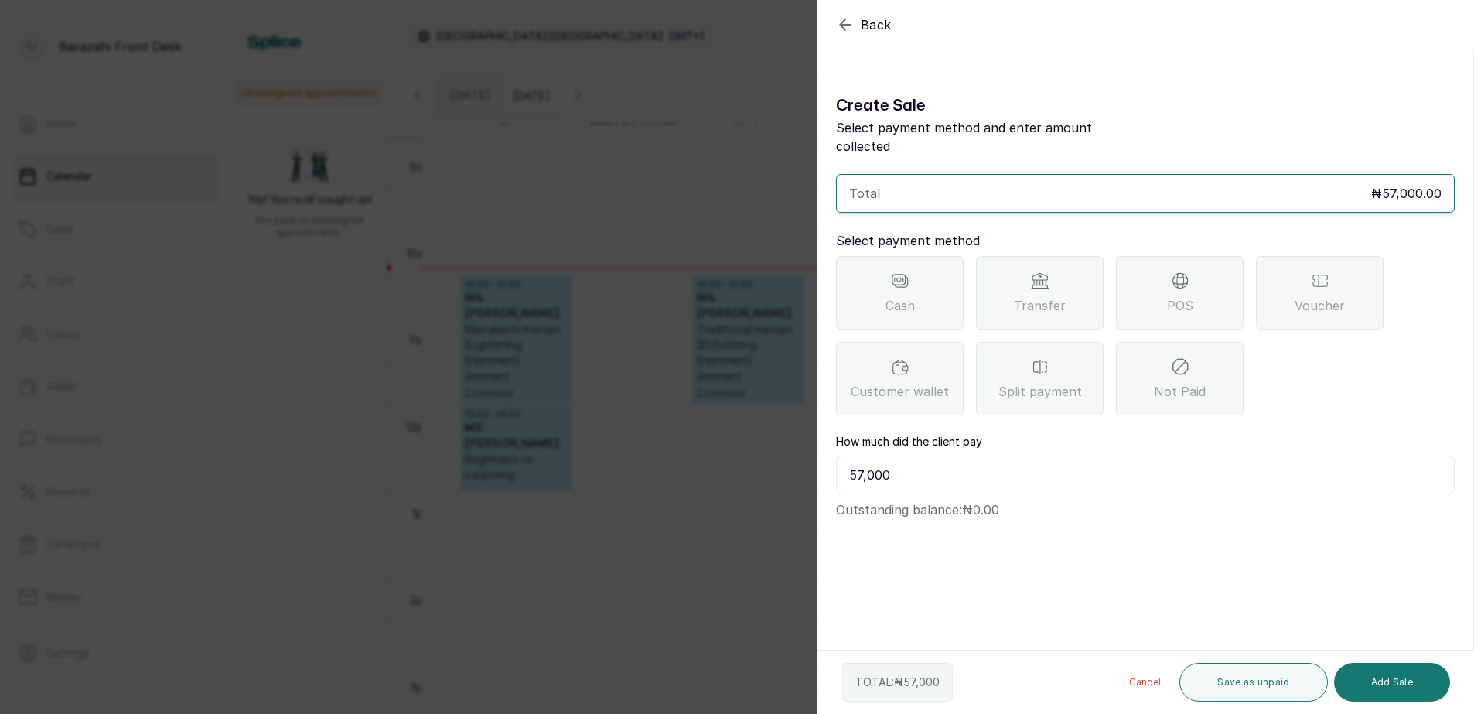
click at [1146, 289] on div "POS" at bounding box center [1180, 292] width 128 height 73
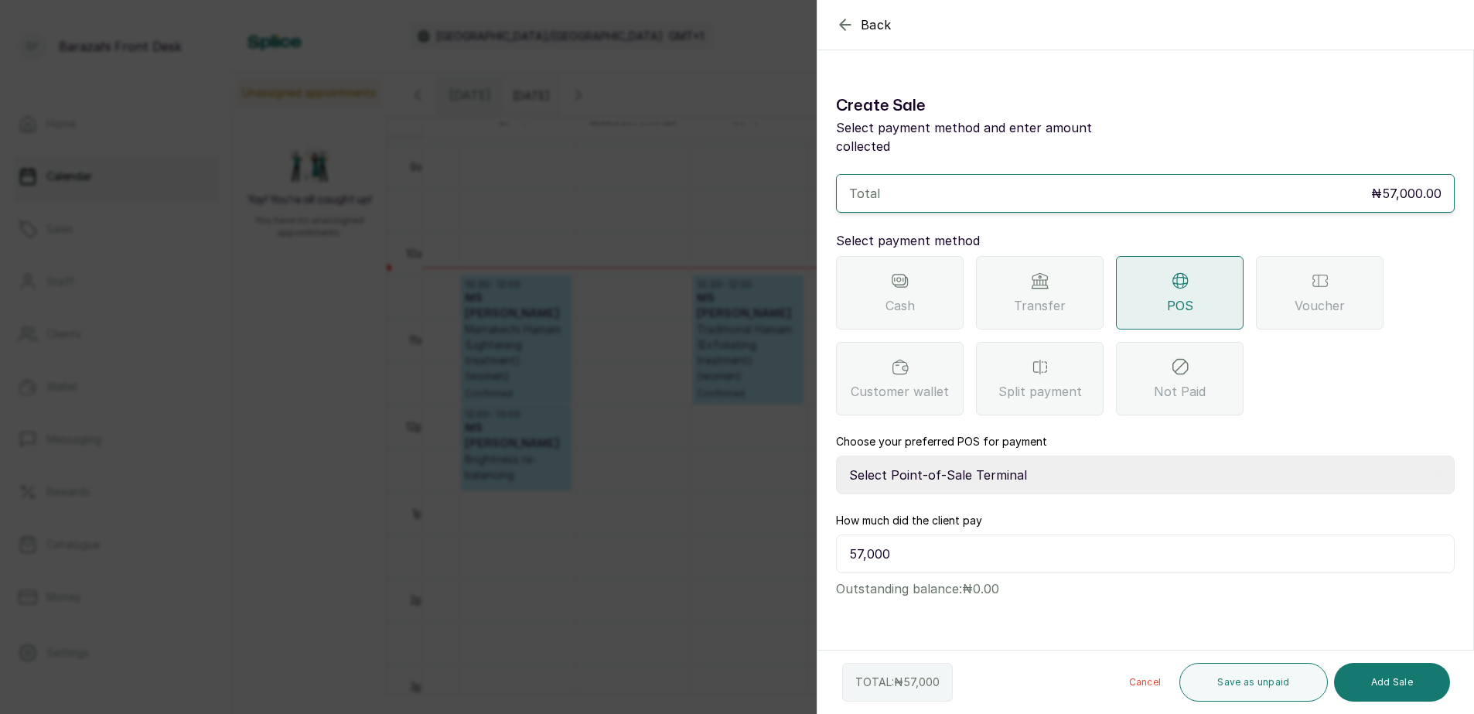
click at [1012, 456] on select "Select Point-of-Sale Terminal [GEOGRAPHIC_DATA] POS Paystack-Titan Access POS A…" at bounding box center [1145, 475] width 619 height 39
select select "4d1b21be-96f6-4525-8484-90dd038af117"
click at [836, 456] on select "Select Point-of-Sale Terminal [GEOGRAPHIC_DATA] POS Paystack-Titan Access POS A…" at bounding box center [1145, 475] width 619 height 39
click at [1378, 685] on button "Add Sale" at bounding box center [1392, 682] width 116 height 39
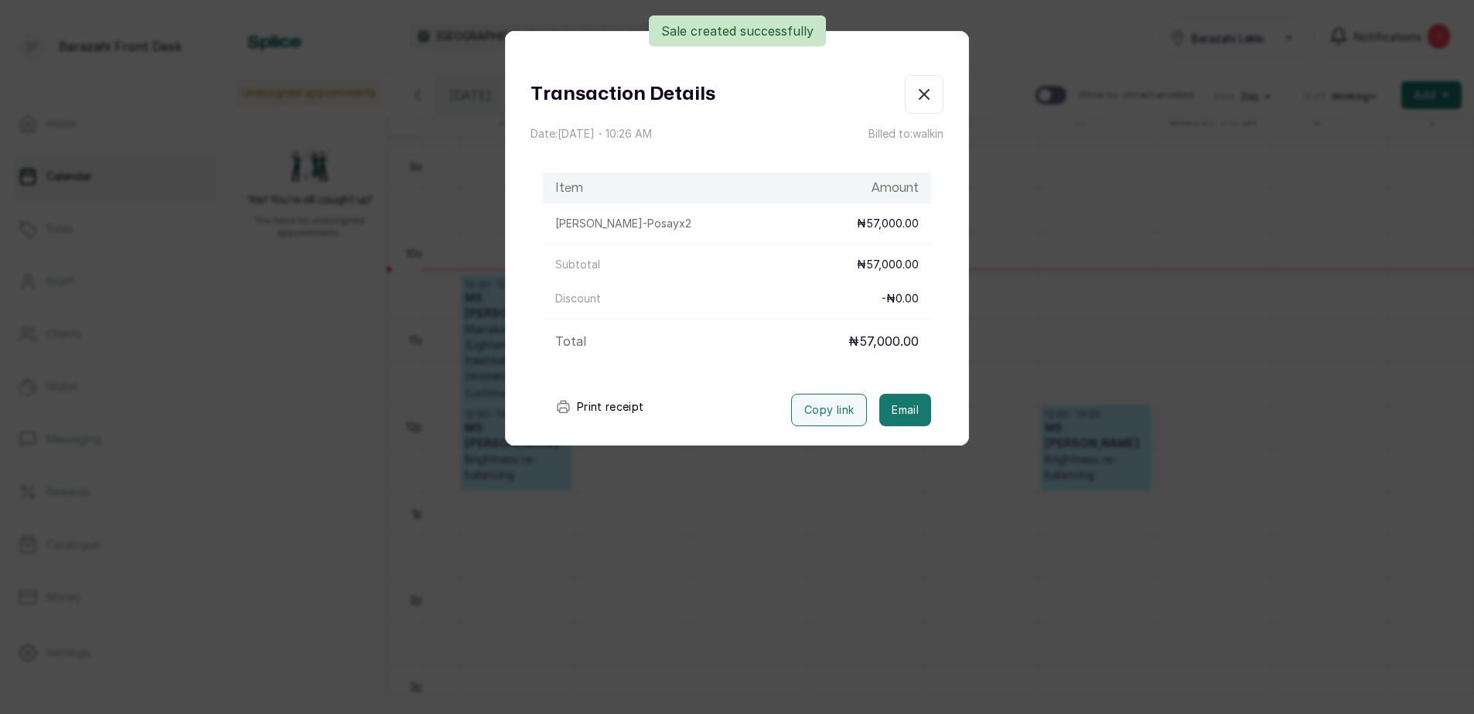
click at [581, 404] on button "Print receipt" at bounding box center [600, 406] width 114 height 31
click at [915, 98] on icon "button" at bounding box center [924, 94] width 19 height 19
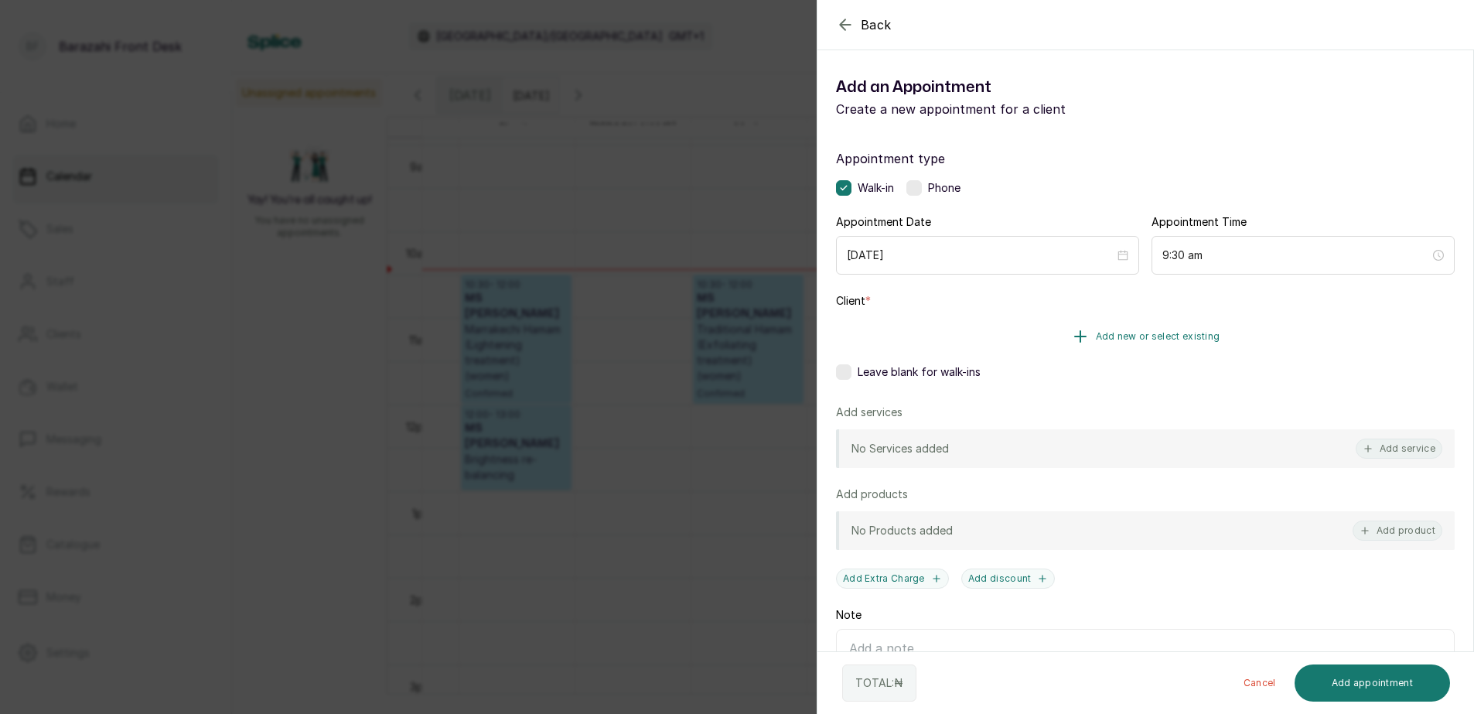
click at [1159, 336] on span "Add new or select existing" at bounding box center [1158, 336] width 125 height 12
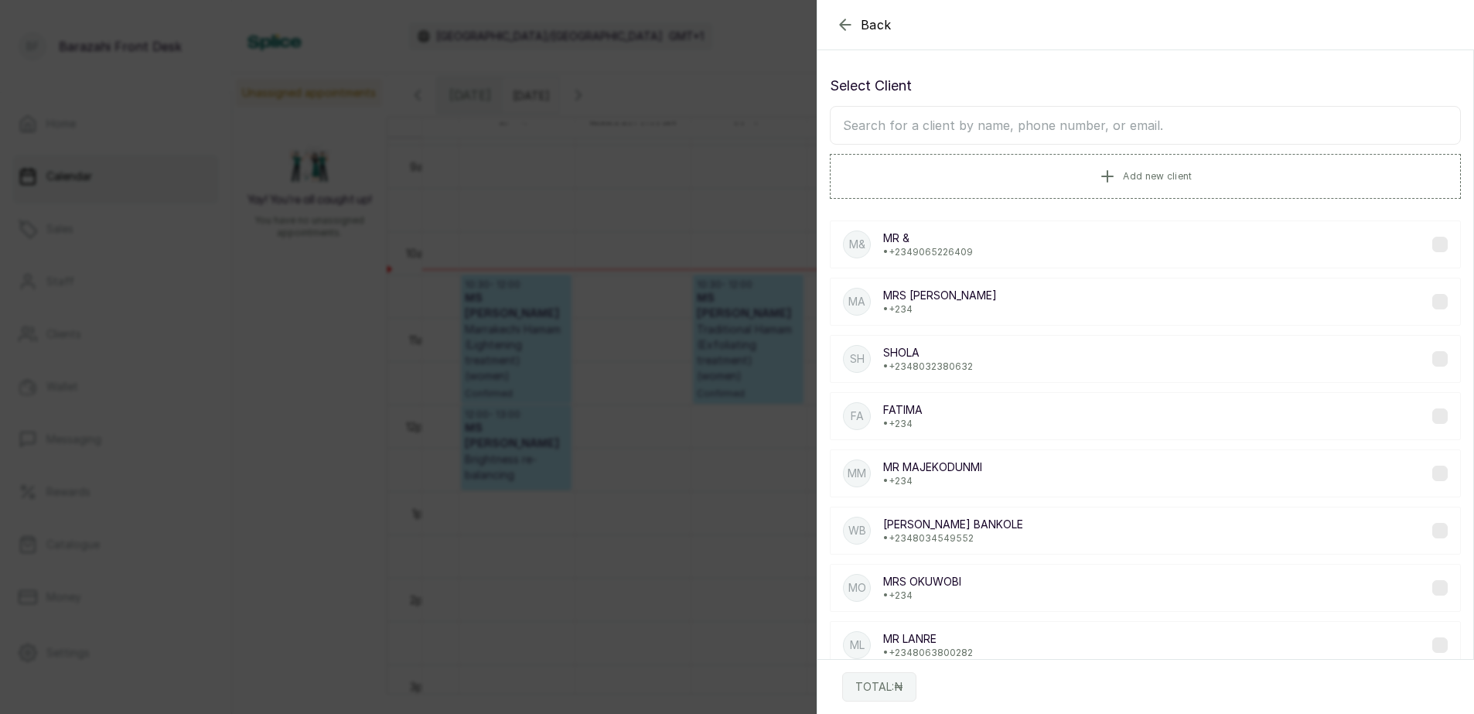
click at [974, 128] on input "text" at bounding box center [1145, 125] width 631 height 39
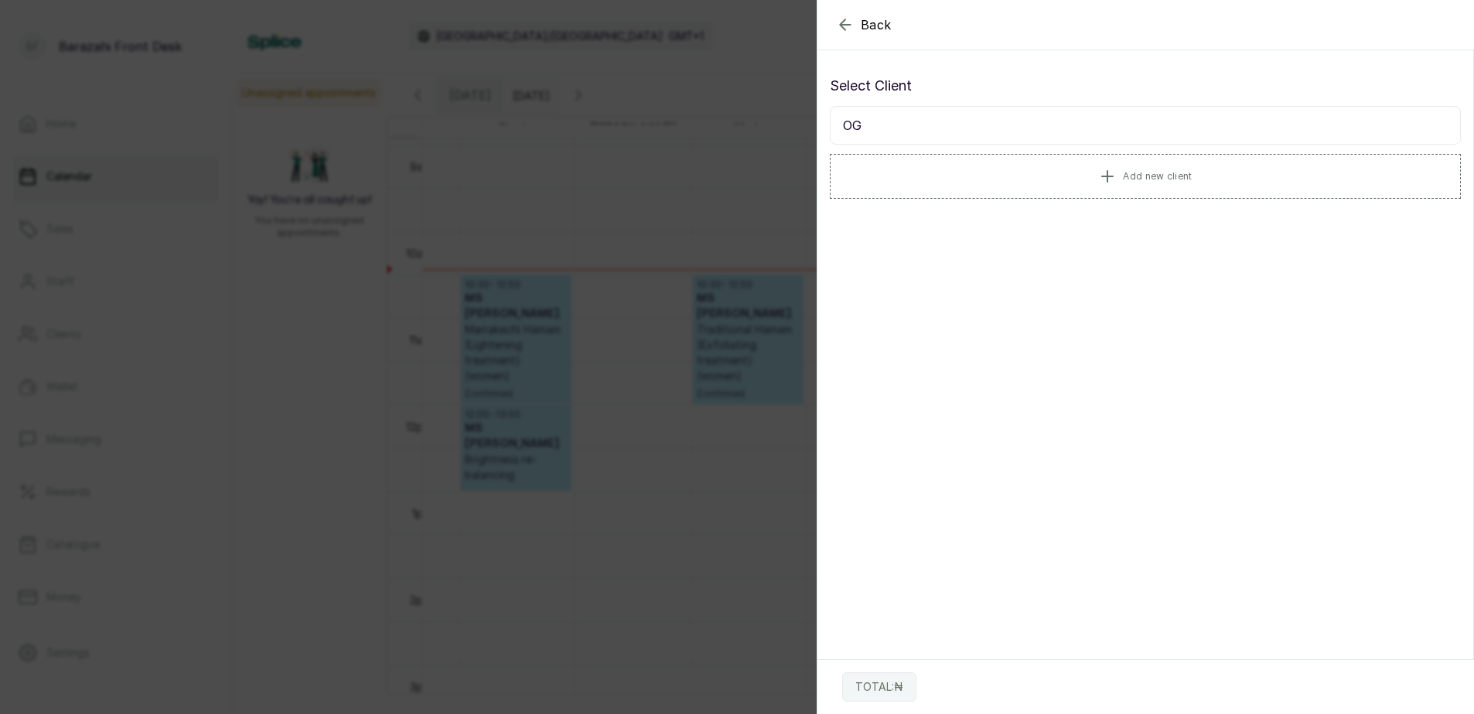
type input "O"
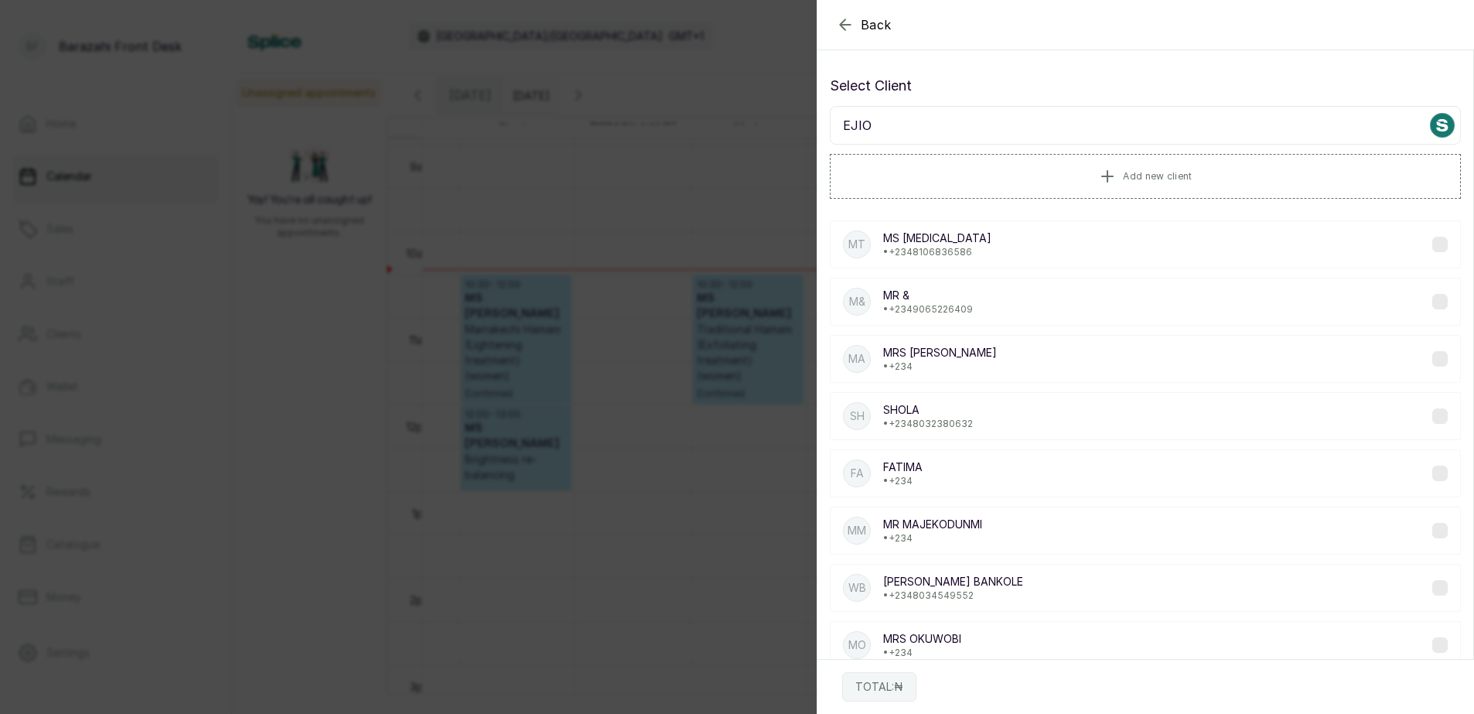
drag, startPoint x: 853, startPoint y: 127, endPoint x: 906, endPoint y: 137, distance: 54.3
click at [906, 137] on input "EJIO" at bounding box center [1145, 125] width 631 height 39
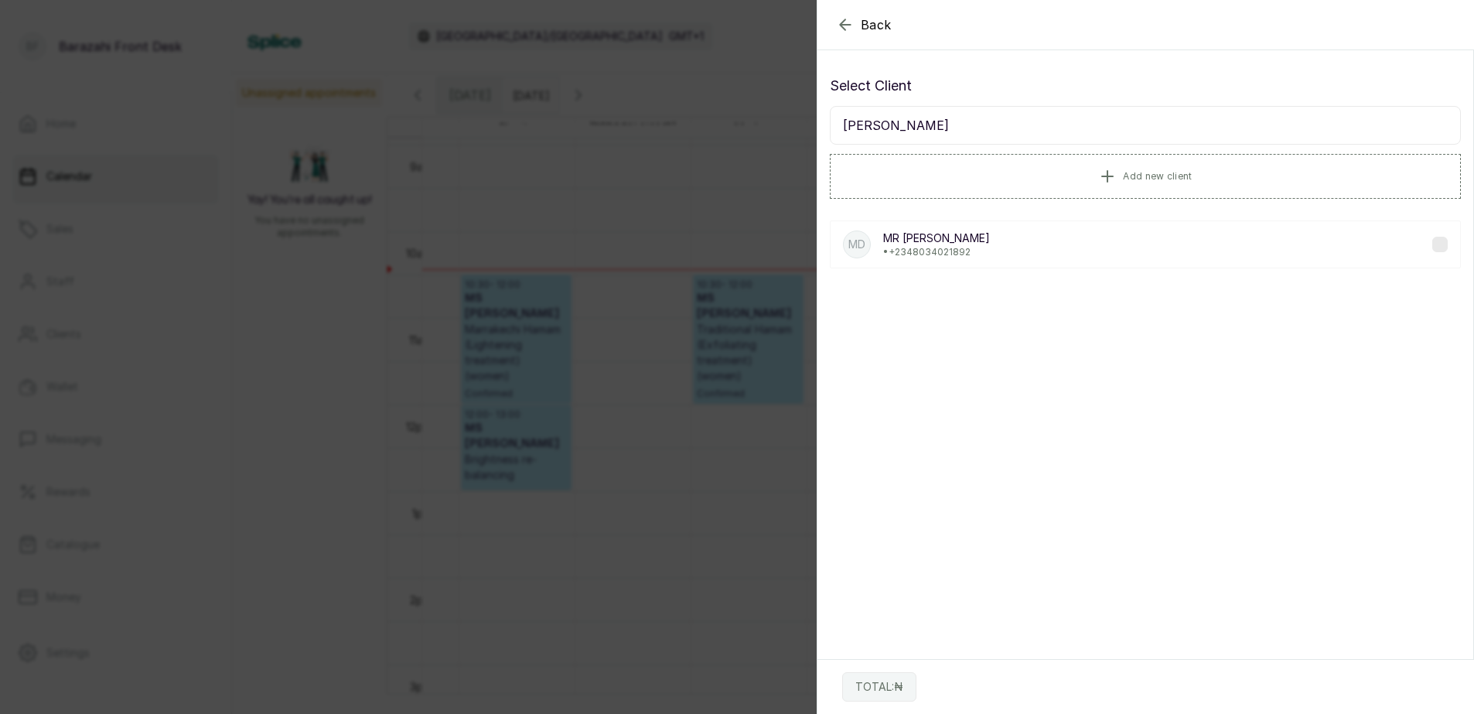
drag, startPoint x: 847, startPoint y: 125, endPoint x: 891, endPoint y: 126, distance: 44.1
click at [891, 128] on input "[PERSON_NAME]" at bounding box center [1145, 125] width 631 height 39
type input "[PERSON_NAME]"
click at [851, 23] on icon "button" at bounding box center [845, 24] width 19 height 19
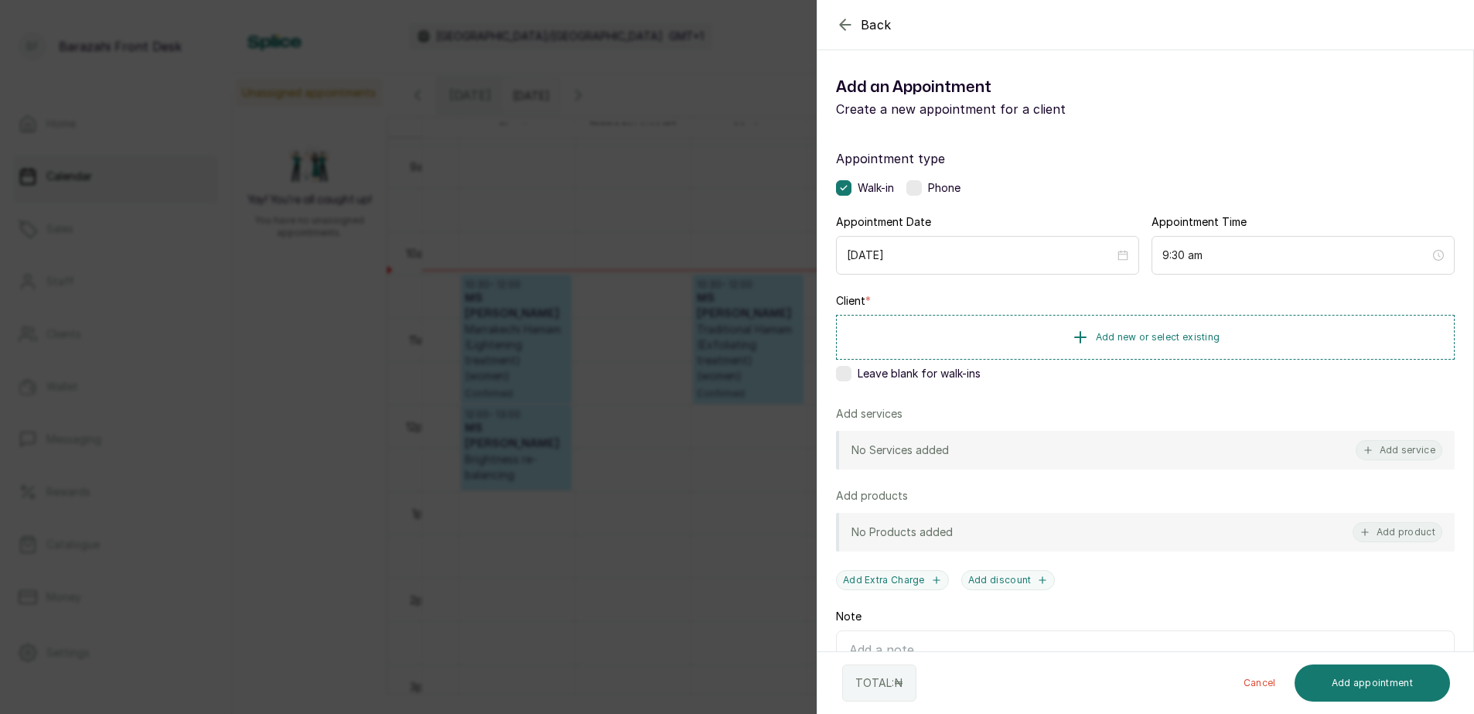
click at [839, 376] on label at bounding box center [843, 373] width 15 height 15
click at [1371, 456] on button "Add service" at bounding box center [1399, 450] width 87 height 20
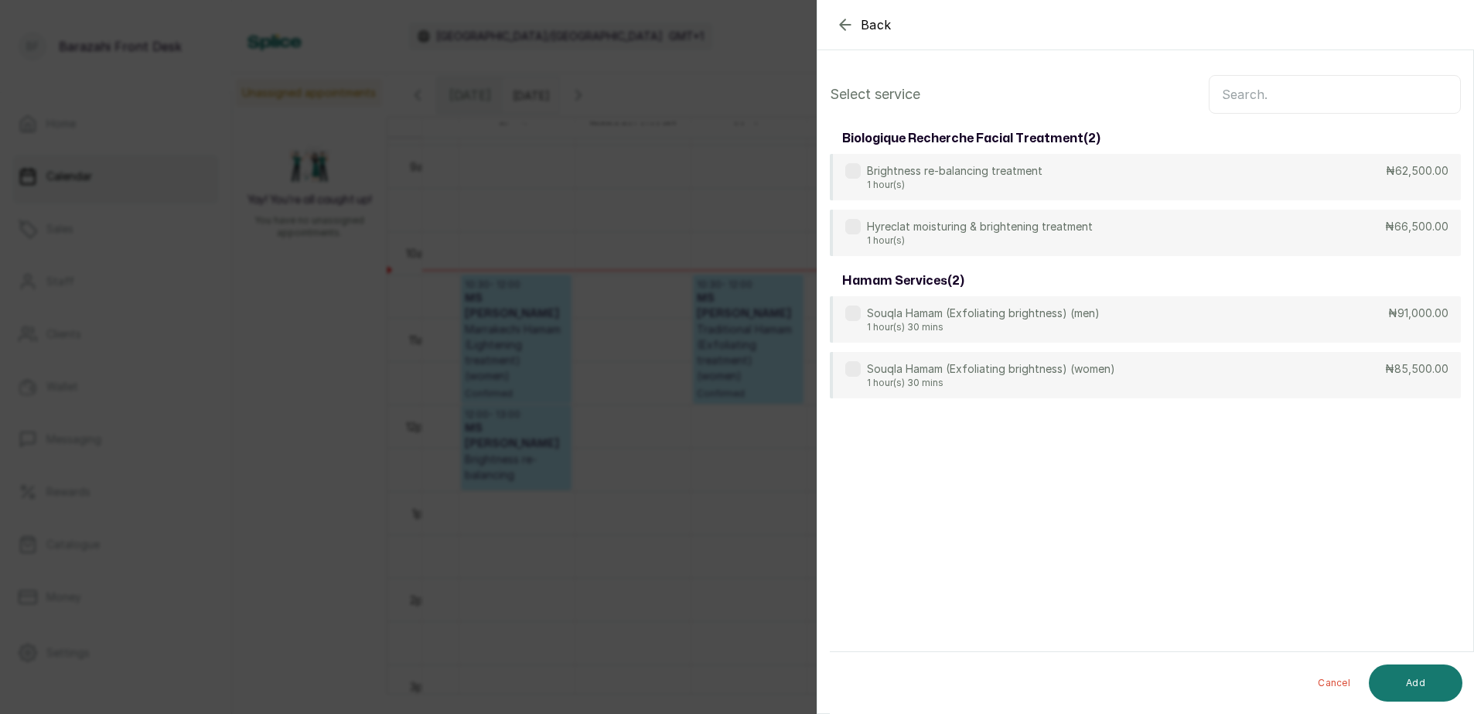
click at [1275, 93] on input "text" at bounding box center [1335, 94] width 252 height 39
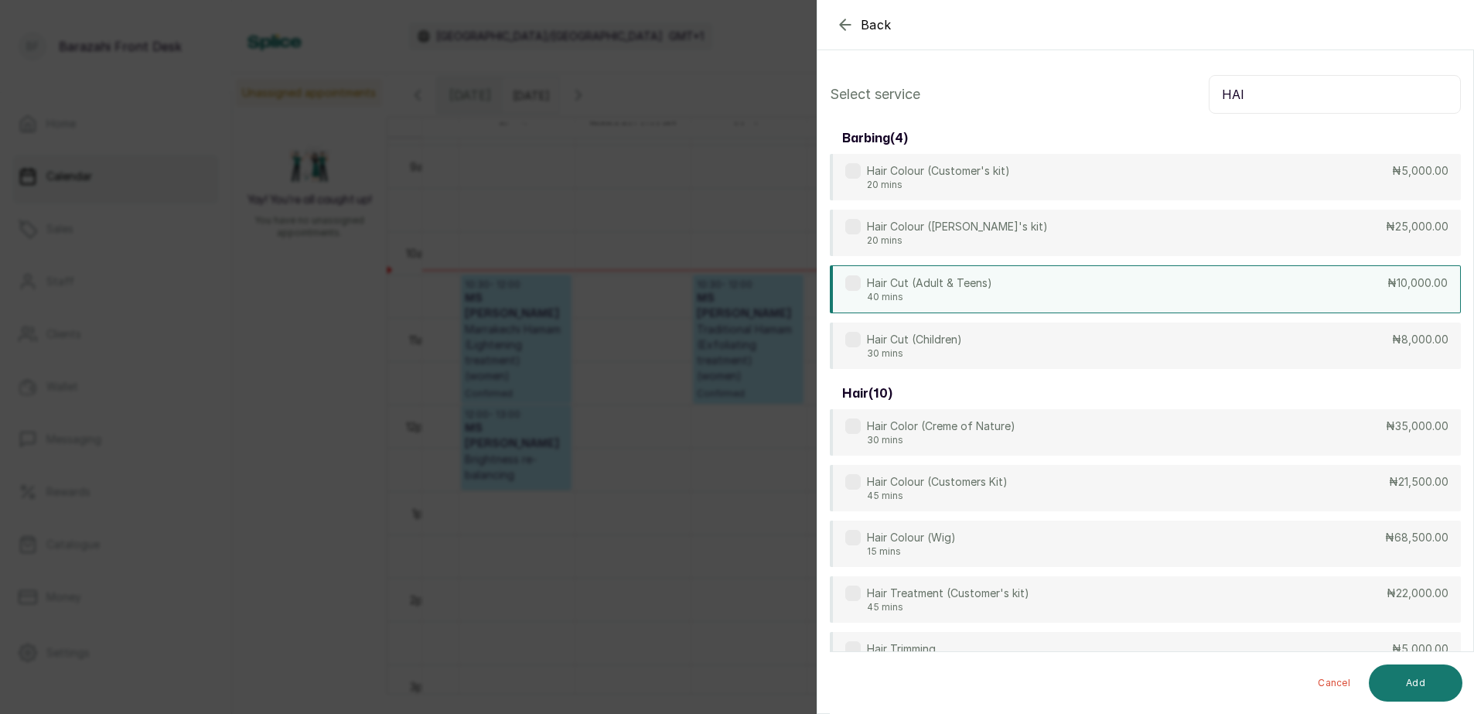
type input "HAI"
drag, startPoint x: 1201, startPoint y: 291, endPoint x: 1261, endPoint y: 398, distance: 122.9
click at [1201, 292] on div "Hair Cut (Adult & Teens) 40 mins ₦10,000.00" at bounding box center [1145, 288] width 631 height 46
click at [1406, 674] on button "Add" at bounding box center [1416, 682] width 94 height 37
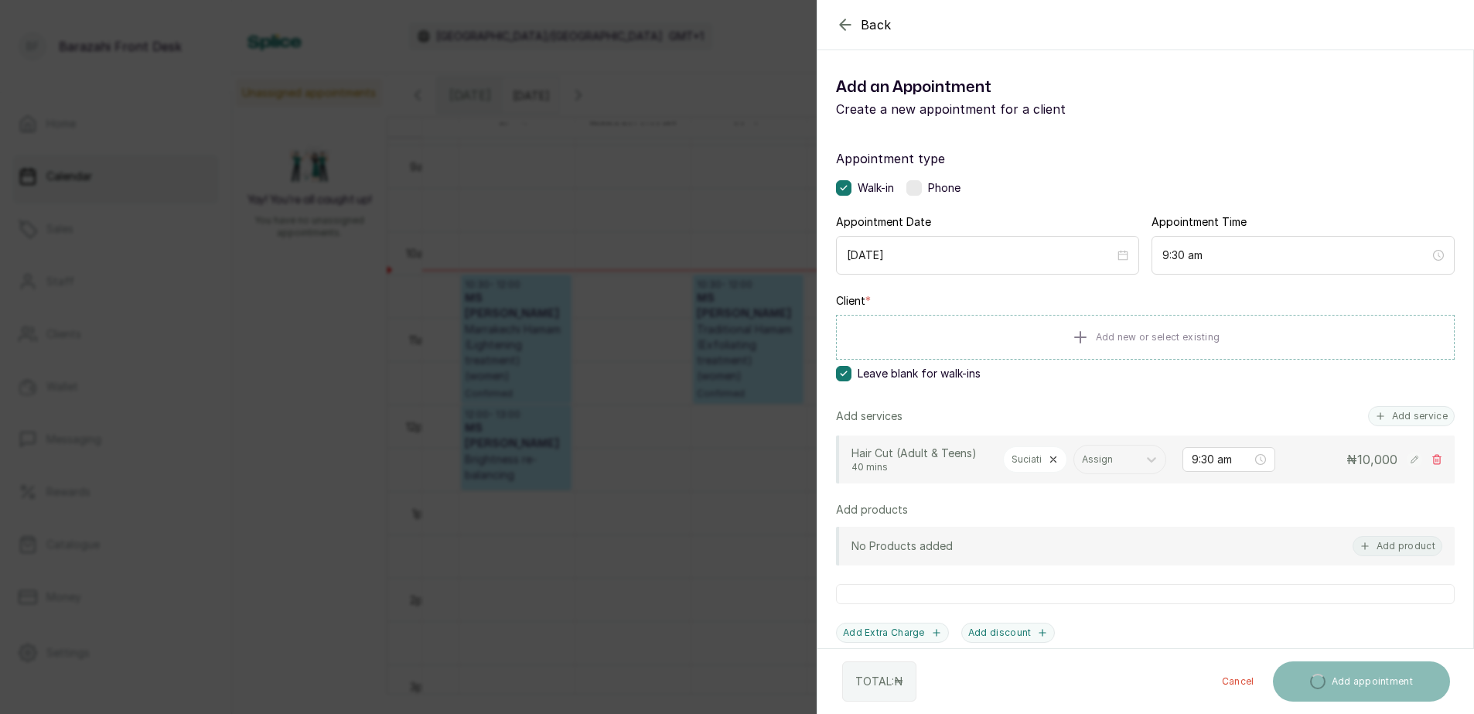
click at [1045, 451] on div "Suciati" at bounding box center [1035, 459] width 64 height 26
click at [1053, 462] on icon at bounding box center [1053, 459] width 11 height 11
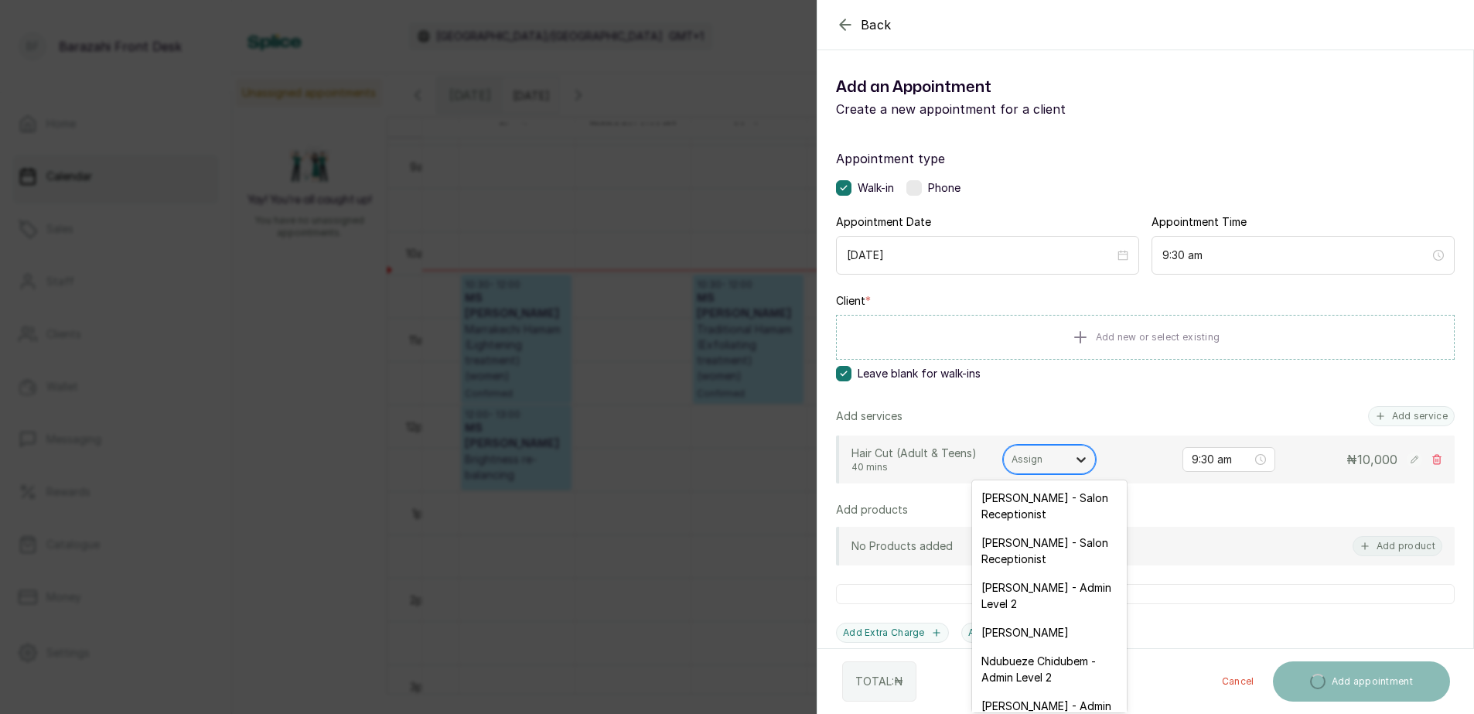
click at [1070, 458] on div at bounding box center [1081, 460] width 28 height 28
type input "[PERSON_NAME]"
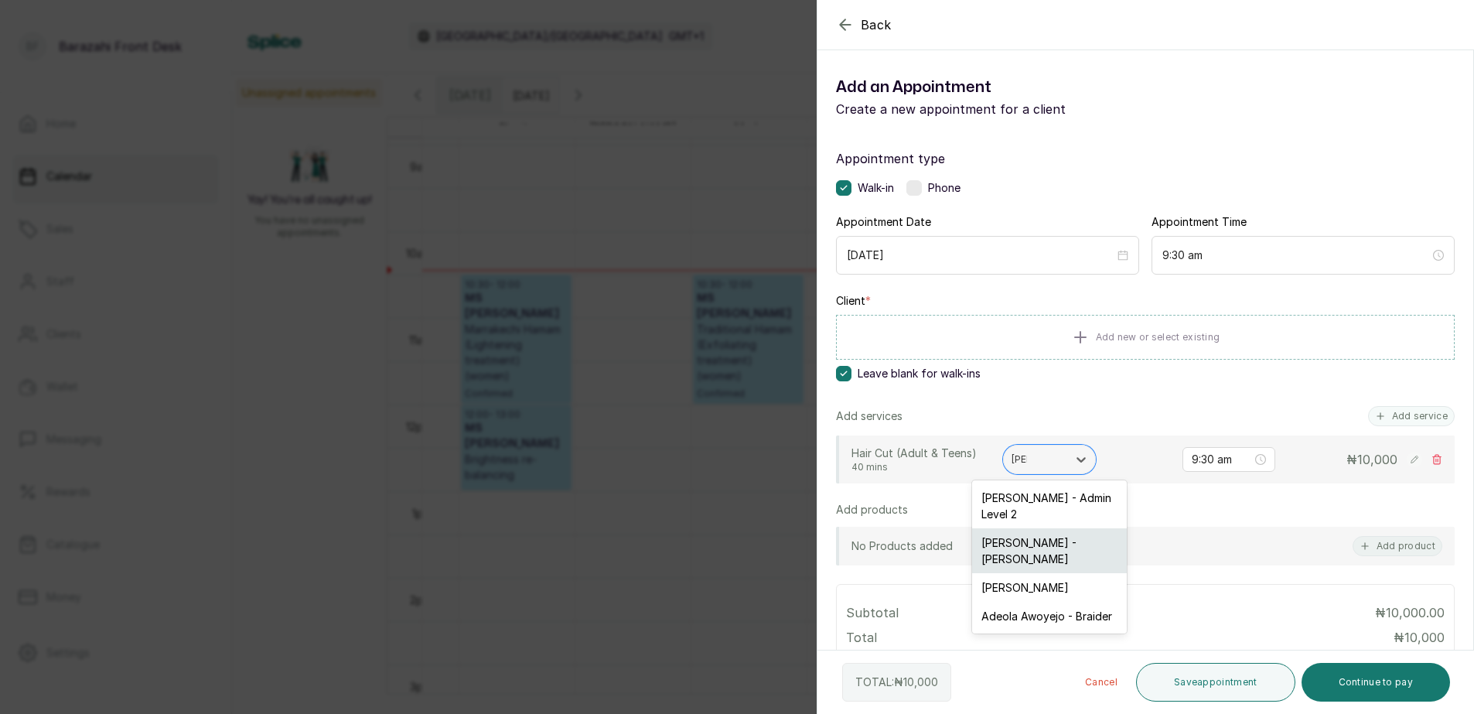
click at [1077, 550] on div "[PERSON_NAME] - [PERSON_NAME]" at bounding box center [1049, 550] width 155 height 45
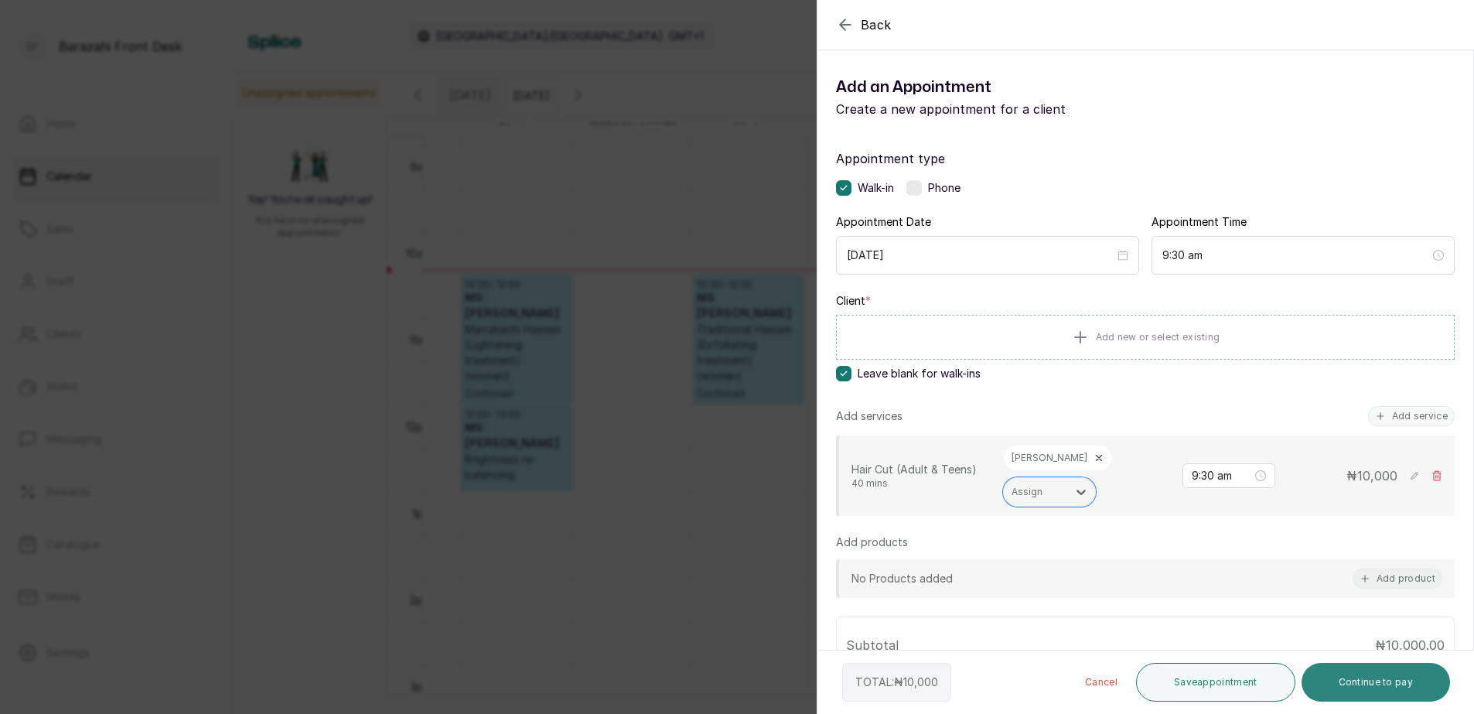
click at [1349, 681] on button "Continue to pay" at bounding box center [1376, 682] width 149 height 39
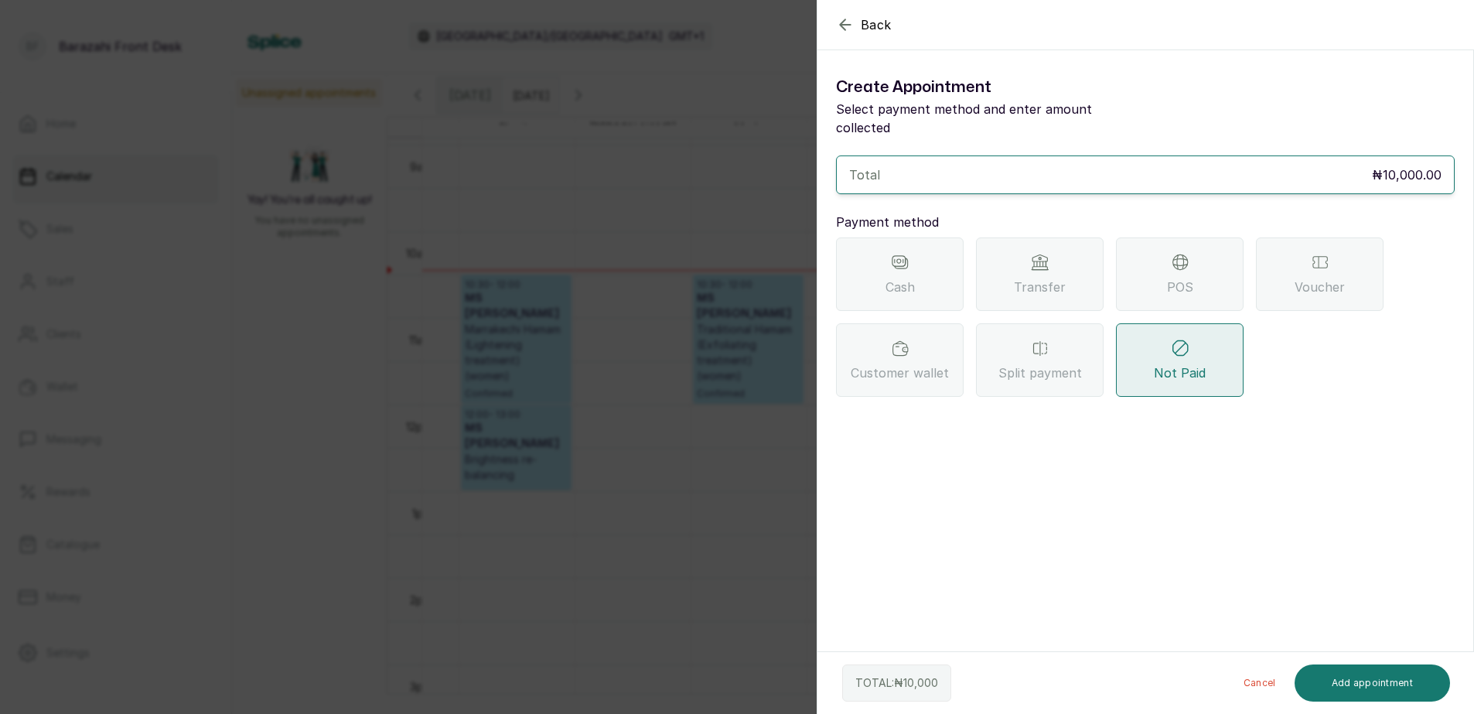
click at [1175, 278] on div "POS" at bounding box center [1180, 273] width 128 height 73
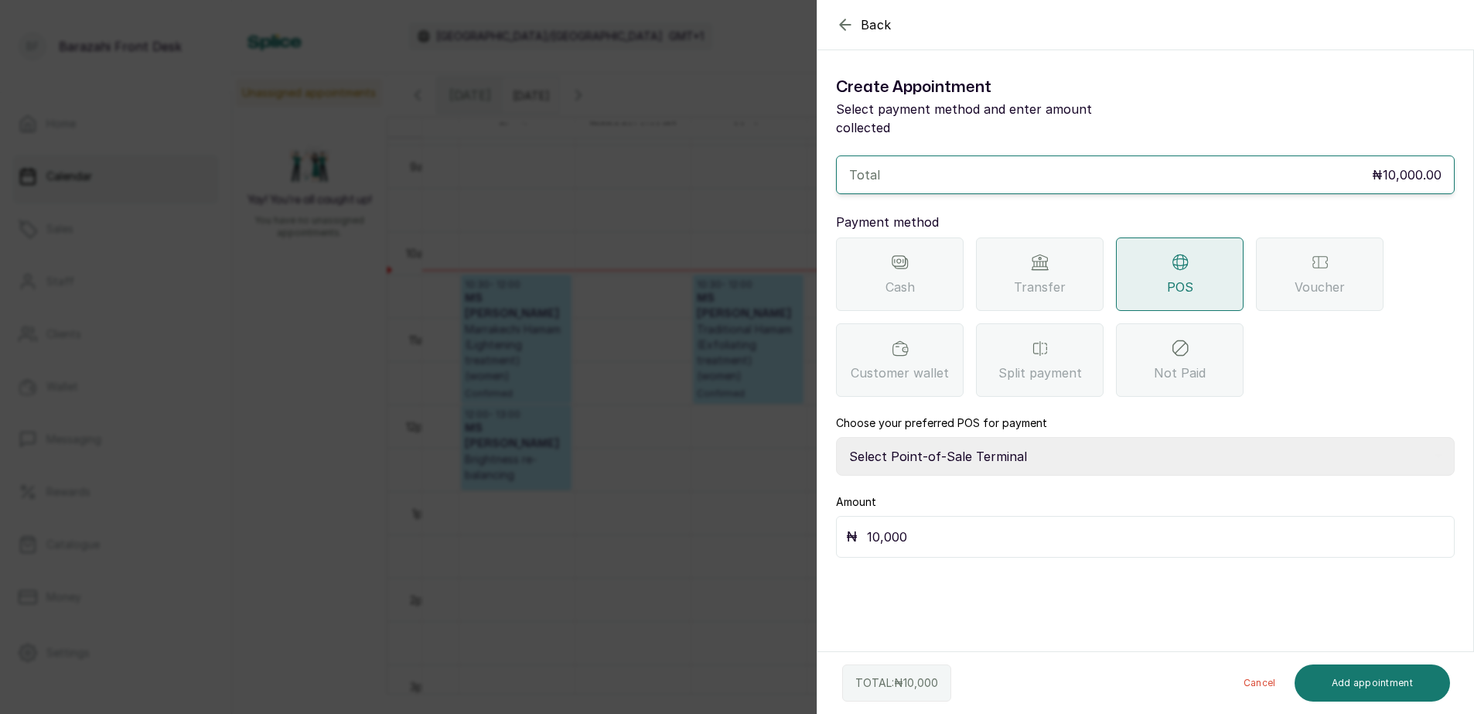
click at [889, 437] on select "Select Point-of-Sale Terminal [GEOGRAPHIC_DATA] POS Paystack-Titan Access POS A…" at bounding box center [1145, 456] width 619 height 39
select select "4d1b21be-96f6-4525-8484-90dd038af117"
click at [836, 437] on select "Select Point-of-Sale Terminal [GEOGRAPHIC_DATA] POS Paystack-Titan Access POS A…" at bounding box center [1145, 456] width 619 height 39
click at [1329, 684] on button "Add appointment" at bounding box center [1373, 682] width 156 height 37
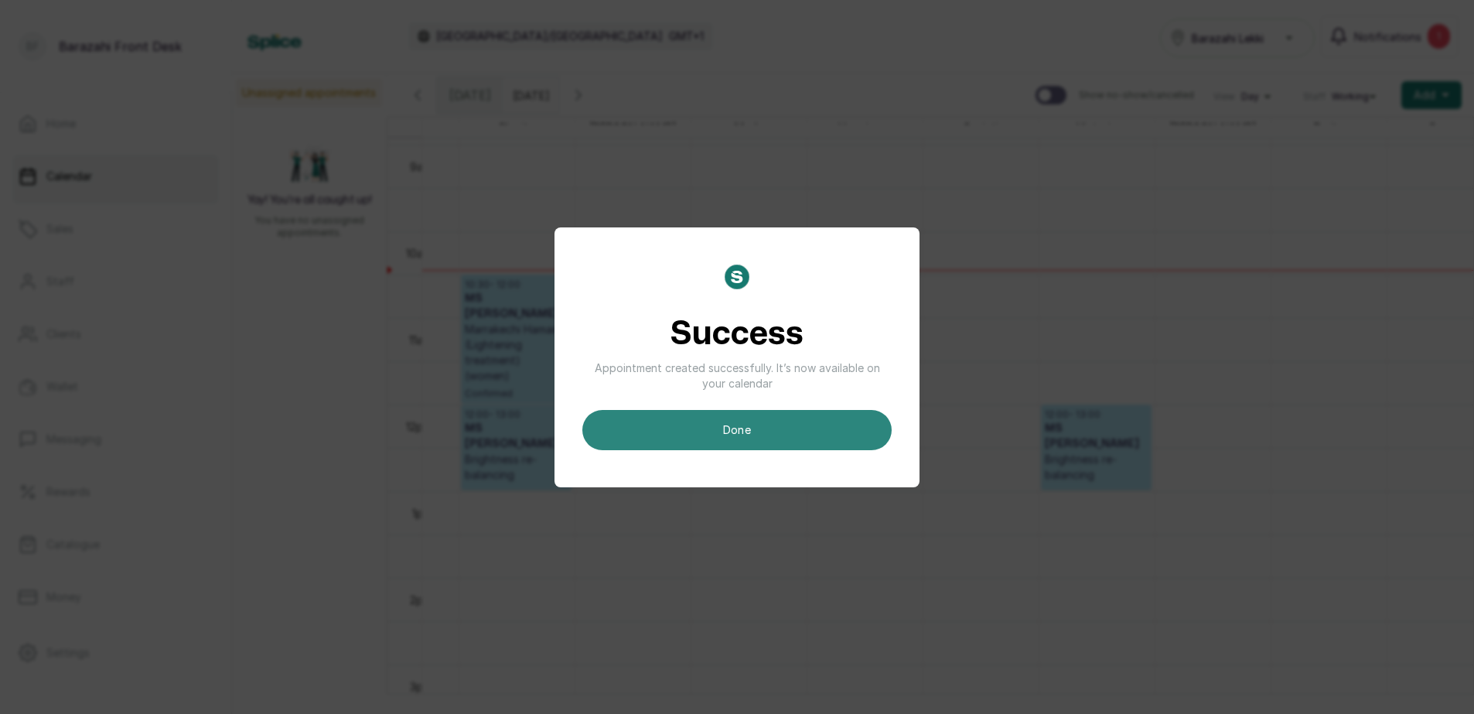
click at [769, 425] on button "done" at bounding box center [736, 430] width 309 height 40
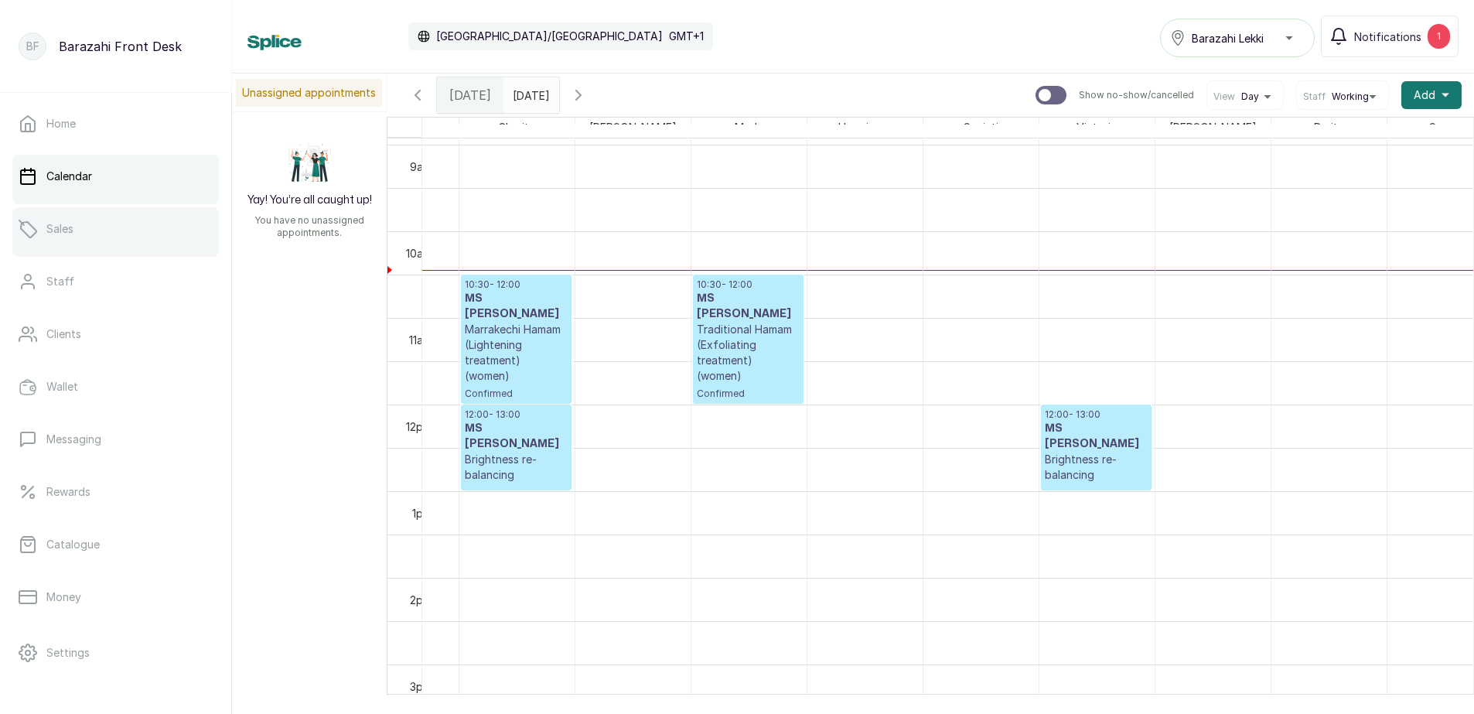
click at [101, 237] on link "Sales" at bounding box center [115, 228] width 207 height 43
